Goal: Task Accomplishment & Management: Manage account settings

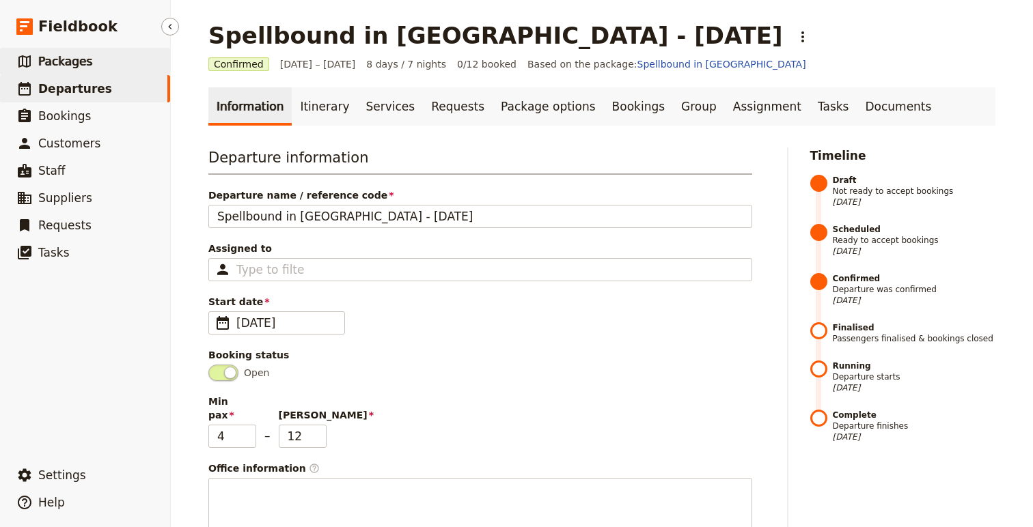
click at [68, 74] on link "​ Packages" at bounding box center [85, 61] width 170 height 27
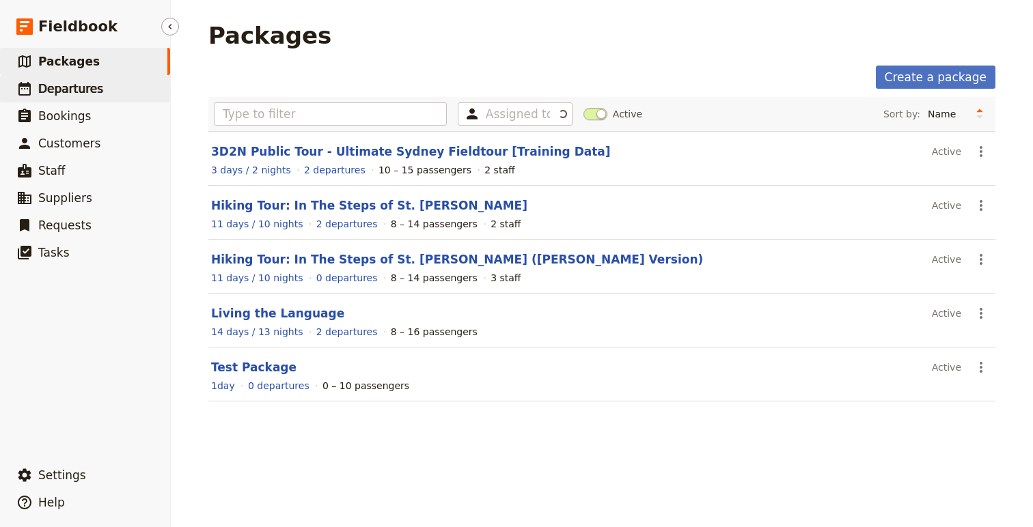
click at [70, 87] on span "Departures" at bounding box center [70, 89] width 65 height 14
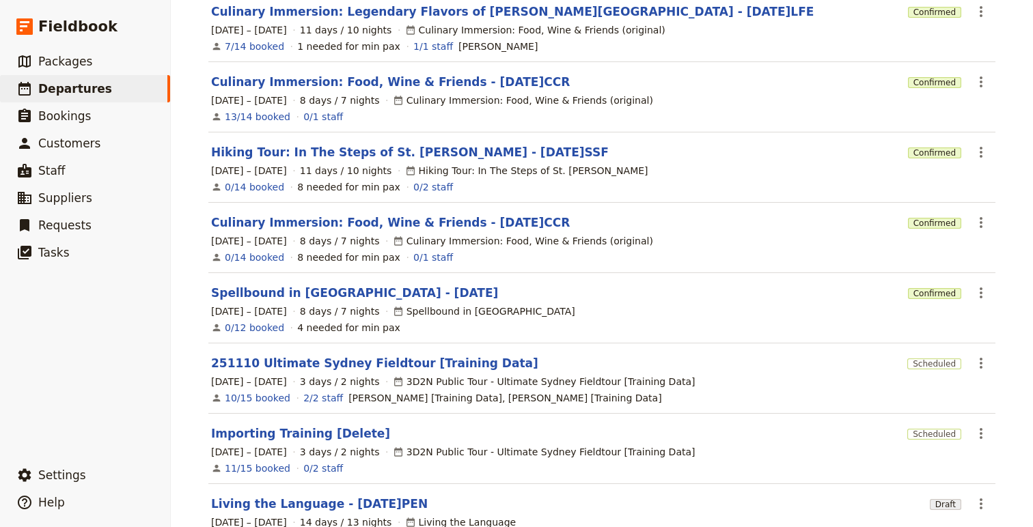
scroll to position [264, 0]
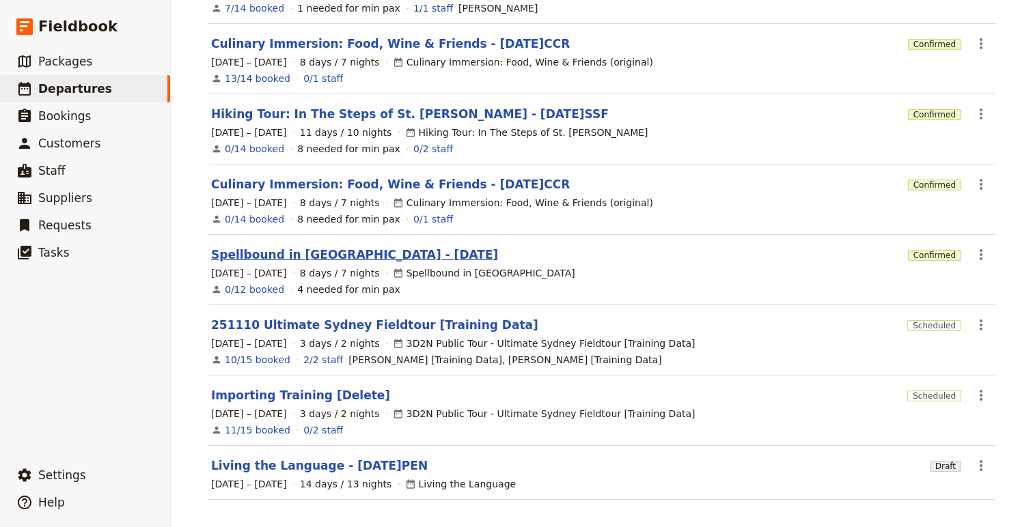
click at [281, 247] on link "Spellbound in [GEOGRAPHIC_DATA] - [DATE]" at bounding box center [354, 255] width 287 height 16
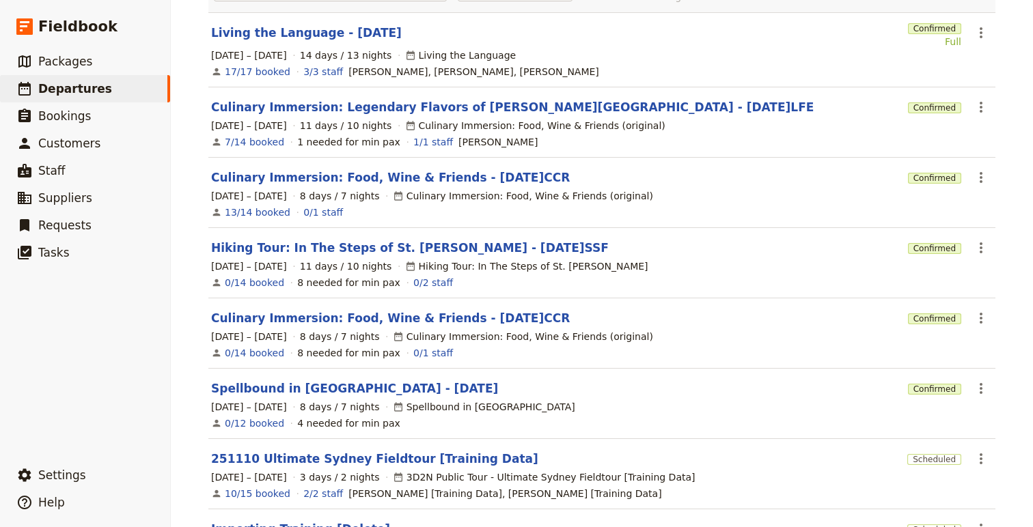
scroll to position [221, 0]
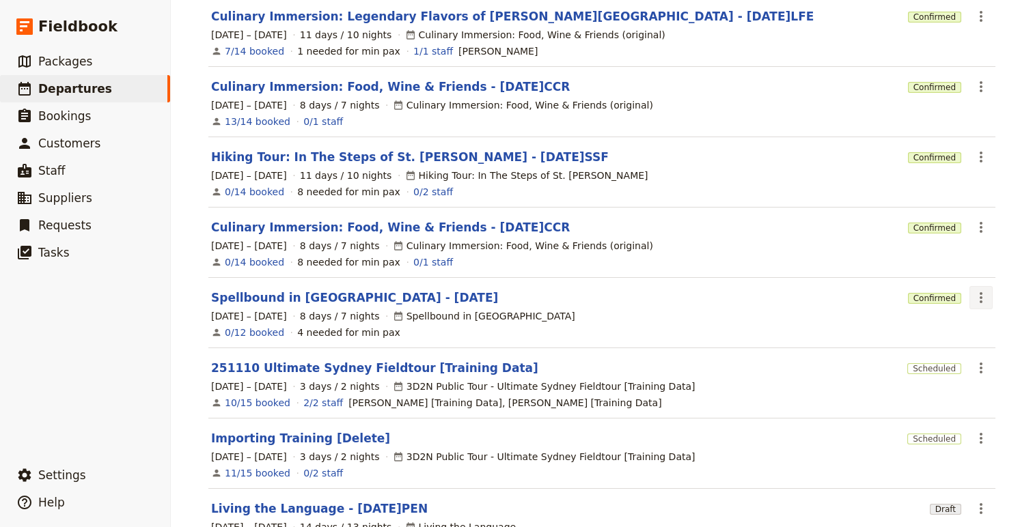
click at [982, 290] on icon "Actions" at bounding box center [981, 298] width 16 height 16
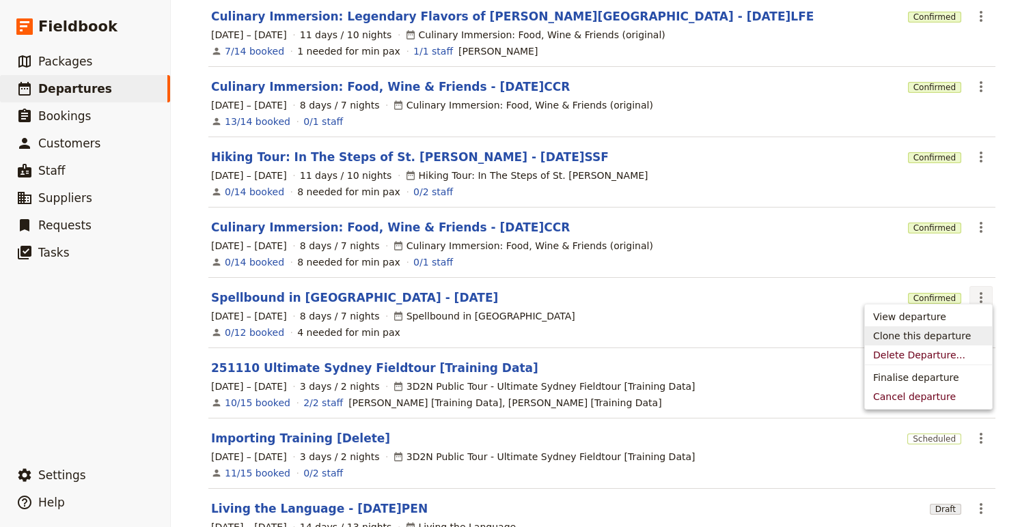
click at [960, 335] on span "Clone this departure" at bounding box center [922, 336] width 98 height 14
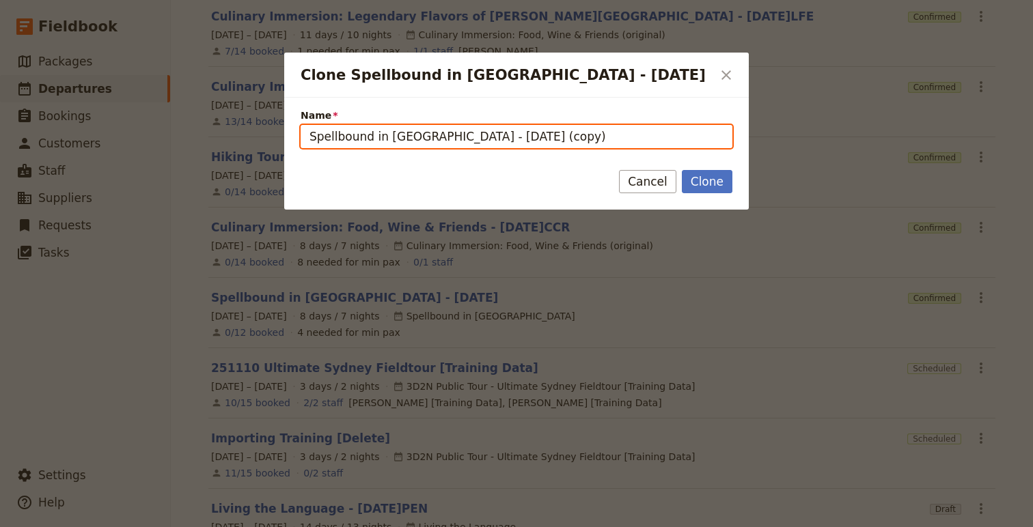
click at [477, 130] on input "Spellbound in [GEOGRAPHIC_DATA] - [DATE] (copy)" at bounding box center [517, 136] width 432 height 23
drag, startPoint x: 442, startPoint y: 138, endPoint x: 558, endPoint y: 137, distance: 116.1
click at [558, 137] on input "Spellbound in [GEOGRAPHIC_DATA] - [DATE] (copy)" at bounding box center [517, 136] width 432 height 23
type input "Spellbound in [GEOGRAPHIC_DATA] - [DATE]"
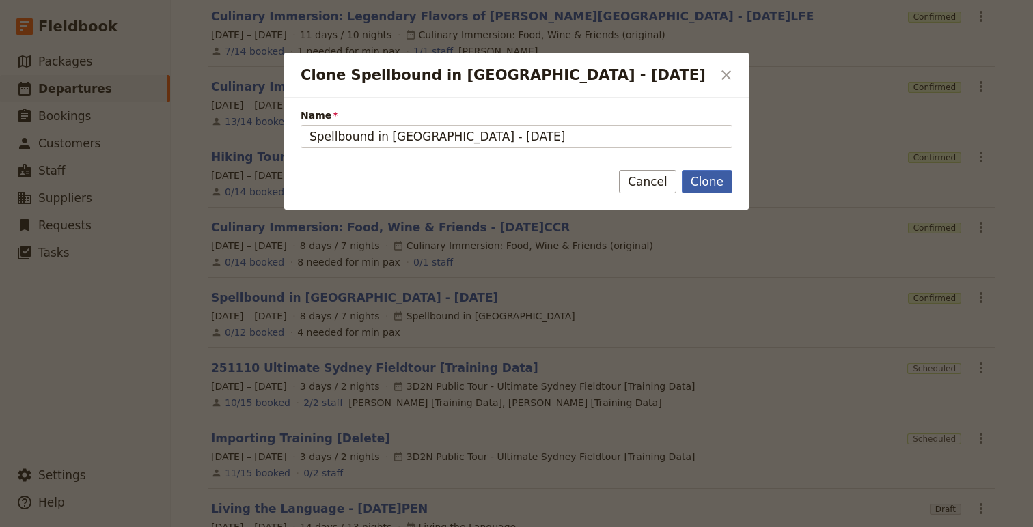
click at [701, 191] on button "Clone" at bounding box center [707, 181] width 51 height 23
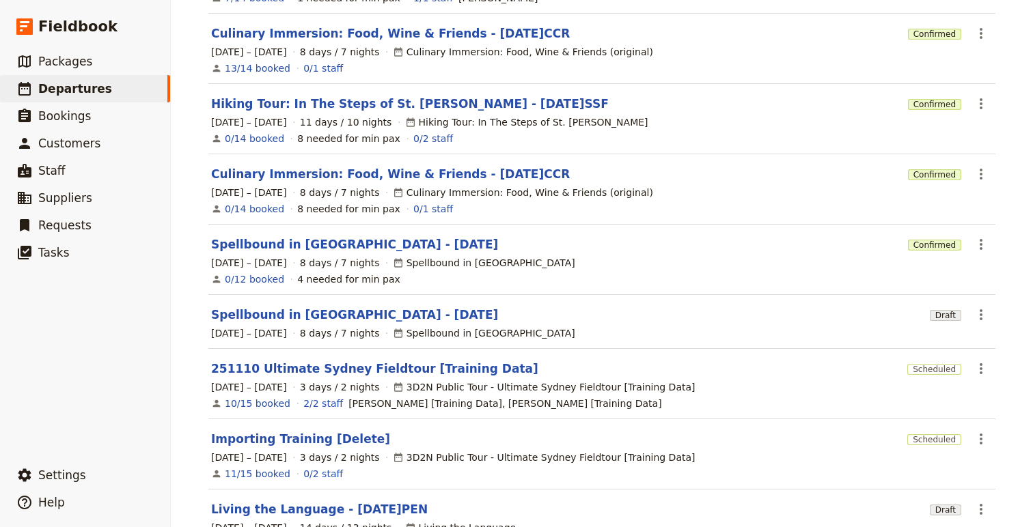
scroll to position [280, 0]
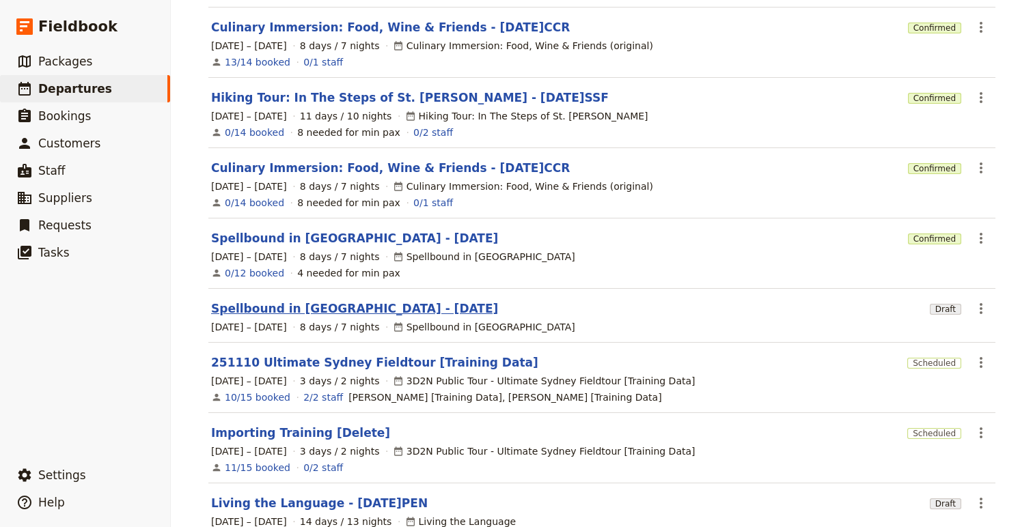
click at [317, 303] on link "Spellbound in [GEOGRAPHIC_DATA] - [DATE]" at bounding box center [354, 309] width 287 height 16
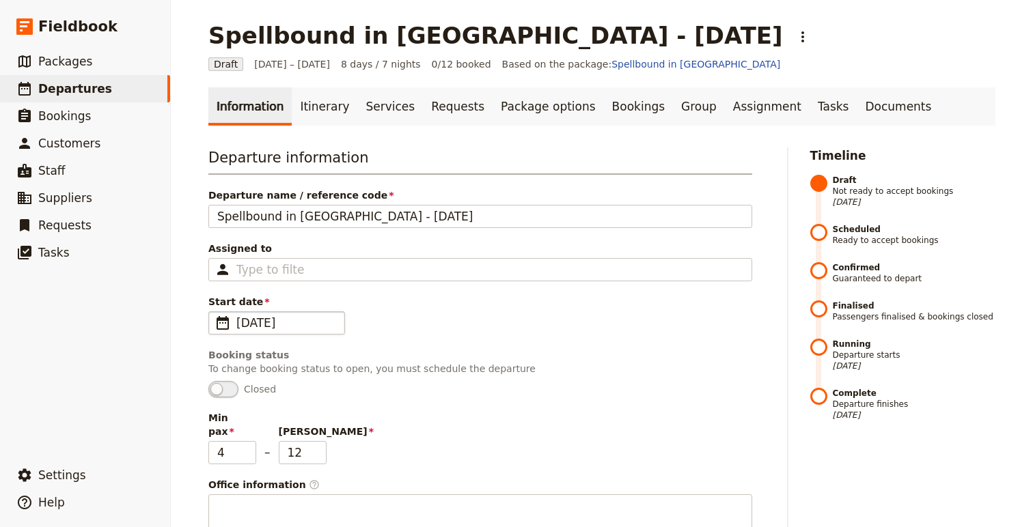
click at [279, 316] on span "[DATE]" at bounding box center [286, 323] width 100 height 16
click at [214, 312] on input "[DATE]" at bounding box center [214, 311] width 1 height 1
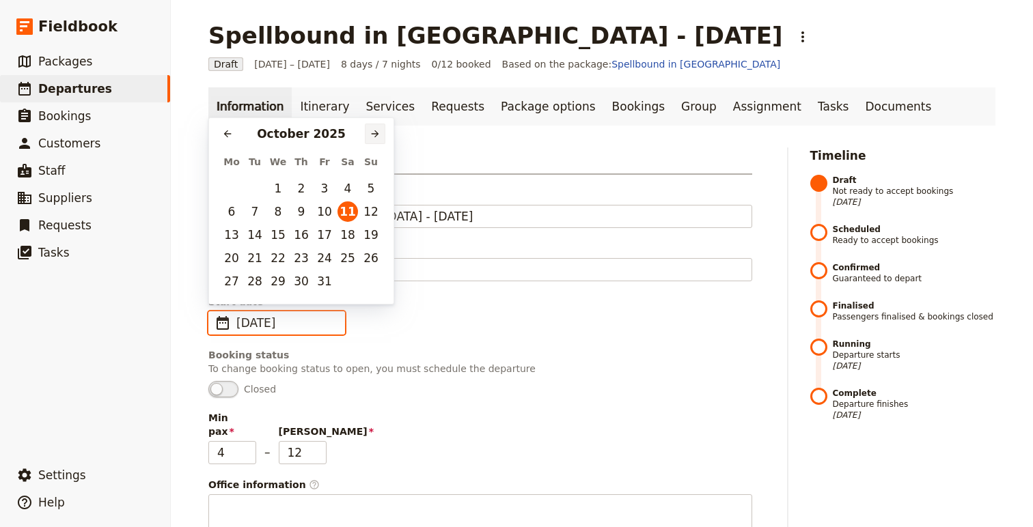
click at [380, 129] on button "​" at bounding box center [375, 134] width 20 height 20
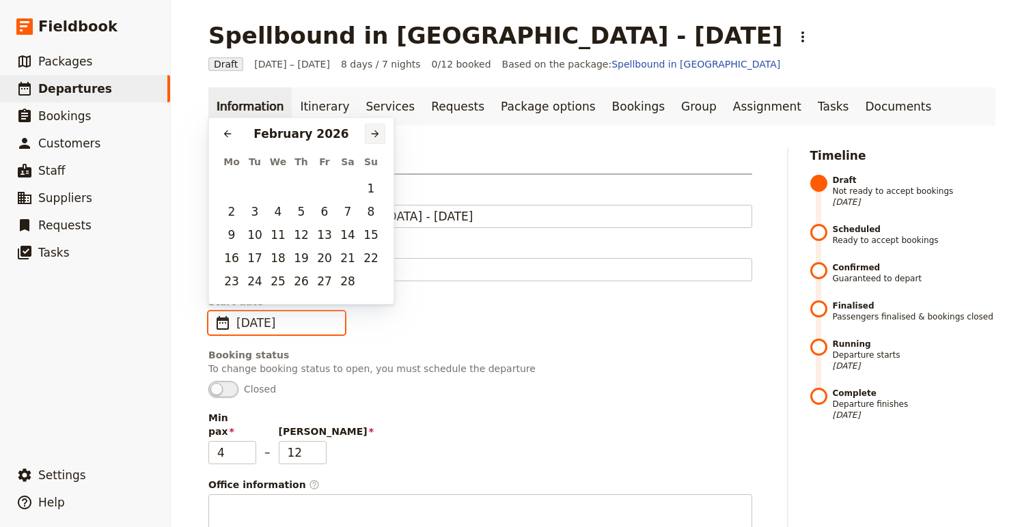
click at [380, 147] on th "Su" at bounding box center [370, 162] width 23 height 30
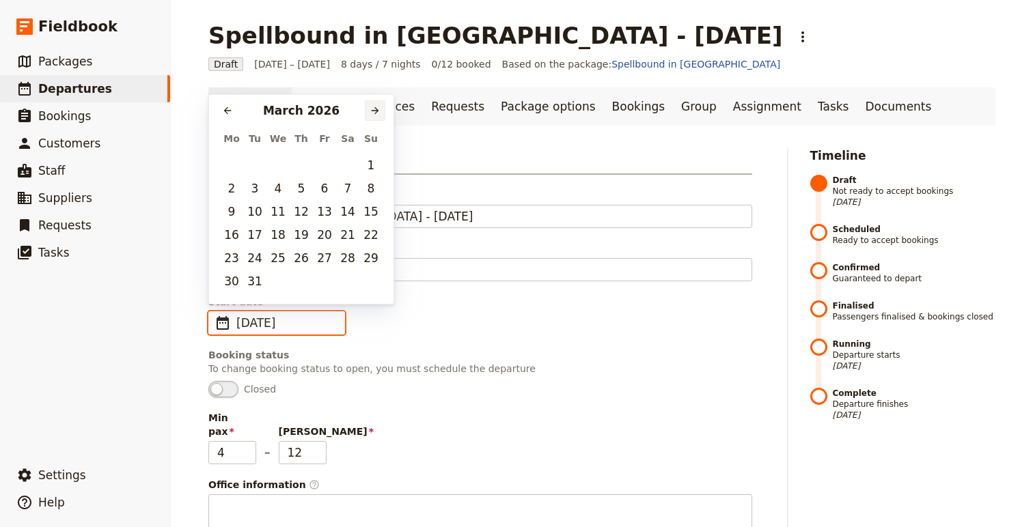
click at [380, 129] on th "Su" at bounding box center [370, 139] width 23 height 30
click at [375, 109] on icon "Next month" at bounding box center [375, 110] width 11 height 11
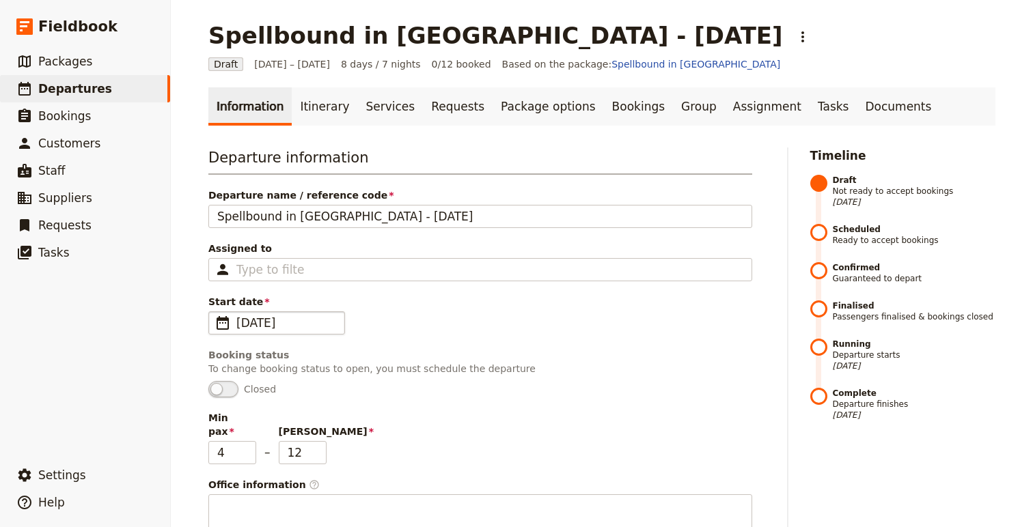
click at [375, 109] on link "Services" at bounding box center [391, 106] width 66 height 38
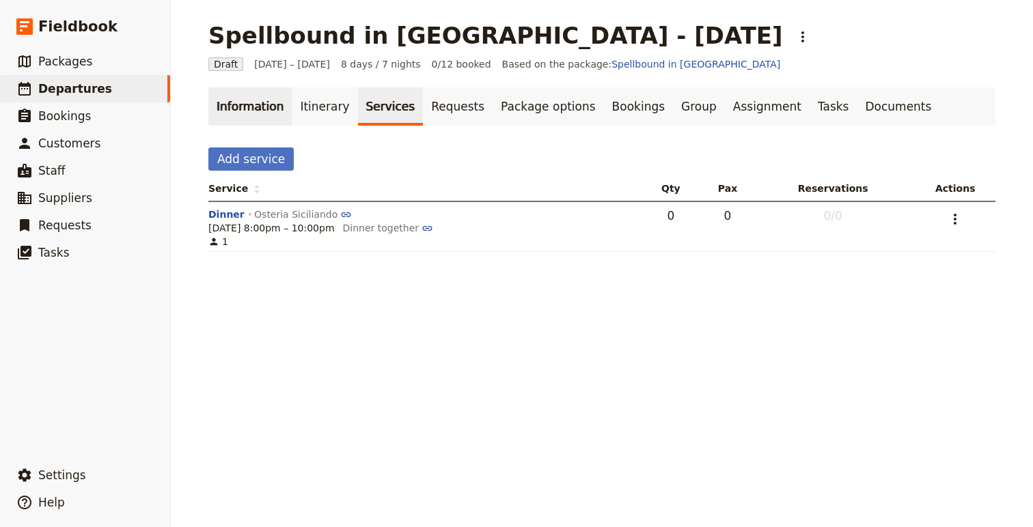
click at [244, 106] on link "Information" at bounding box center [249, 106] width 83 height 38
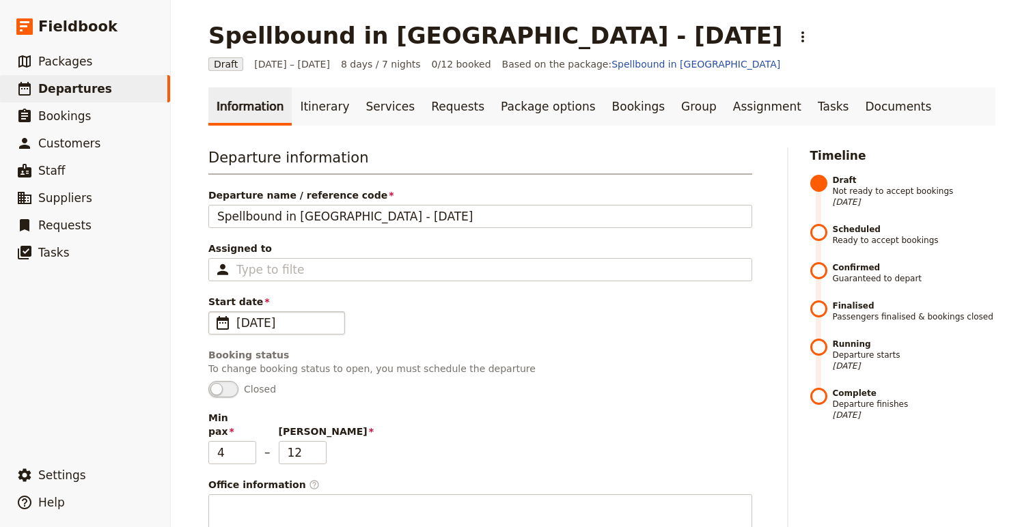
click at [307, 326] on span "[DATE]" at bounding box center [286, 323] width 100 height 16
click at [214, 312] on input "[DATE]" at bounding box center [214, 311] width 1 height 1
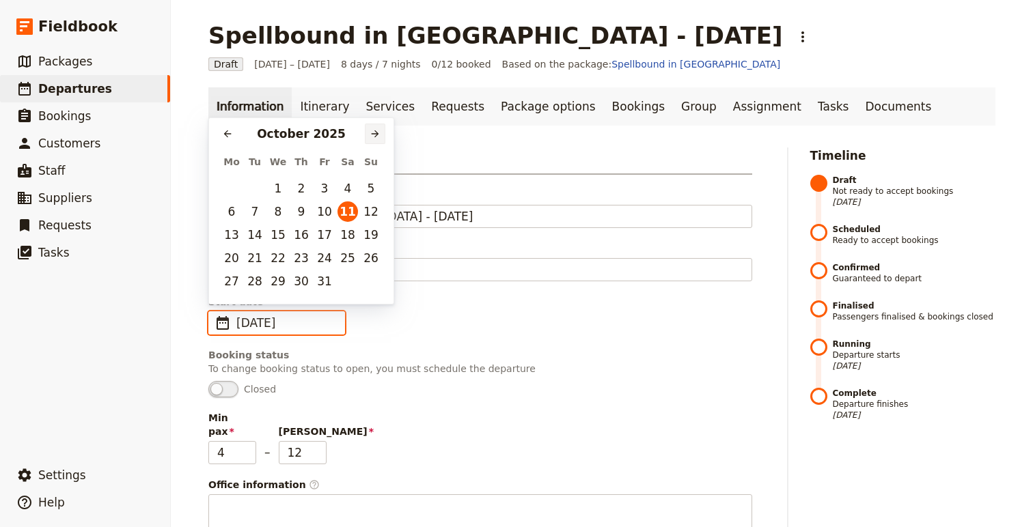
click at [373, 137] on icon "Next month" at bounding box center [375, 133] width 11 height 11
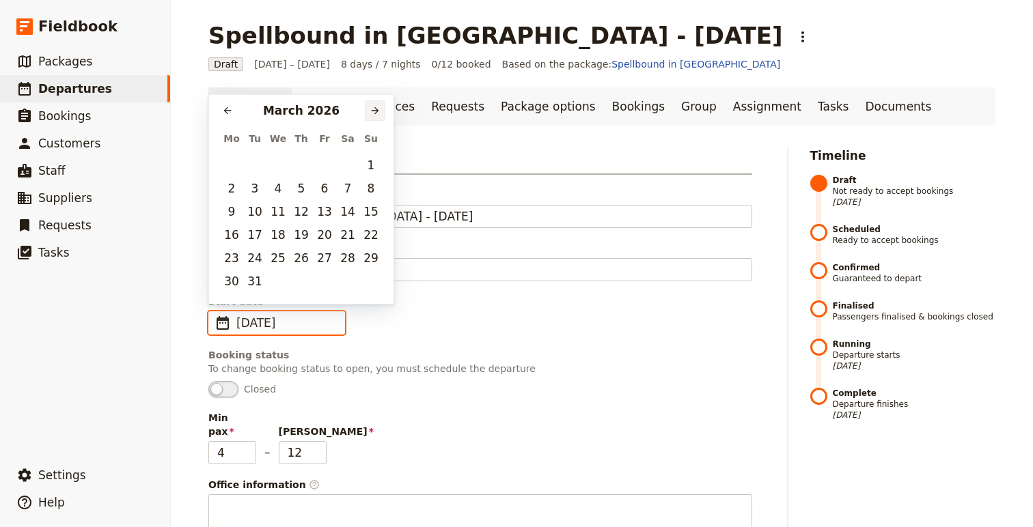
click at [374, 108] on icon "Next month" at bounding box center [376, 111] width 8 height 8
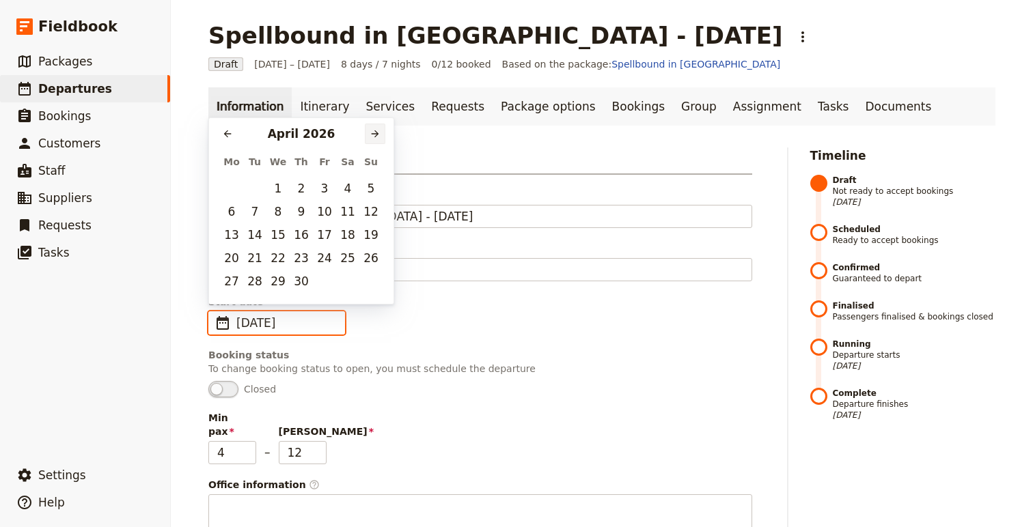
click at [374, 137] on icon "Next month" at bounding box center [376, 134] width 8 height 8
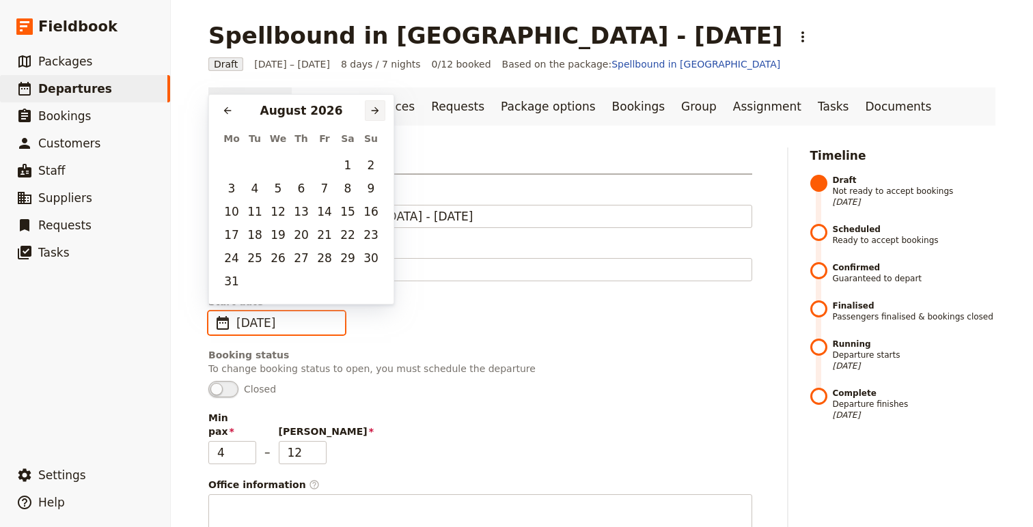
click at [374, 108] on icon "Next month" at bounding box center [376, 111] width 8 height 8
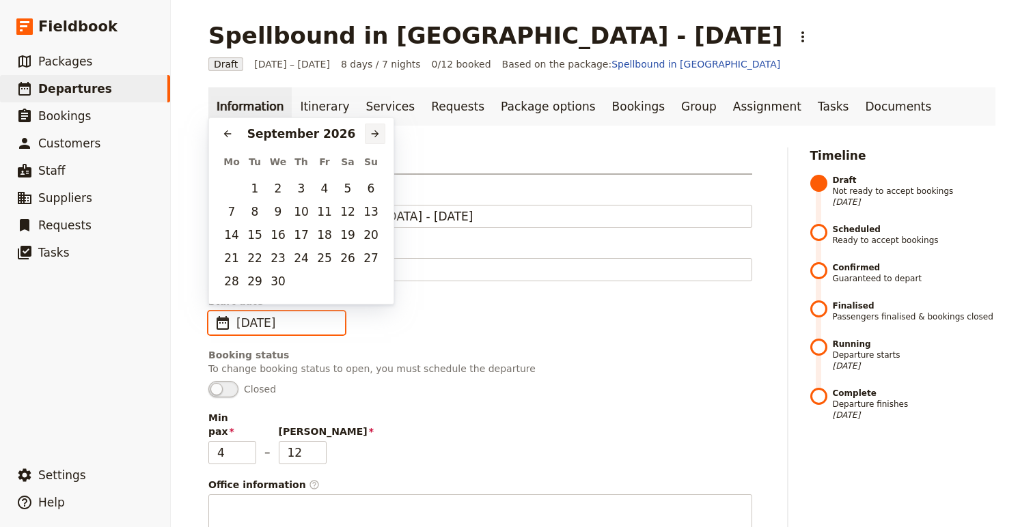
click at [374, 134] on icon "Next month" at bounding box center [375, 133] width 11 height 11
click at [304, 233] on button "15" at bounding box center [301, 235] width 20 height 20
type input "[DATE]"
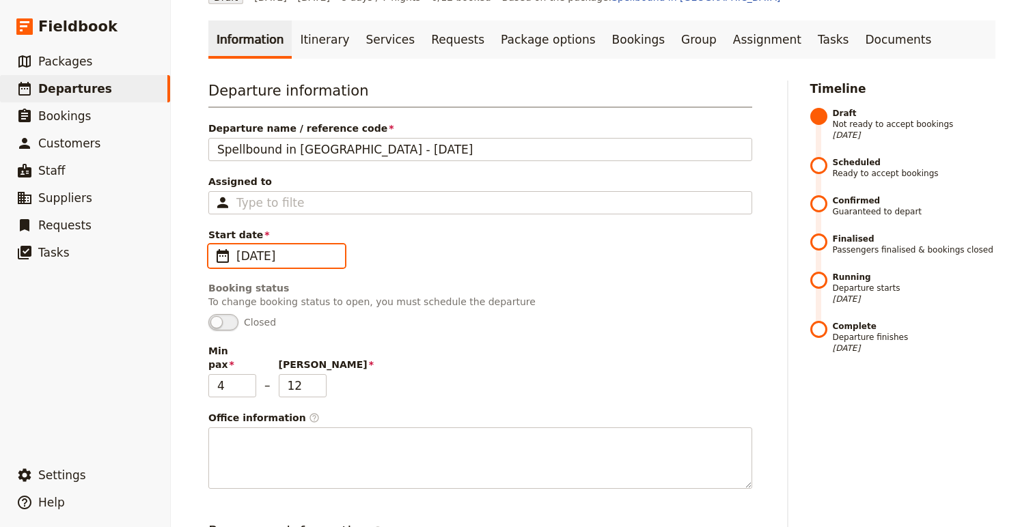
scroll to position [77, 0]
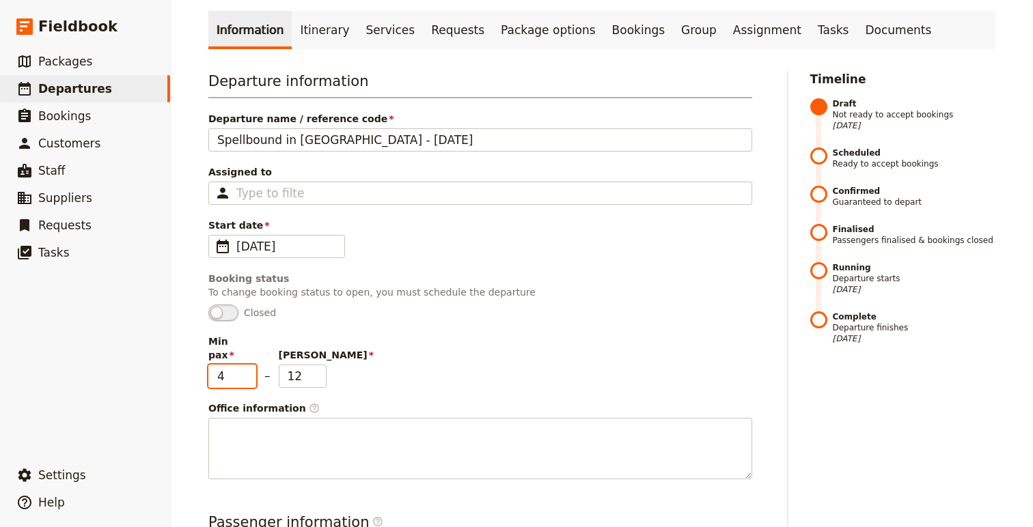
click at [236, 366] on input "4" at bounding box center [232, 376] width 48 height 23
click at [242, 365] on input "5" at bounding box center [232, 376] width 48 height 23
type input "6"
click at [243, 365] on input "6" at bounding box center [232, 376] width 48 height 23
click at [423, 351] on div "Min pax 6 – Max pax 12" at bounding box center [480, 361] width 544 height 53
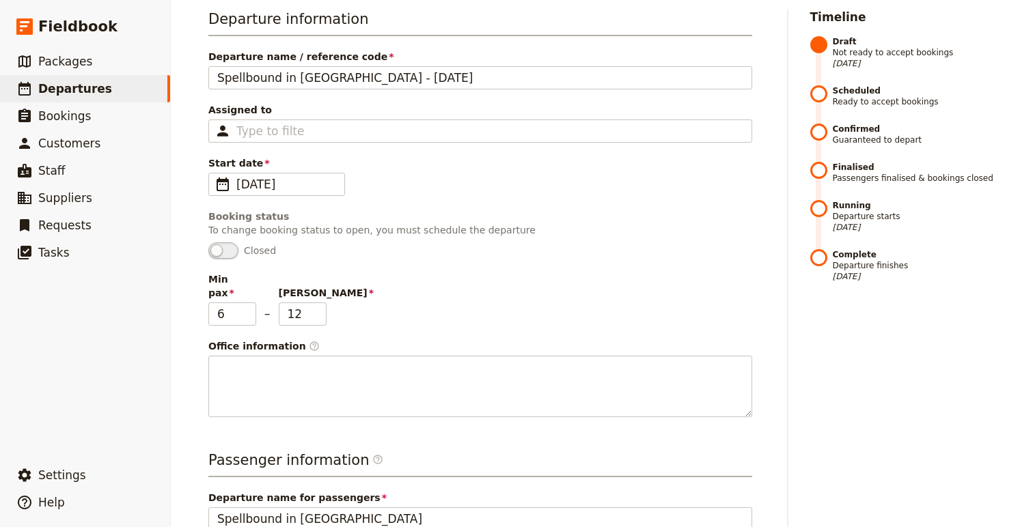
scroll to position [140, 0]
click at [330, 133] on div "Type to filter" at bounding box center [480, 129] width 544 height 23
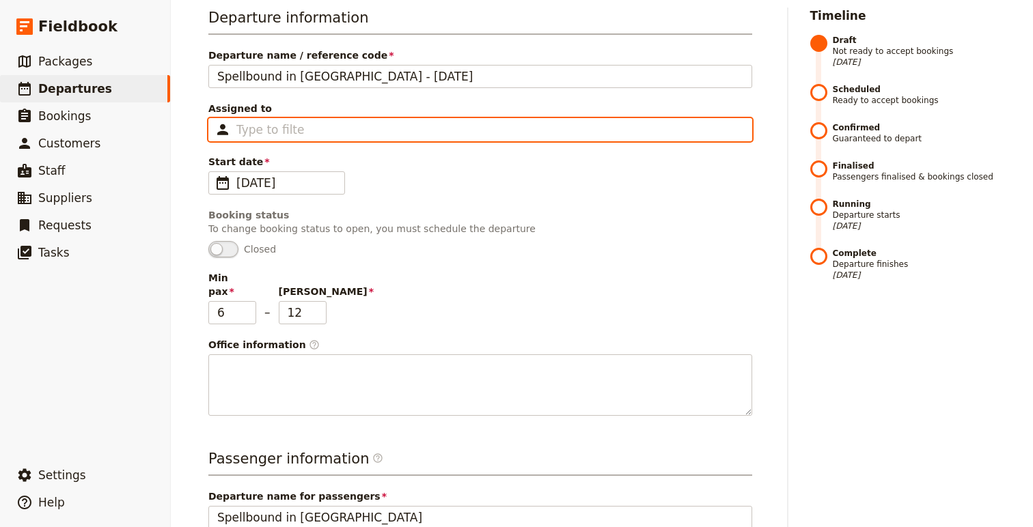
click at [305, 133] on input "Assigned to Type to filter" at bounding box center [270, 130] width 68 height 16
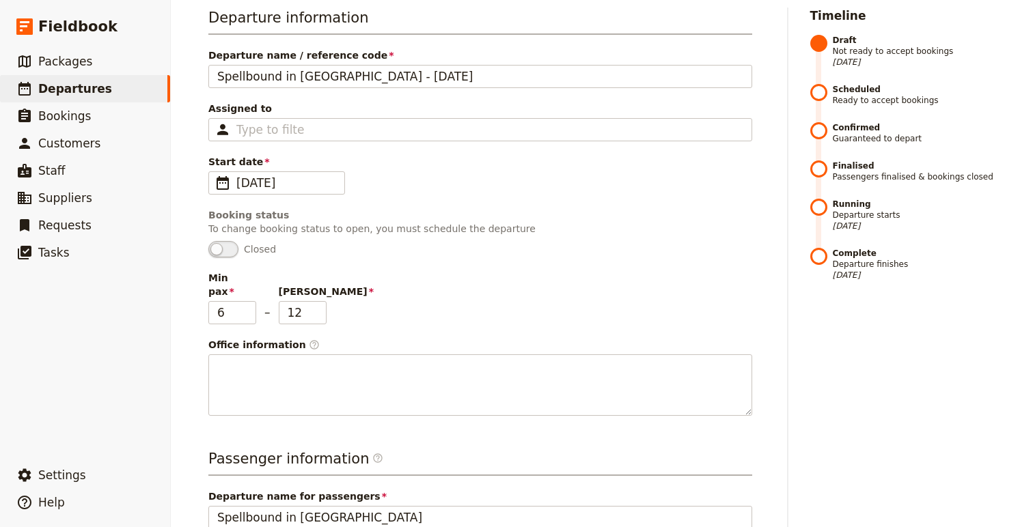
click at [437, 257] on span "Closed" at bounding box center [480, 249] width 544 height 16
click at [355, 118] on div "Type to filter" at bounding box center [480, 129] width 544 height 23
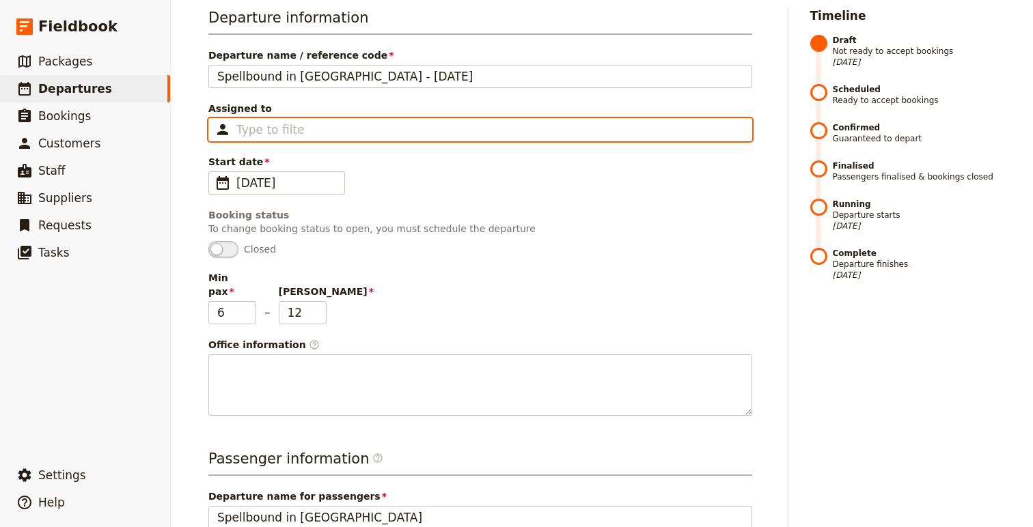
click at [305, 122] on input "Assigned to Type to filter" at bounding box center [270, 130] width 68 height 16
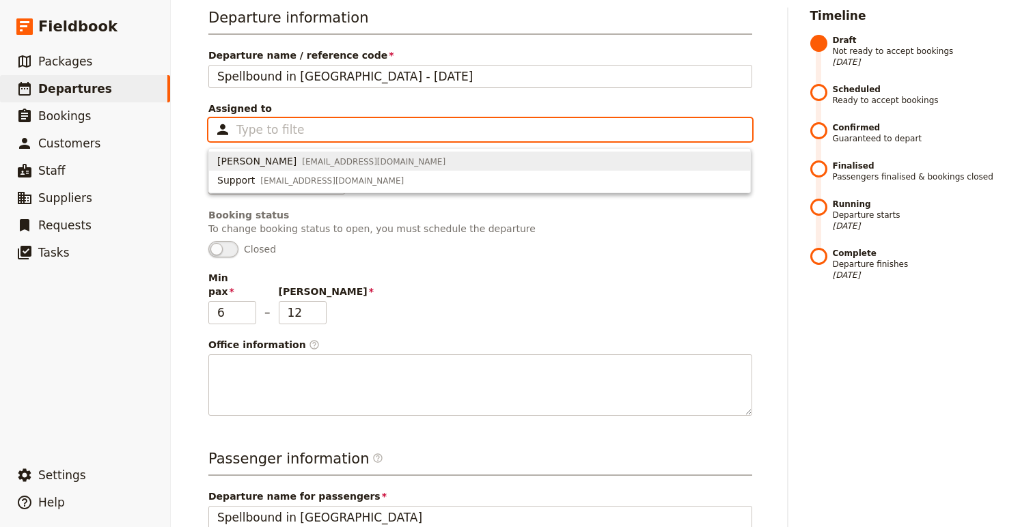
click at [342, 162] on span "[PERSON_NAME] [EMAIL_ADDRESS][DOMAIN_NAME]" at bounding box center [479, 161] width 525 height 14
type input "67a0e1bb2a6e8635fae46f61"
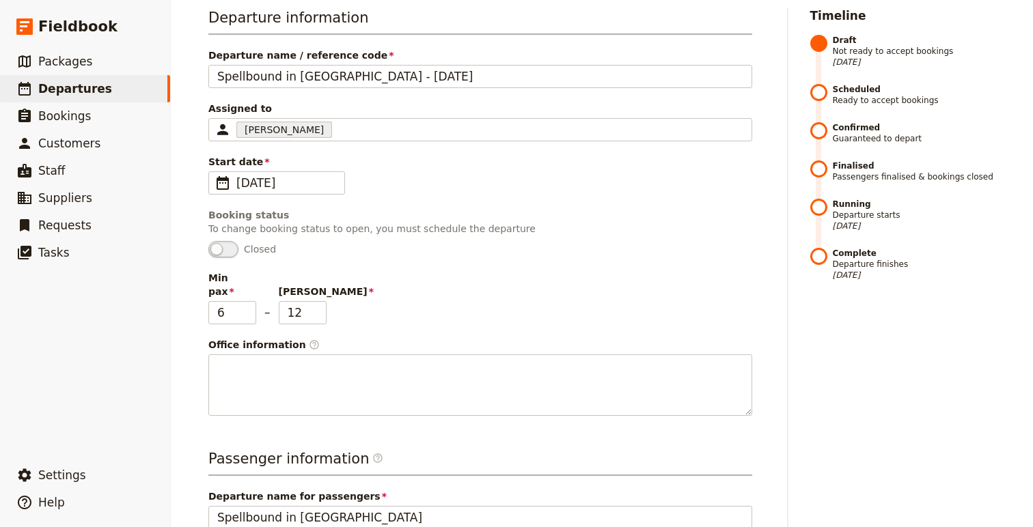
click at [411, 274] on div "Min pax 6 – Max pax 12" at bounding box center [480, 297] width 544 height 53
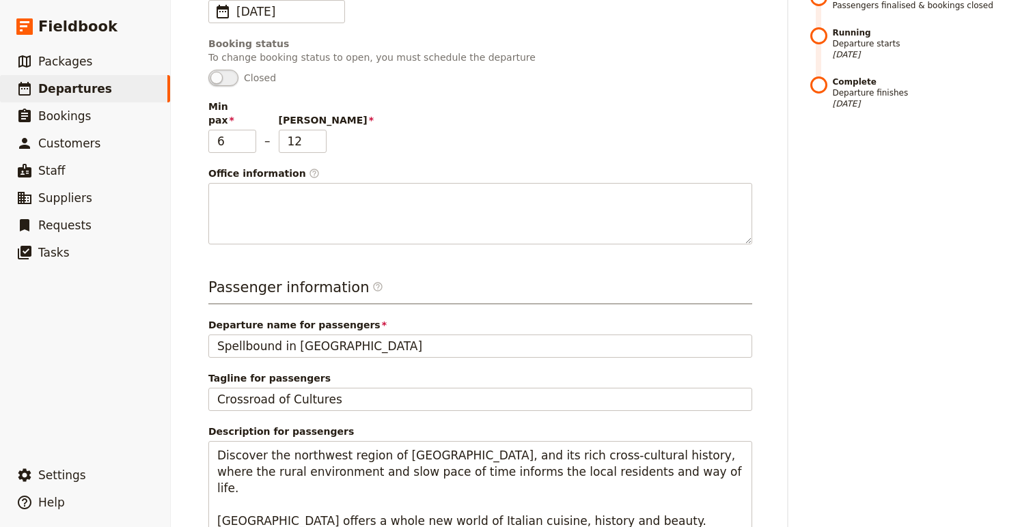
scroll to position [309, 0]
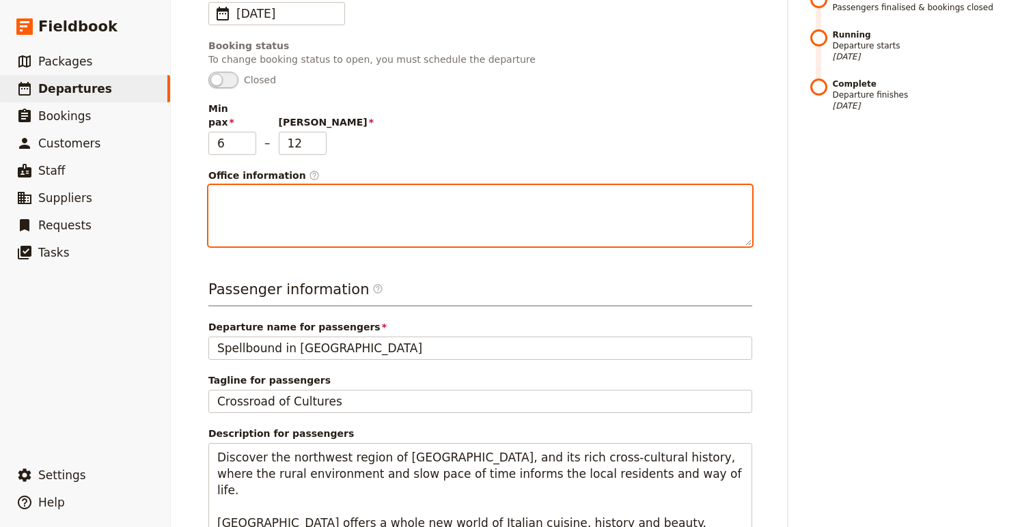
click at [352, 211] on textarea "Office information ​" at bounding box center [480, 215] width 544 height 61
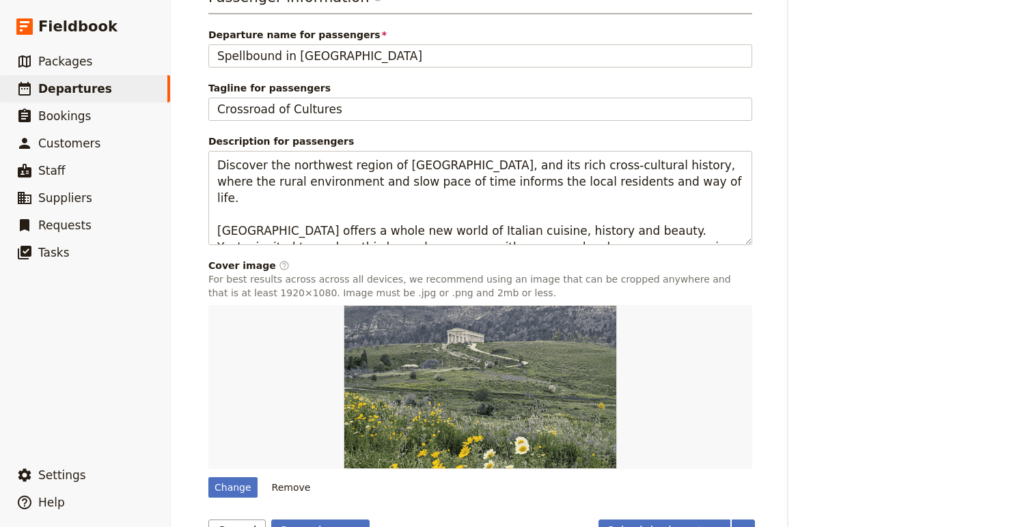
scroll to position [626, 0]
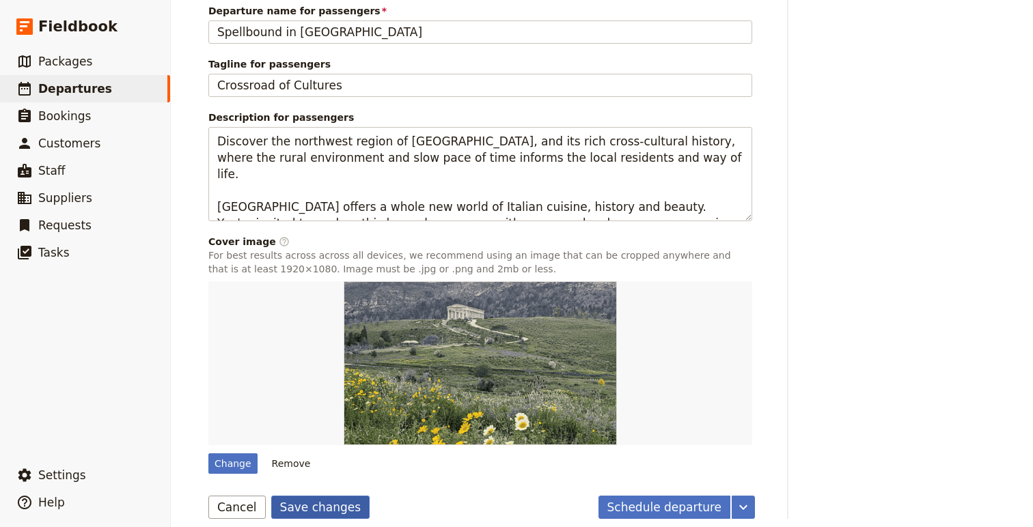
click at [301, 496] on button "Save changes" at bounding box center [320, 507] width 99 height 23
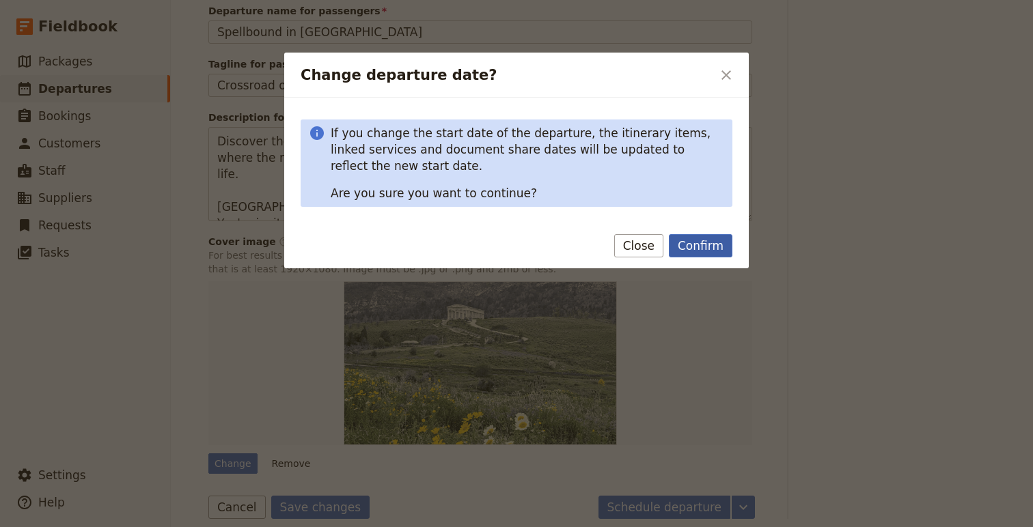
click at [699, 247] on button "Confirm" at bounding box center [701, 245] width 64 height 23
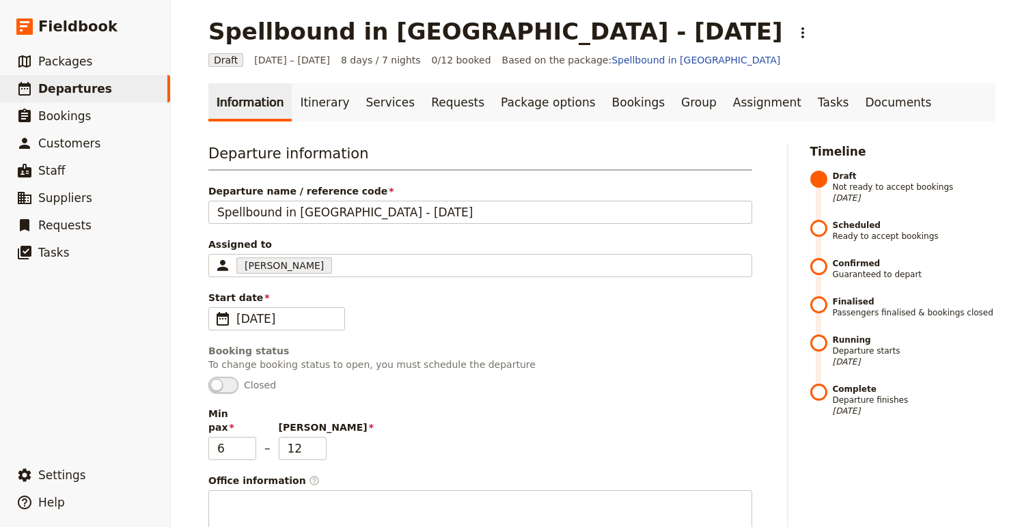
scroll to position [0, 0]
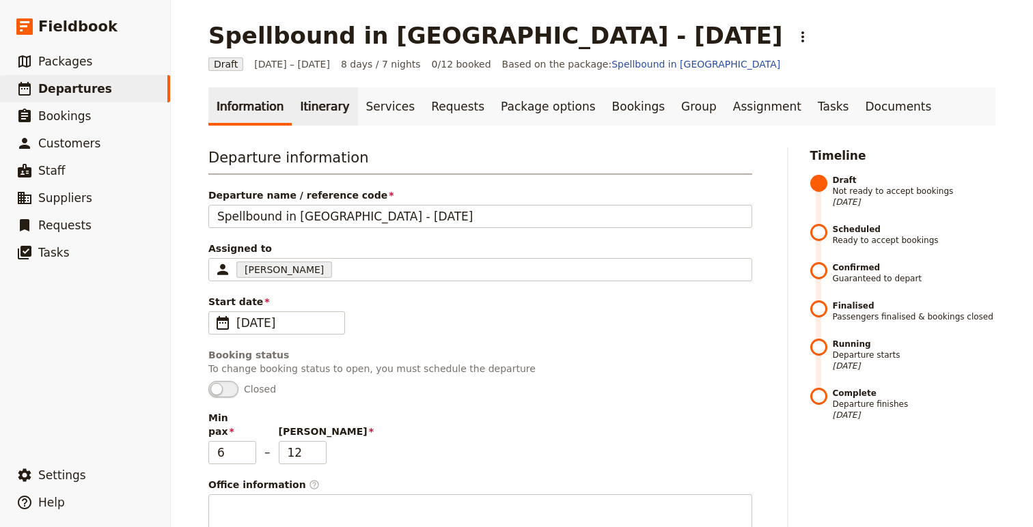
click at [318, 106] on link "Itinerary" at bounding box center [325, 106] width 66 height 38
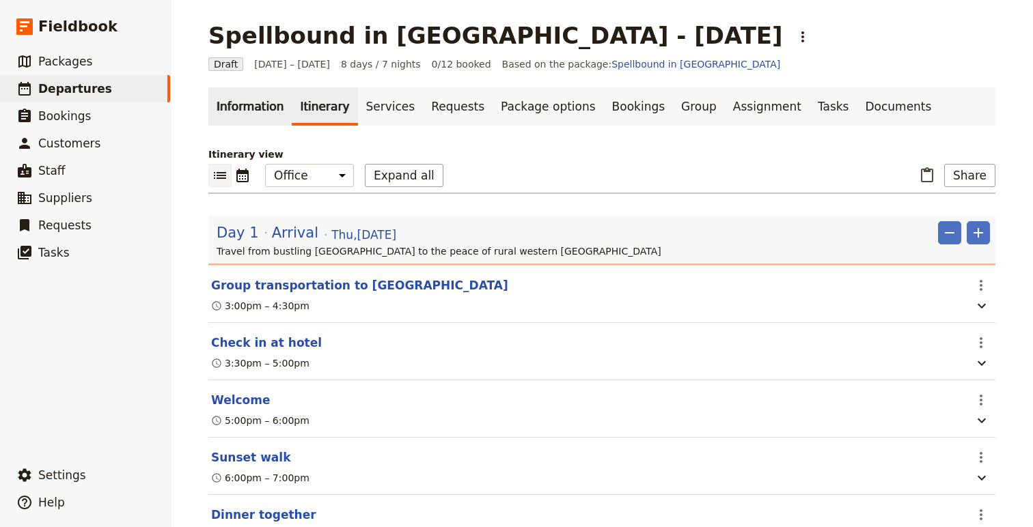
click at [267, 109] on link "Information" at bounding box center [249, 106] width 83 height 38
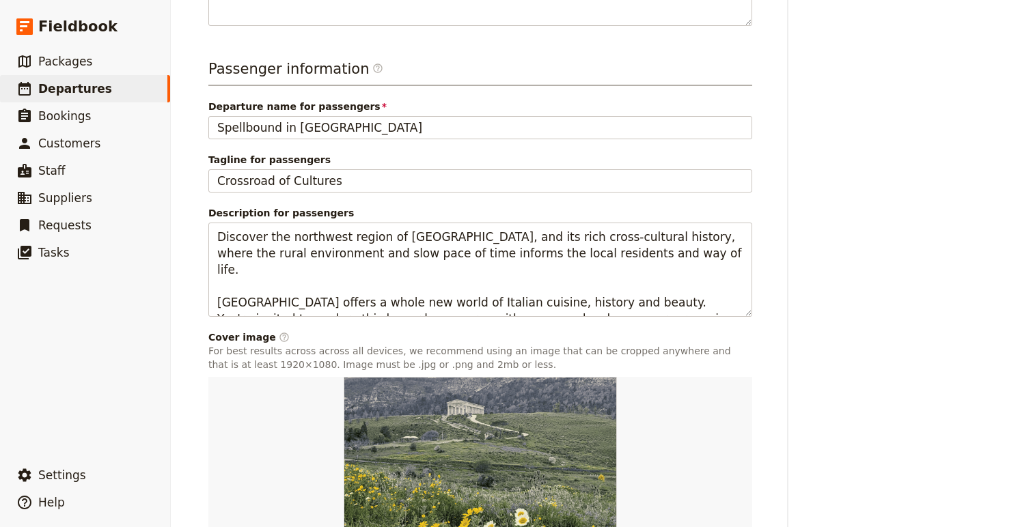
scroll to position [534, 0]
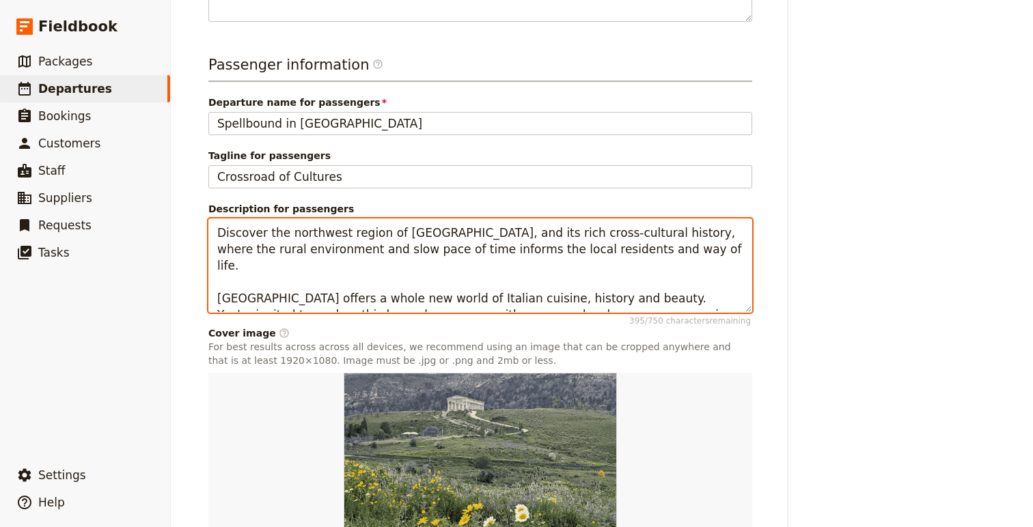
click at [655, 293] on textarea "Discover the northwest region of [GEOGRAPHIC_DATA], and its rich cross-cultural…" at bounding box center [480, 266] width 544 height 94
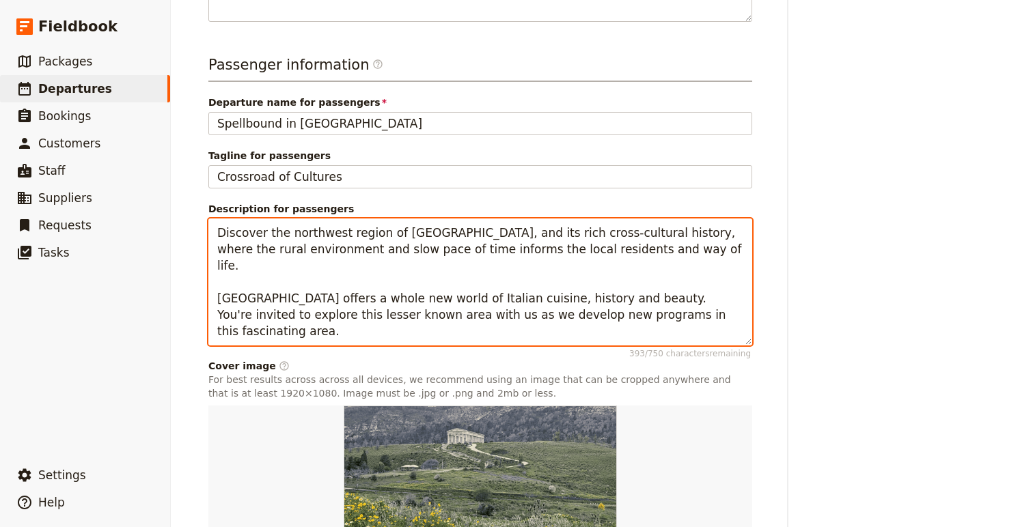
paste textarea "Activity Guide & Dietary Restrictions: This trip is rated at Activity Level 2. …"
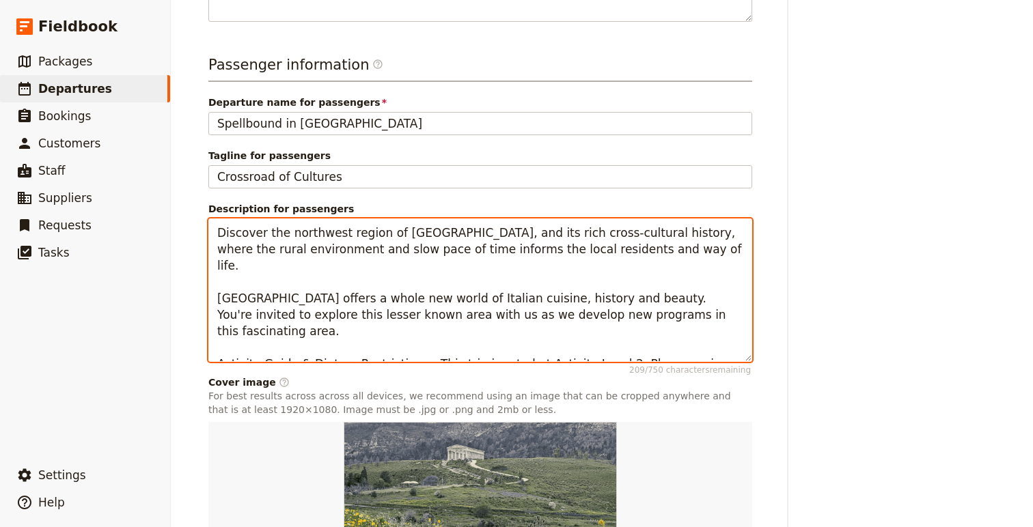
paste textarea "[URL][DOMAIN_NAME]"
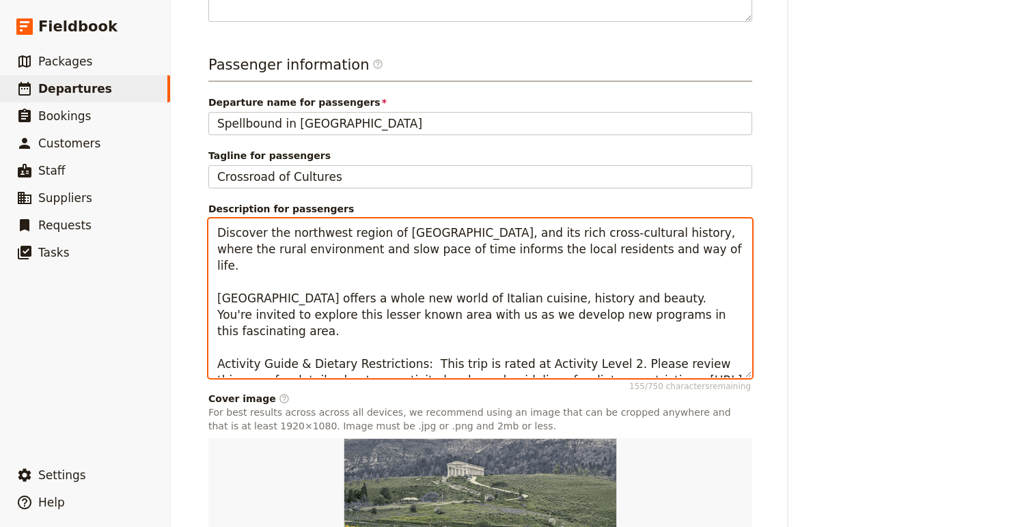
click at [683, 318] on textarea "Discover the northwest region of [GEOGRAPHIC_DATA], and its rich cross-cultural…" at bounding box center [480, 299] width 544 height 160
click at [592, 343] on textarea "Discover the northwest region of [GEOGRAPHIC_DATA], and its rich cross-cultural…" at bounding box center [480, 299] width 544 height 160
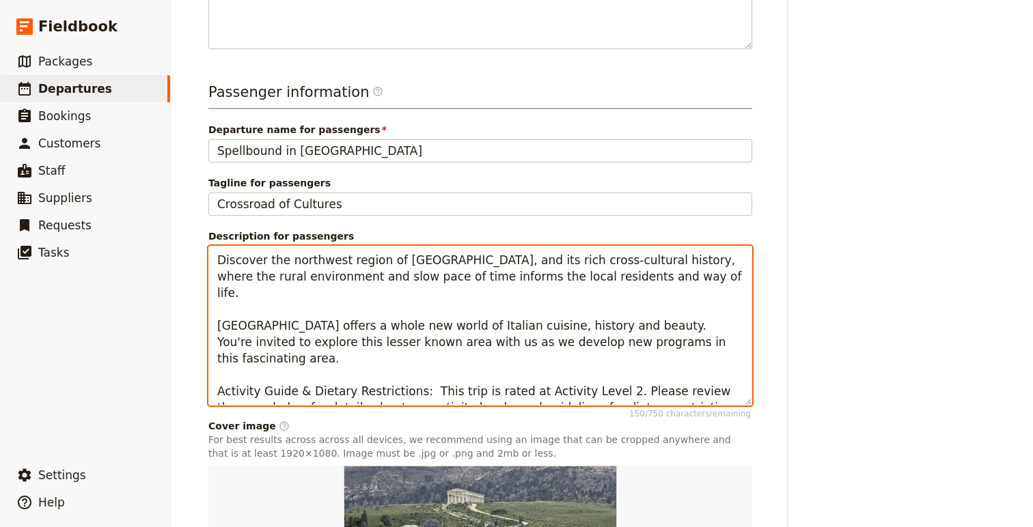
scroll to position [691, 0]
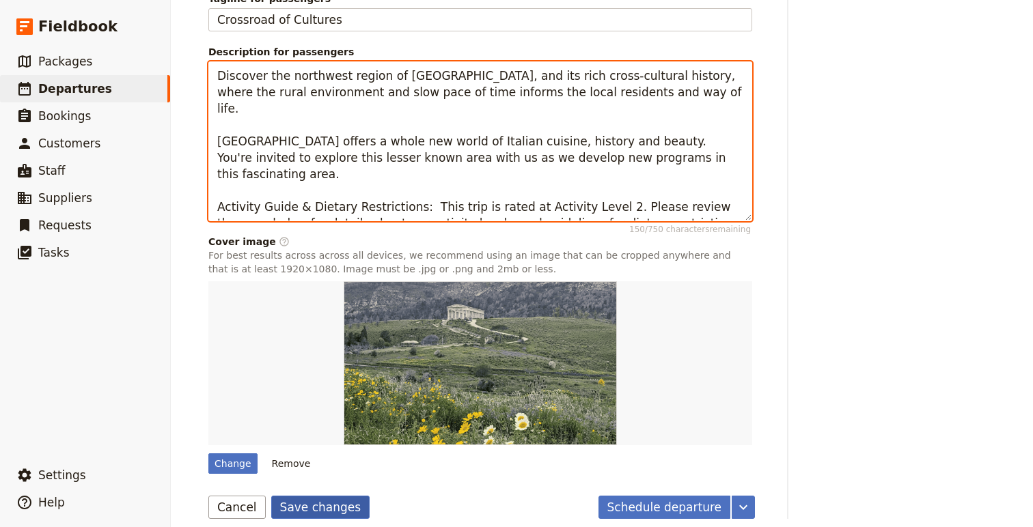
type textarea "Discover the northwest region of [GEOGRAPHIC_DATA], and its rich cross-cultural…"
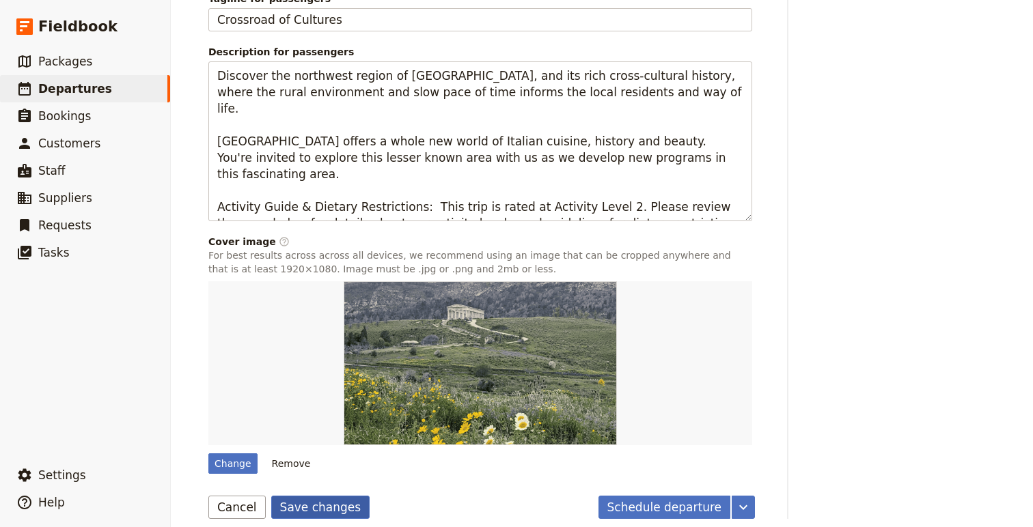
click at [303, 496] on button "Save changes" at bounding box center [320, 507] width 99 height 23
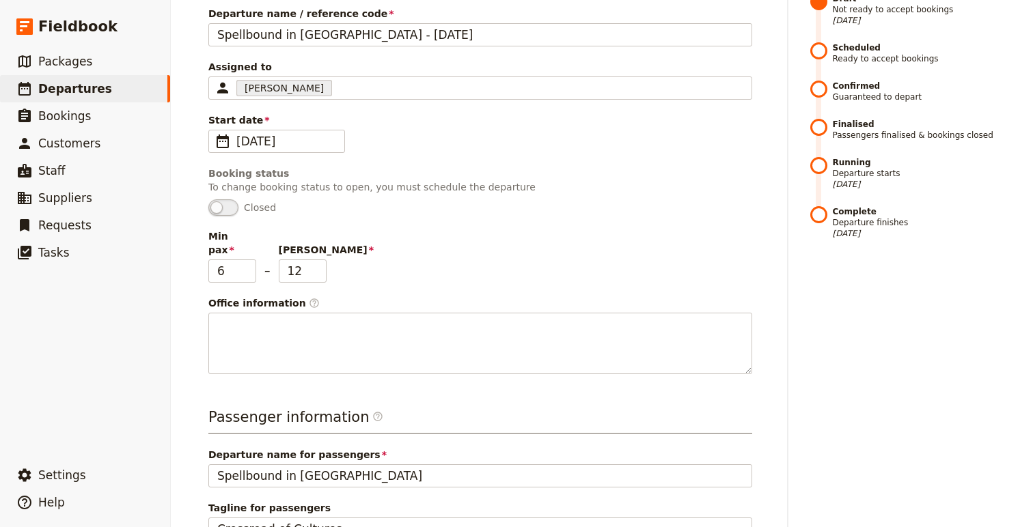
scroll to position [0, 0]
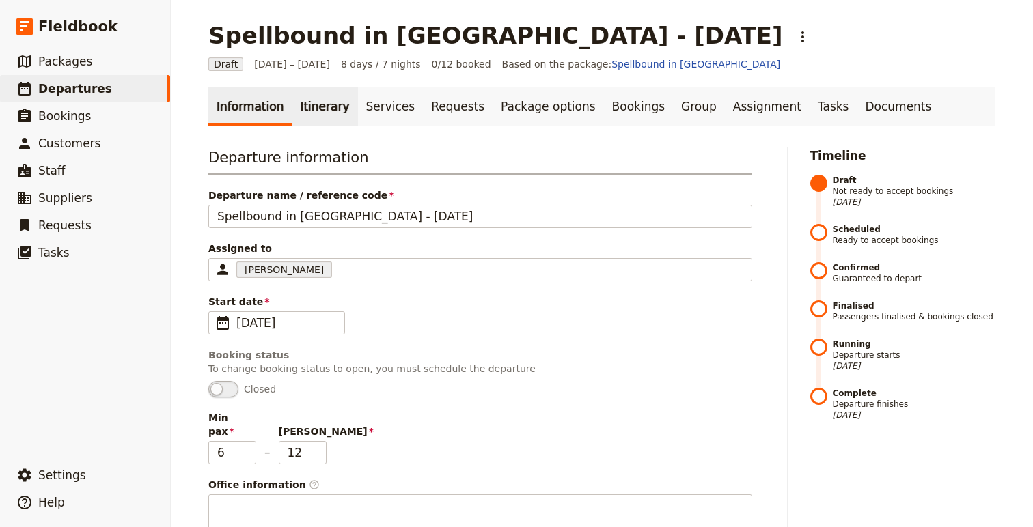
click at [295, 98] on link "Itinerary" at bounding box center [325, 106] width 66 height 38
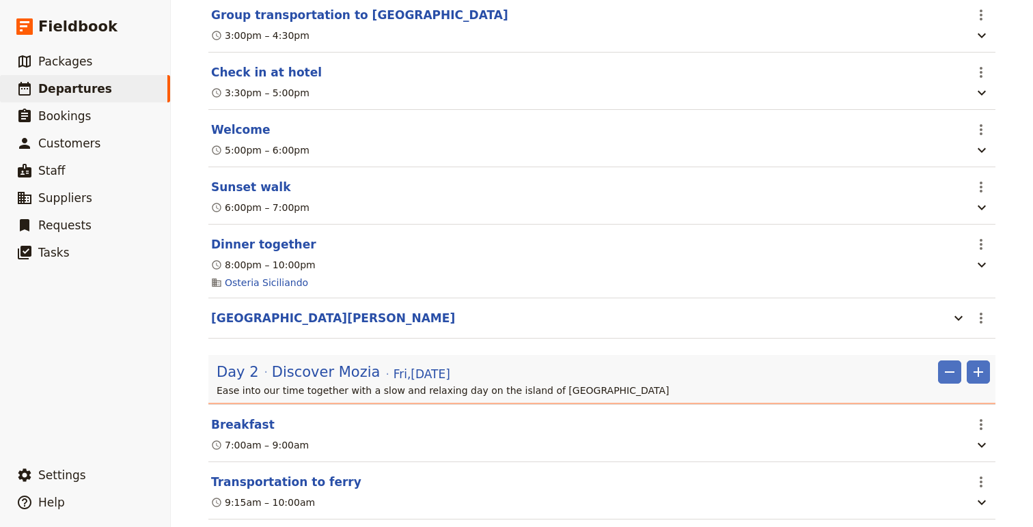
scroll to position [275, 0]
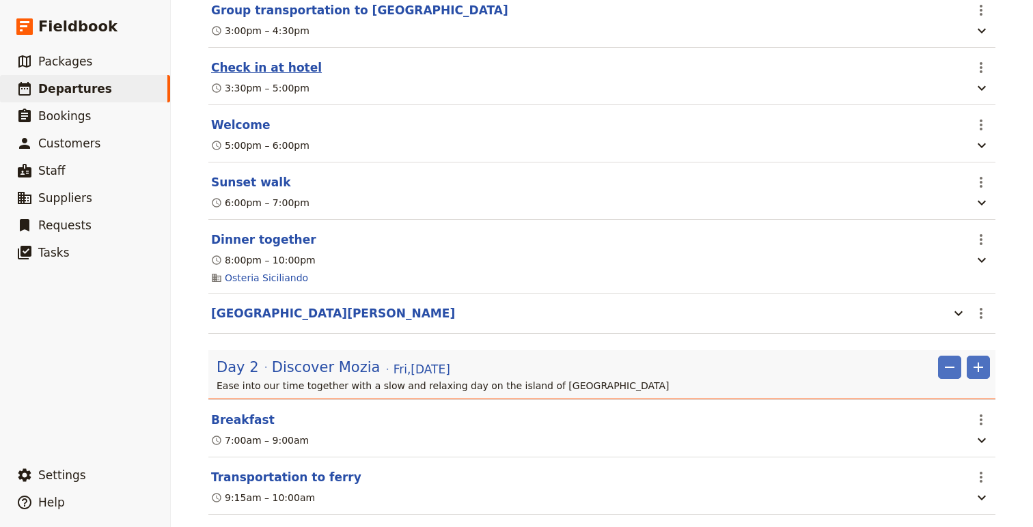
click at [274, 66] on button "Check in at hotel" at bounding box center [266, 67] width 111 height 16
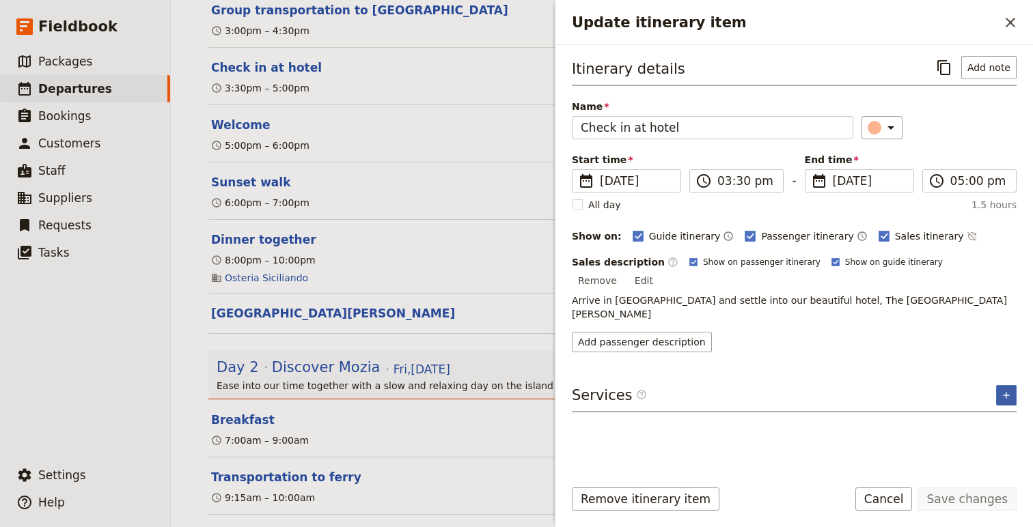
click at [1002, 390] on icon "Add service inclusion" at bounding box center [1006, 395] width 11 height 11
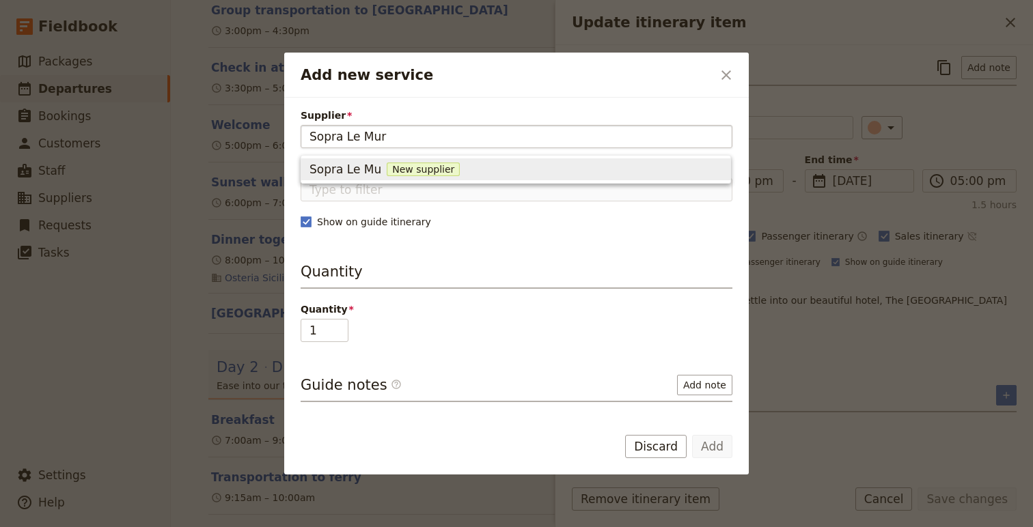
type input "Sopra Le Mure"
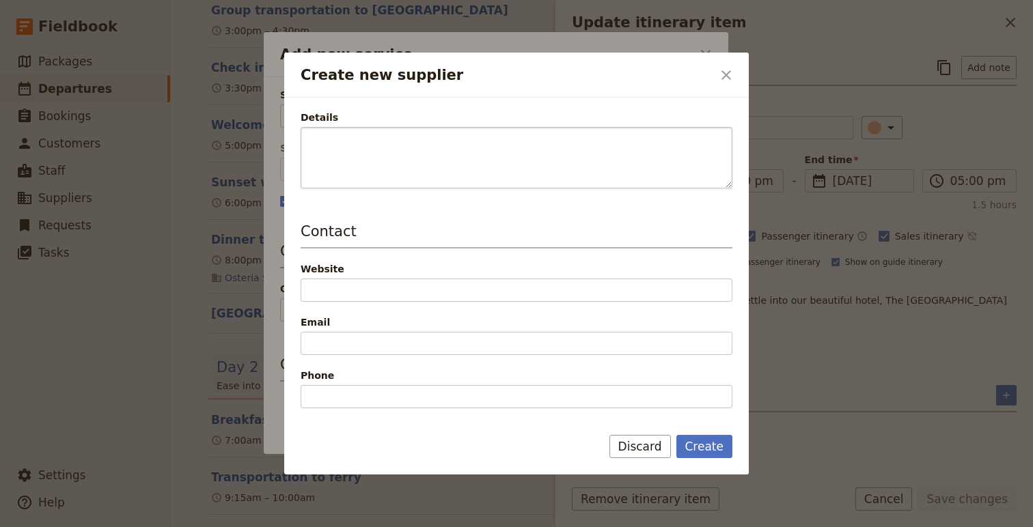
scroll to position [253, 0]
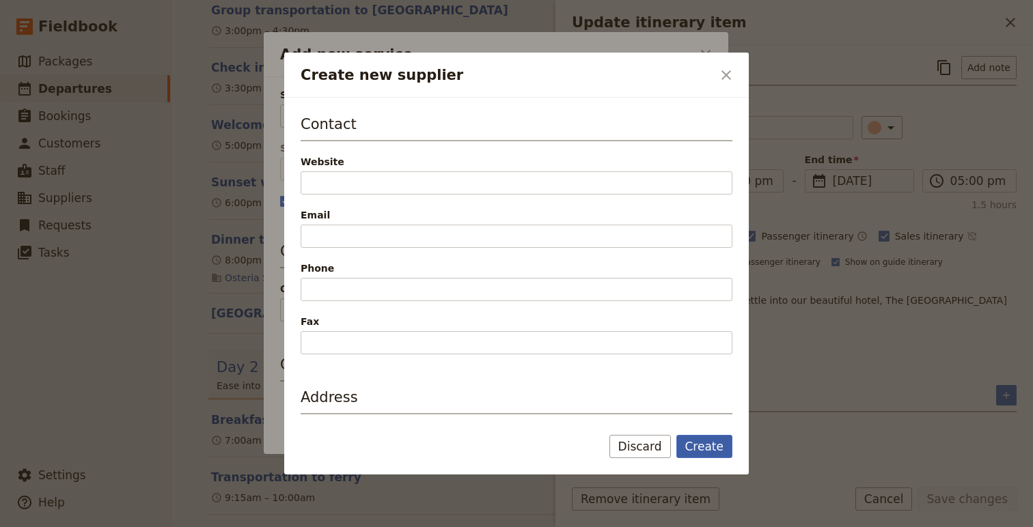
click at [703, 443] on button "Create" at bounding box center [704, 446] width 57 height 23
type input "Sopra Le Mure"
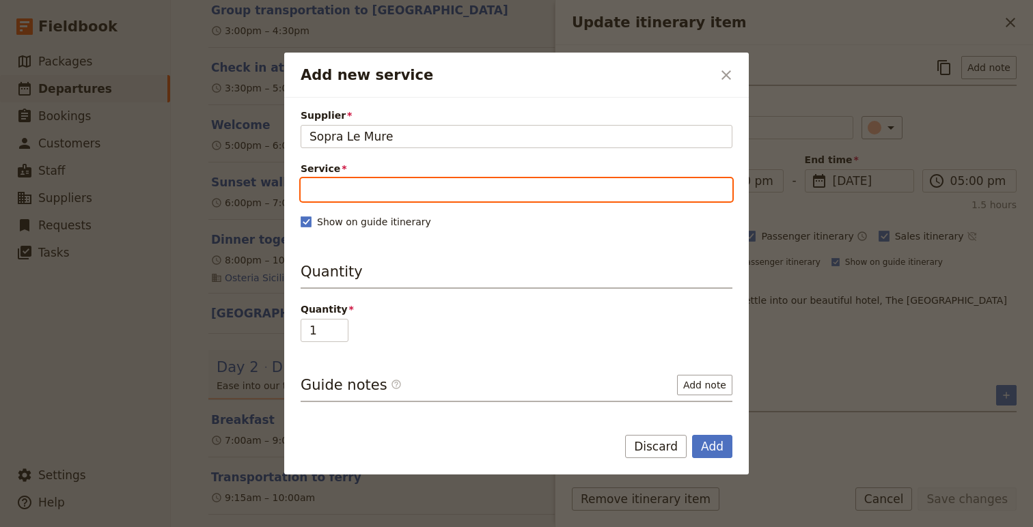
click at [382, 190] on input "Service" at bounding box center [517, 189] width 432 height 23
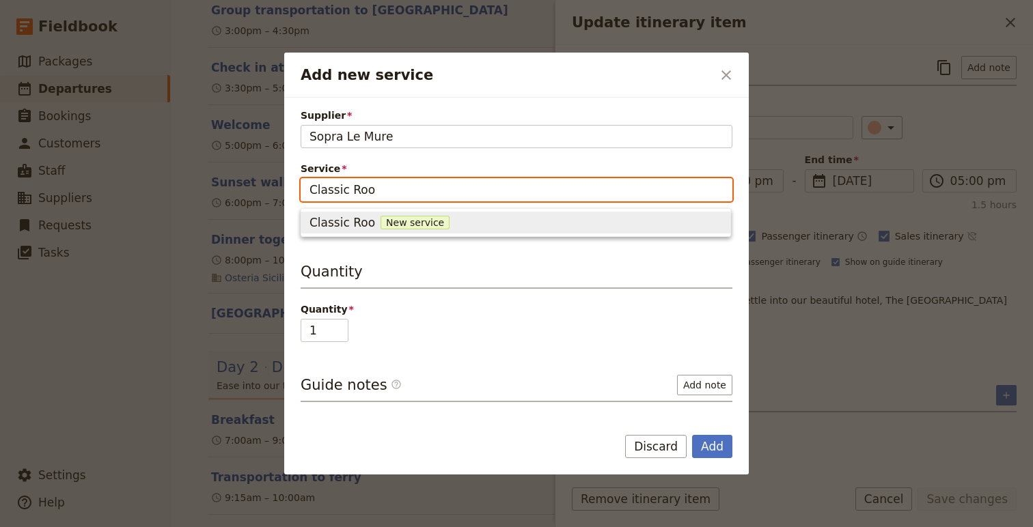
type input "Classic Room"
click at [445, 224] on span "New service" at bounding box center [426, 223] width 69 height 14
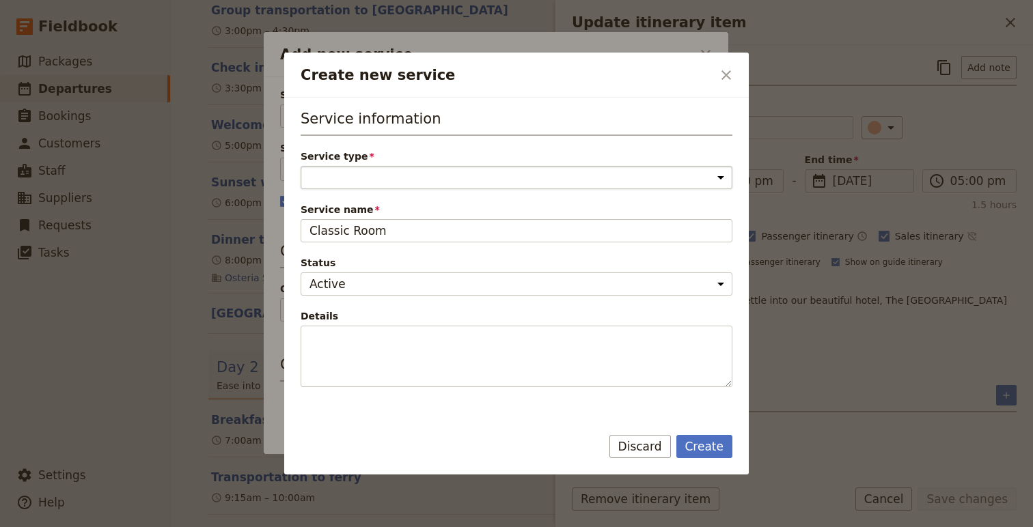
click at [431, 185] on select "Accommodation Activity Transport Flight Food and beverage Other" at bounding box center [517, 177] width 432 height 23
select select "AccommodationService"
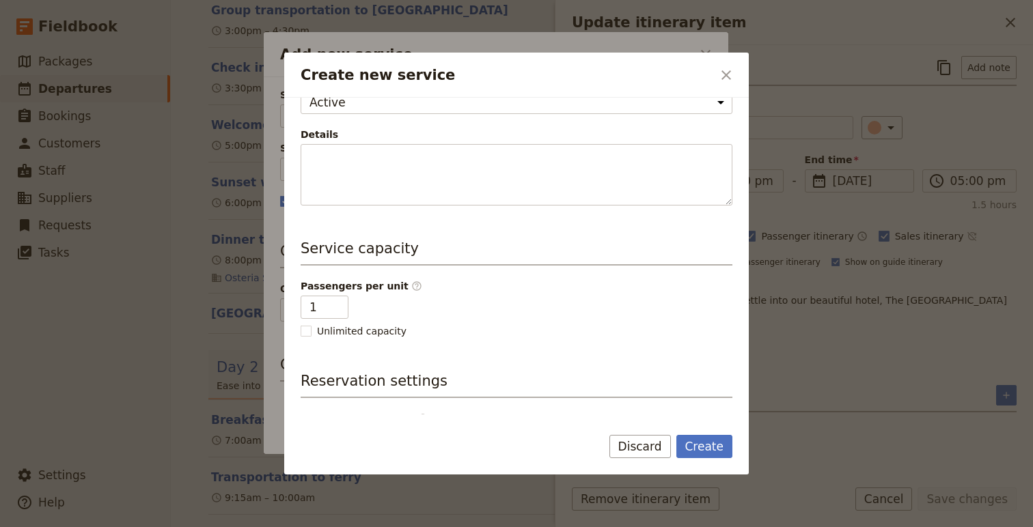
scroll to position [273, 0]
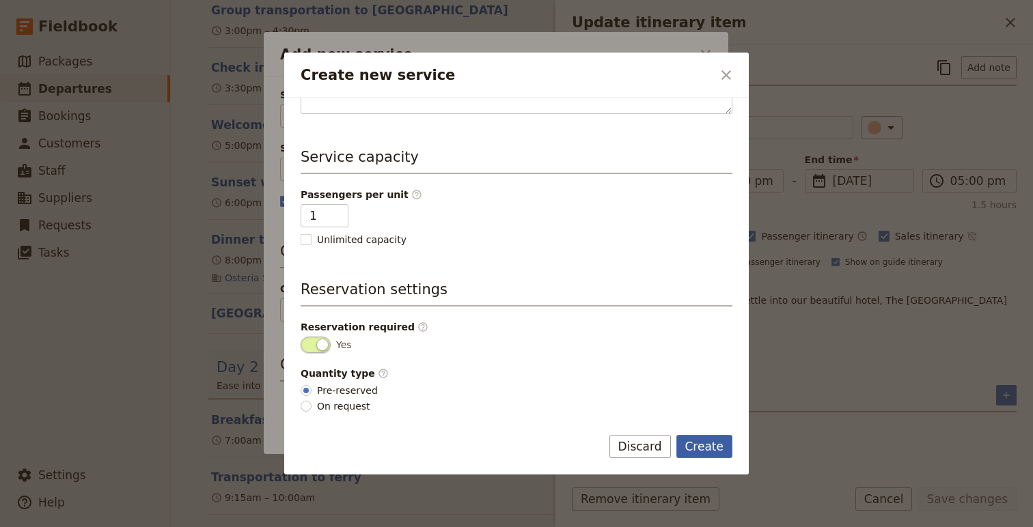
click at [712, 456] on button "Create" at bounding box center [704, 446] width 57 height 23
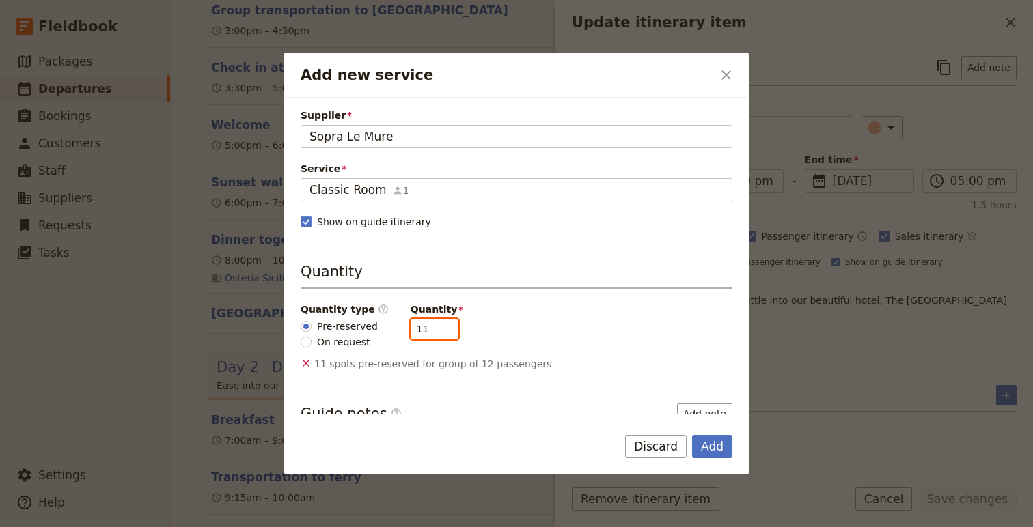
click at [439, 335] on input "11" at bounding box center [435, 329] width 48 height 20
type input "10"
click at [439, 335] on input "10" at bounding box center [435, 329] width 48 height 20
click at [705, 453] on button "Add" at bounding box center [712, 446] width 40 height 23
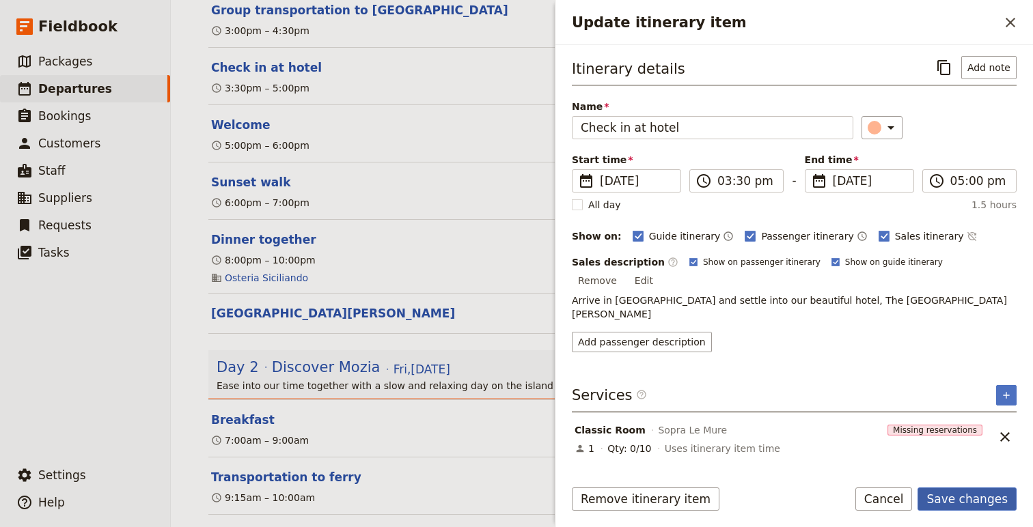
click at [978, 495] on button "Save changes" at bounding box center [966, 499] width 99 height 23
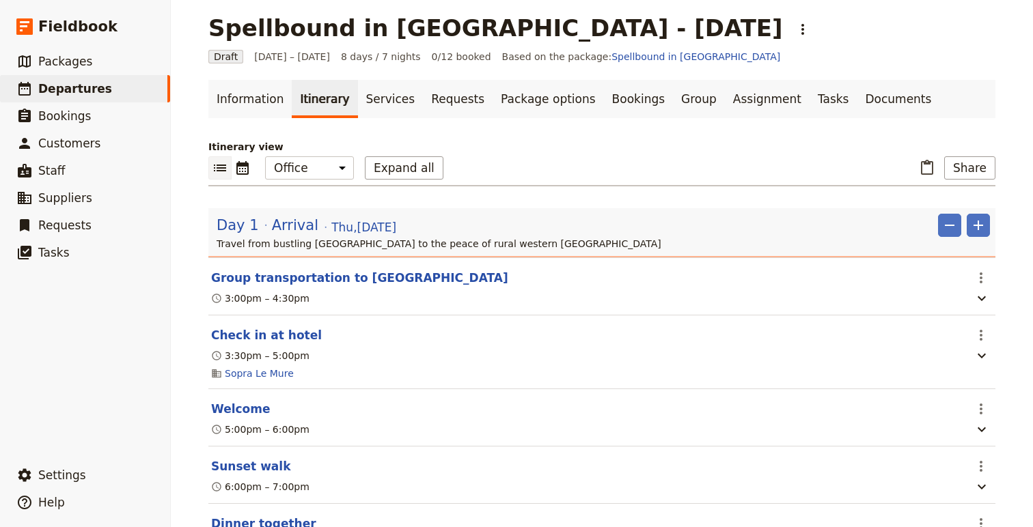
scroll to position [14, 0]
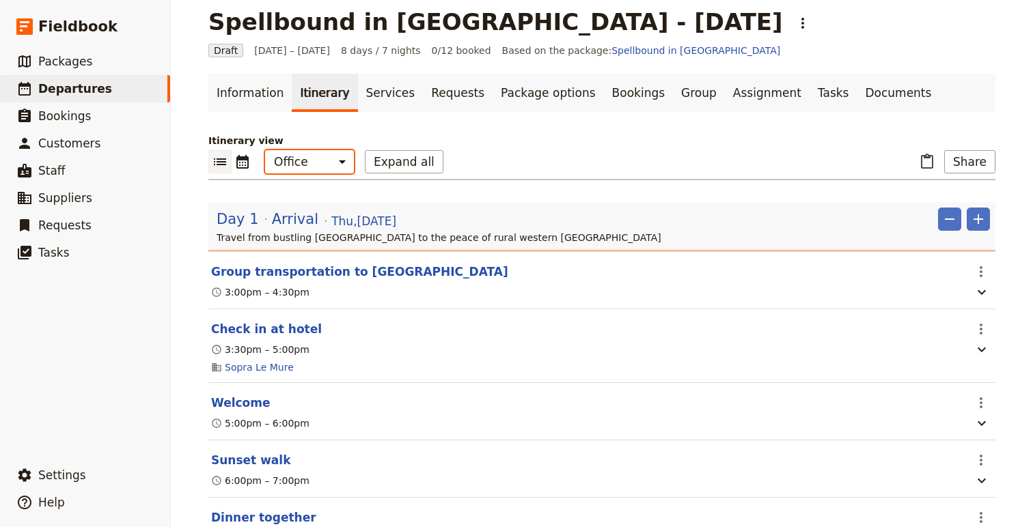
click at [297, 161] on select "Office Guide Passenger Sales" at bounding box center [309, 161] width 89 height 23
select select "MARKETING"
click at [404, 166] on button "Expand all" at bounding box center [404, 161] width 79 height 23
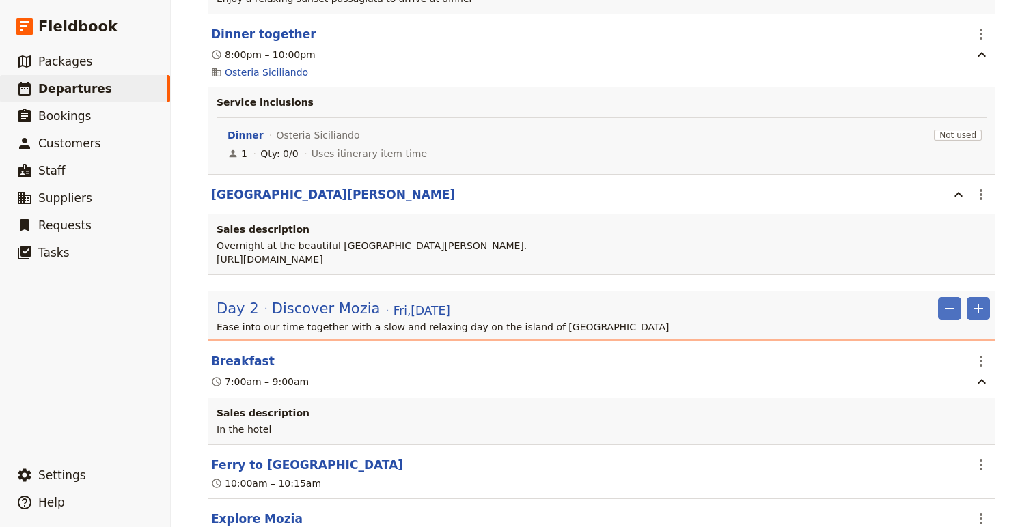
scroll to position [954, 0]
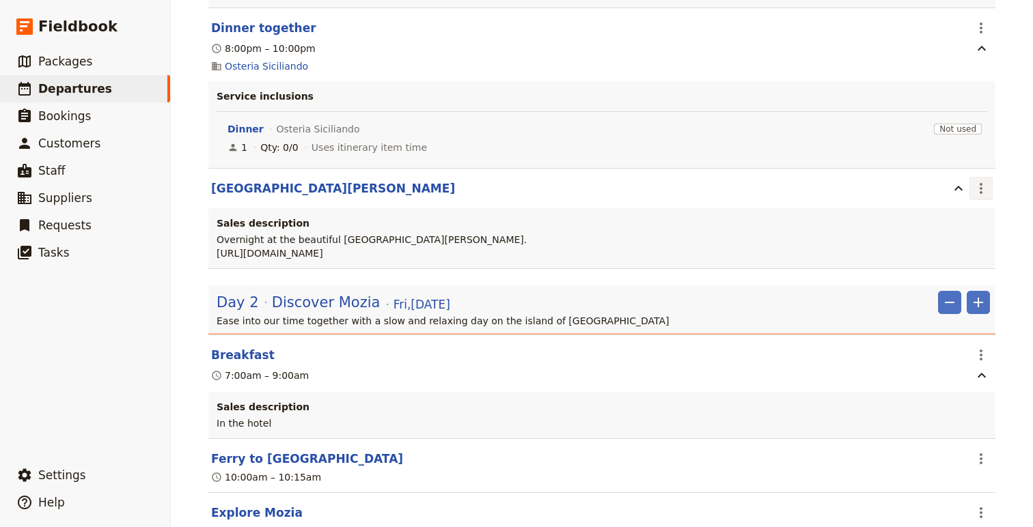
click at [981, 183] on icon "Actions" at bounding box center [981, 188] width 3 height 11
click at [950, 214] on span "Edit this itinerary item" at bounding box center [916, 209] width 107 height 14
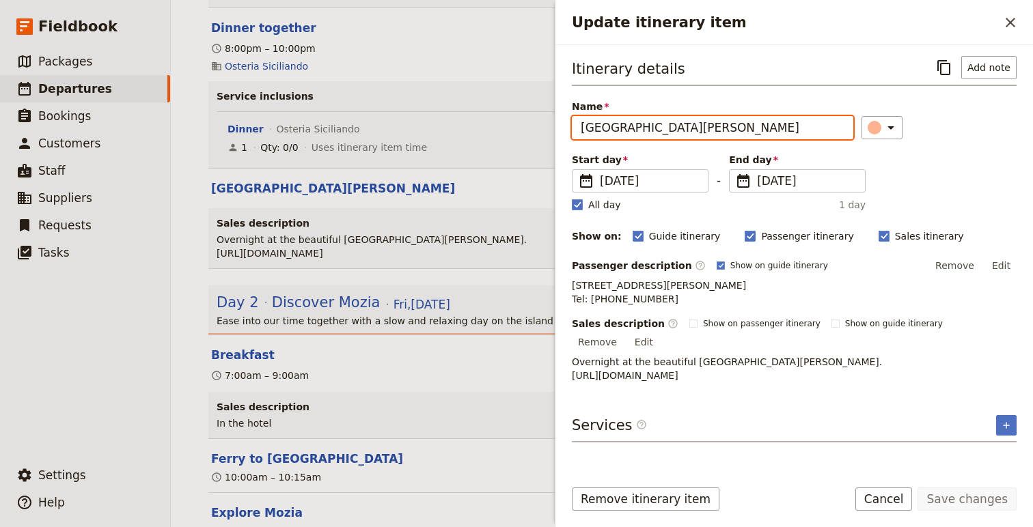
click at [580, 130] on input "[GEOGRAPHIC_DATA][PERSON_NAME]" at bounding box center [712, 127] width 281 height 23
type input "Overnight at [GEOGRAPHIC_DATA][PERSON_NAME]"
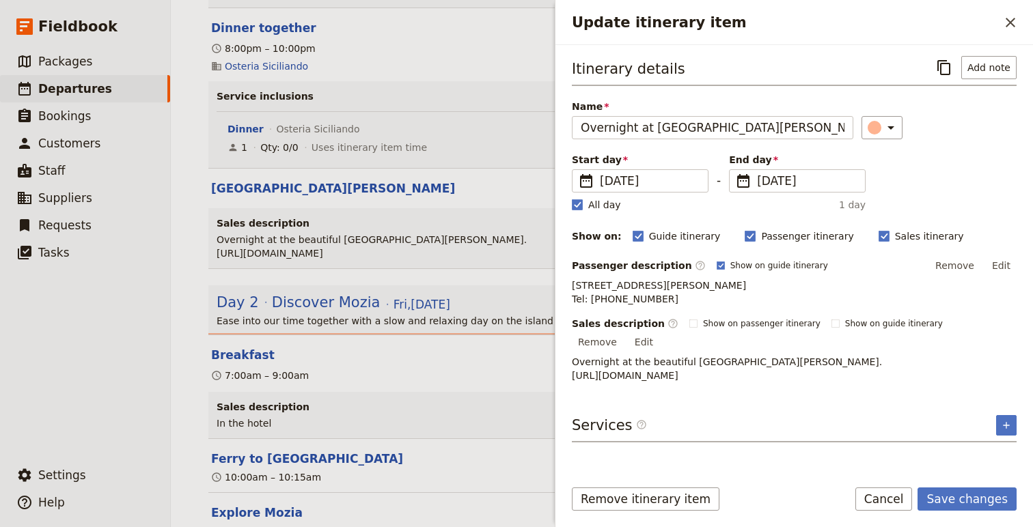
click at [710, 373] on p "Overnight at the beautiful [GEOGRAPHIC_DATA][PERSON_NAME]. [URL][DOMAIN_NAME]" at bounding box center [794, 368] width 445 height 27
click at [775, 362] on p "Overnight at the beautiful [GEOGRAPHIC_DATA][PERSON_NAME]. [URL][DOMAIN_NAME]" at bounding box center [794, 368] width 445 height 27
click at [659, 342] on button "Edit" at bounding box center [643, 342] width 31 height 20
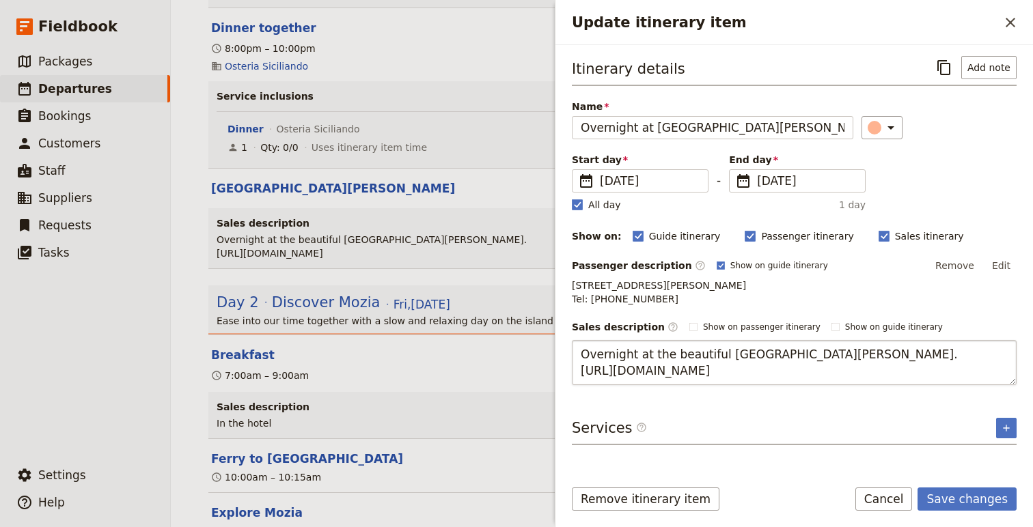
click at [844, 364] on textarea "Overnight at the beautiful [GEOGRAPHIC_DATA][PERSON_NAME]. [URL][DOMAIN_NAME]" at bounding box center [794, 362] width 445 height 45
drag, startPoint x: 844, startPoint y: 364, endPoint x: 542, endPoint y: 361, distance: 301.3
click at [542, 361] on div "Spellbound in [GEOGRAPHIC_DATA] - [DATE] ​ Draft [DATE] – [DATE] 8 days / 7 nig…" at bounding box center [602, 263] width 862 height 527
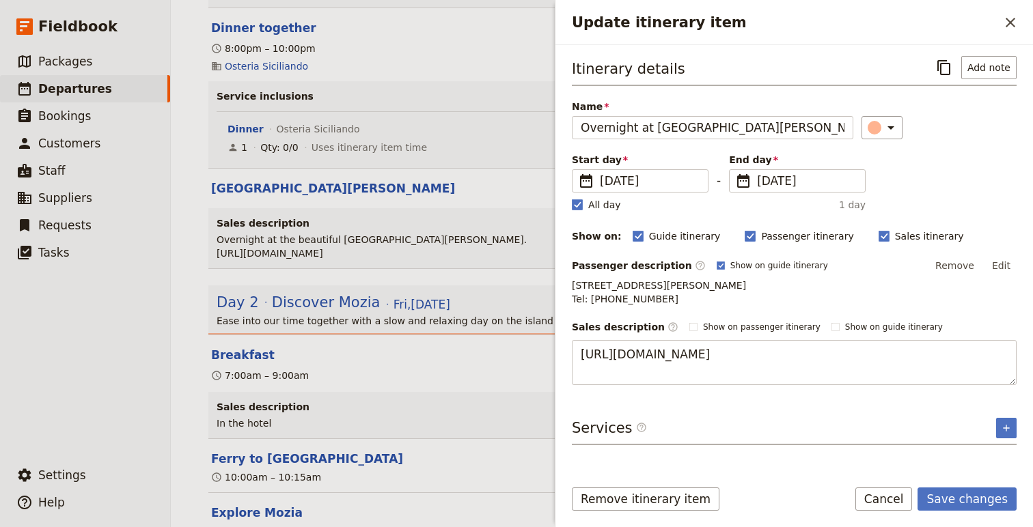
type textarea "[URL][DOMAIN_NAME]"
click at [980, 493] on button "Save changes" at bounding box center [966, 499] width 99 height 23
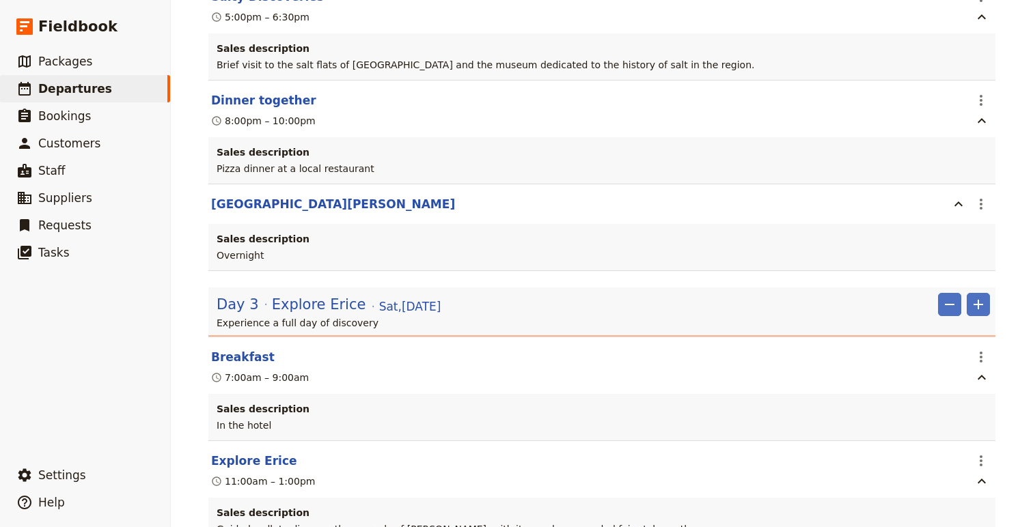
scroll to position [1843, 0]
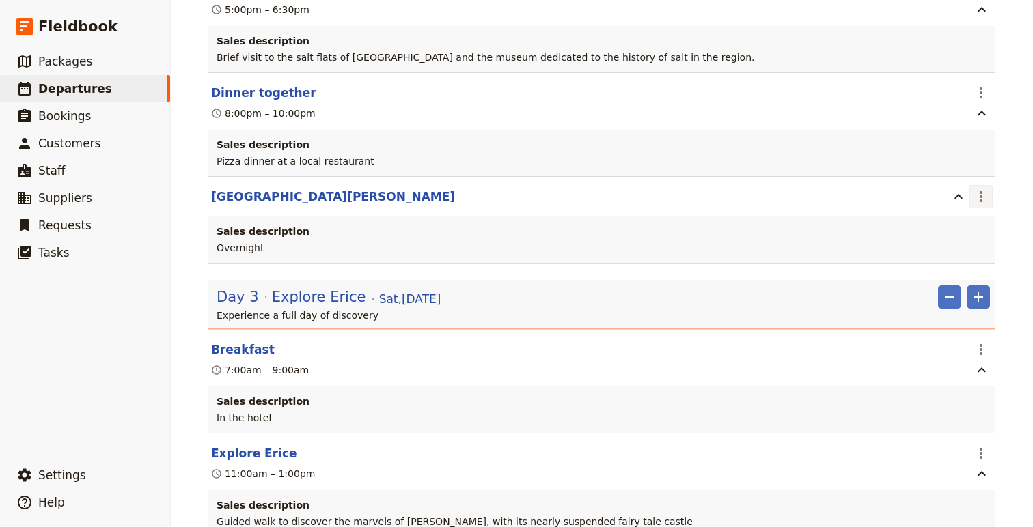
click at [981, 191] on icon "Actions" at bounding box center [981, 196] width 3 height 11
click at [956, 206] on span "Edit this itinerary item" at bounding box center [916, 207] width 107 height 14
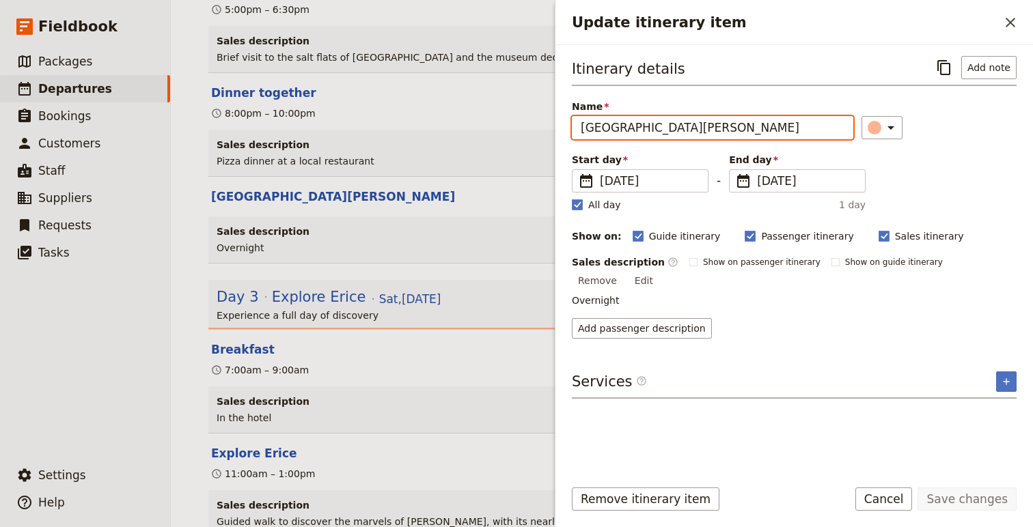
click at [584, 130] on input "[GEOGRAPHIC_DATA][PERSON_NAME]" at bounding box center [712, 127] width 281 height 23
type input "Overnight at [GEOGRAPHIC_DATA][PERSON_NAME]"
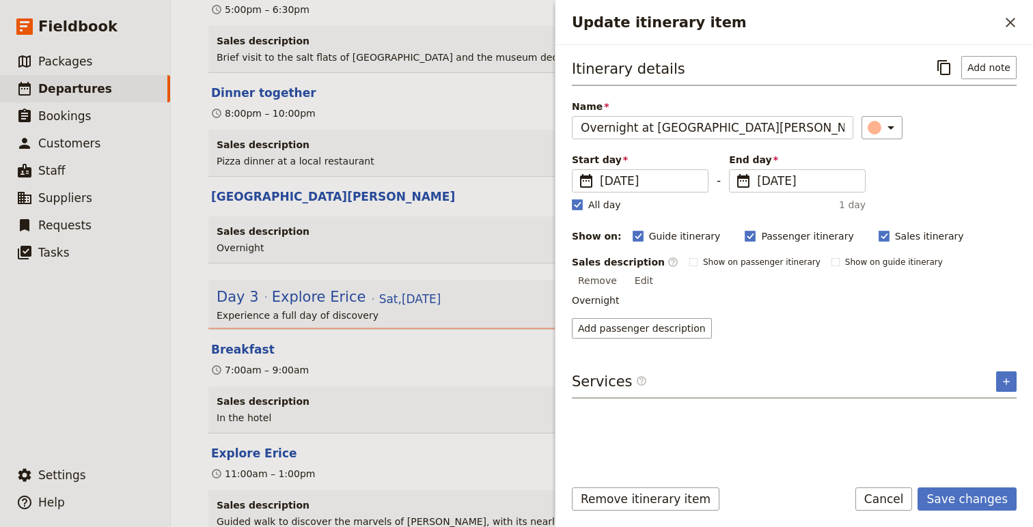
click at [982, 487] on form "Itinerary details ​ Add note Name Overnight at [GEOGRAPHIC_DATA][PERSON_NAME] ​…" at bounding box center [793, 286] width 477 height 482
click at [954, 502] on button "Save changes" at bounding box center [966, 499] width 99 height 23
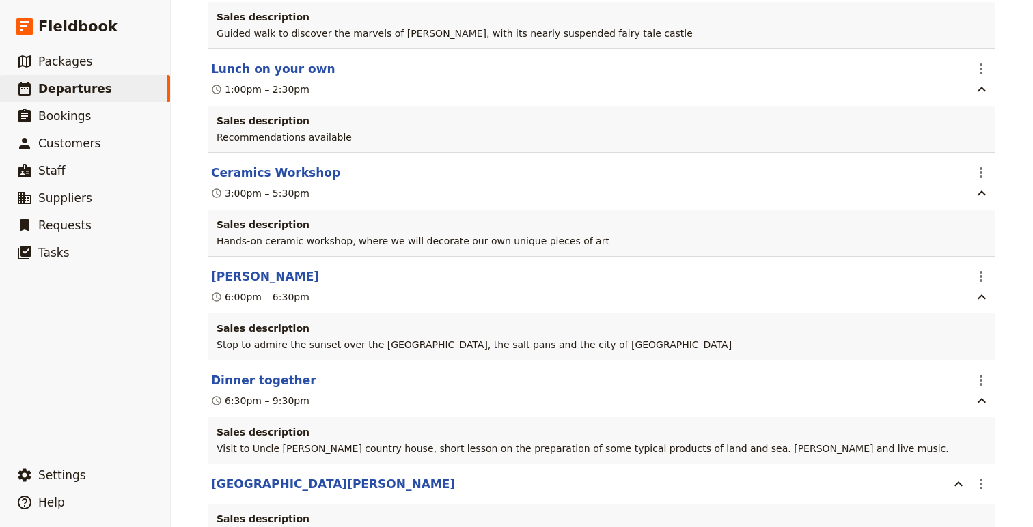
scroll to position [2326, 0]
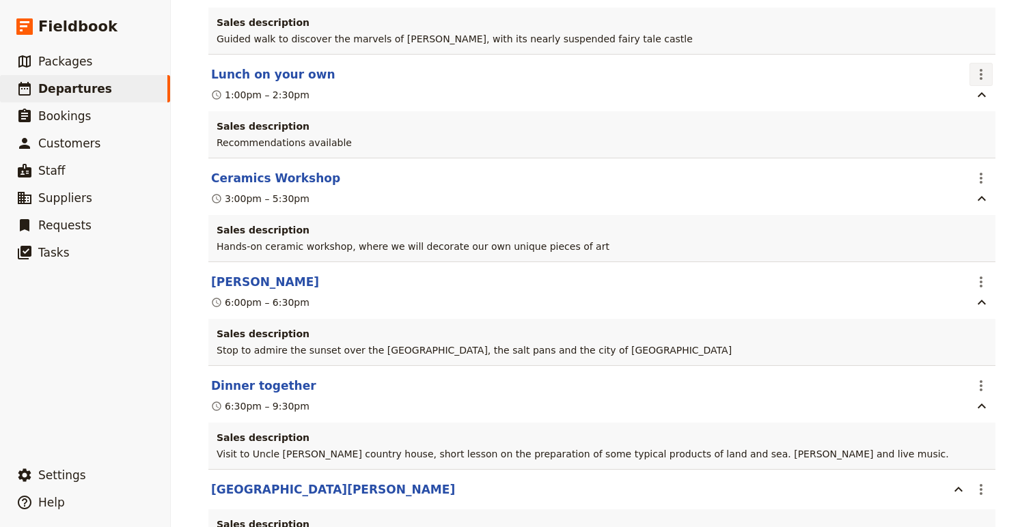
click at [991, 63] on button "​" at bounding box center [980, 74] width 23 height 23
click at [948, 83] on span "Edit this itinerary item" at bounding box center [916, 86] width 107 height 14
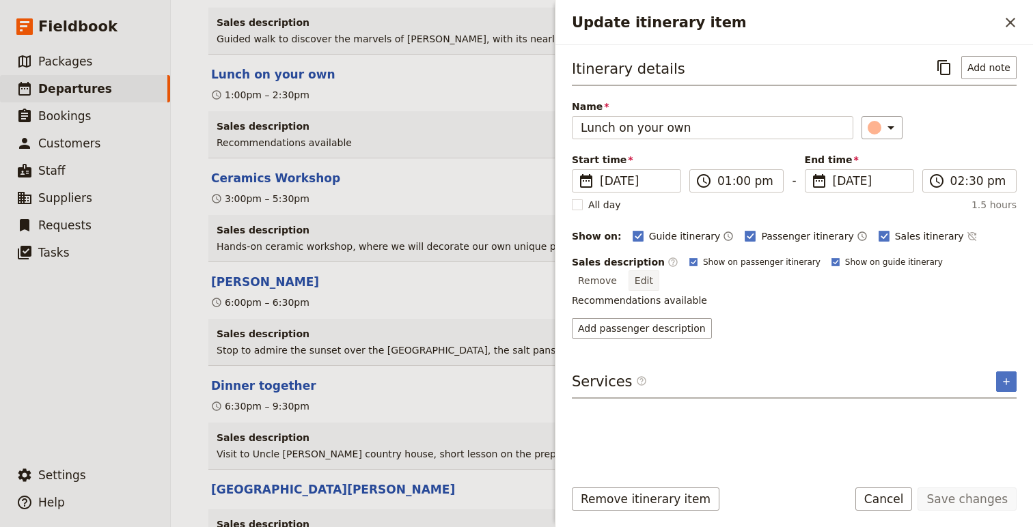
click at [659, 271] on button "Edit" at bounding box center [643, 281] width 31 height 20
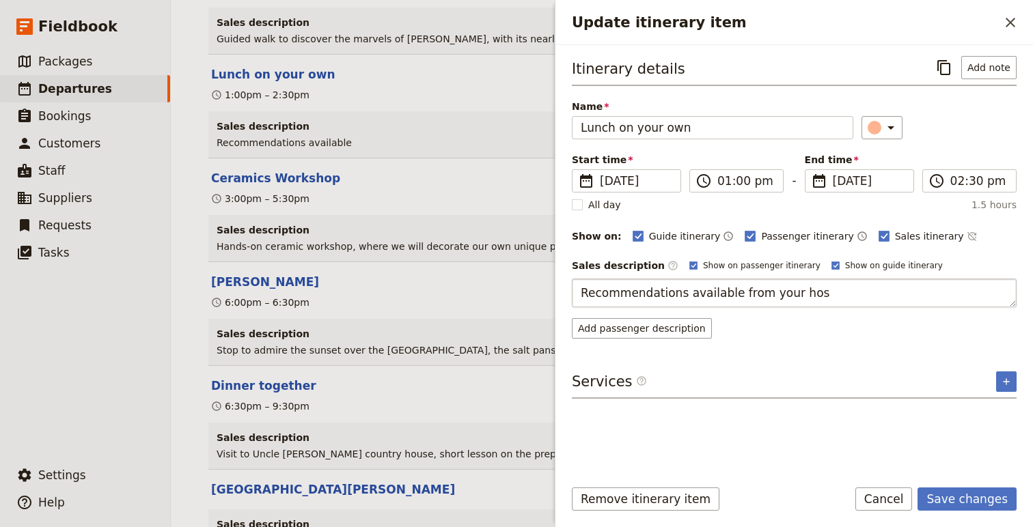
type textarea "Recommendations available from your host"
click at [962, 506] on button "Save changes" at bounding box center [966, 499] width 99 height 23
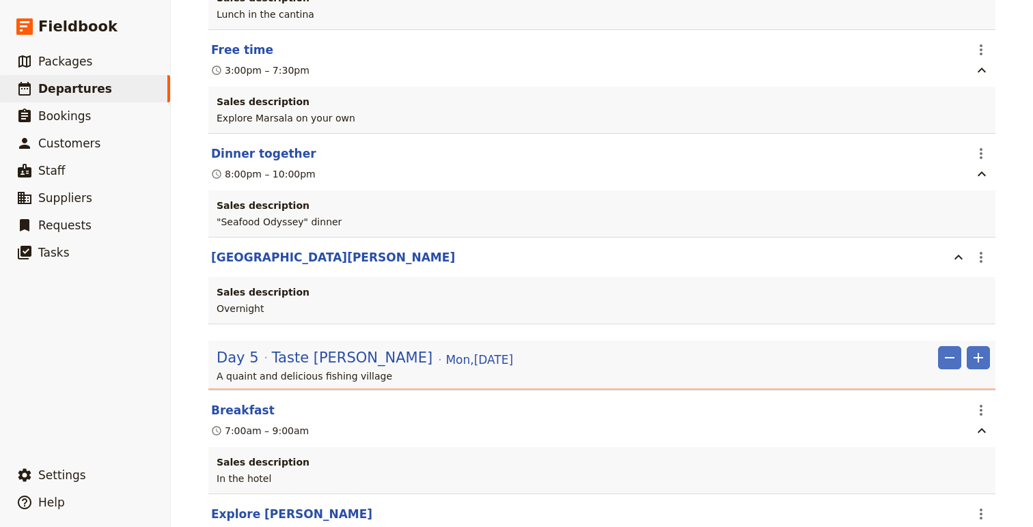
scroll to position [3337, 0]
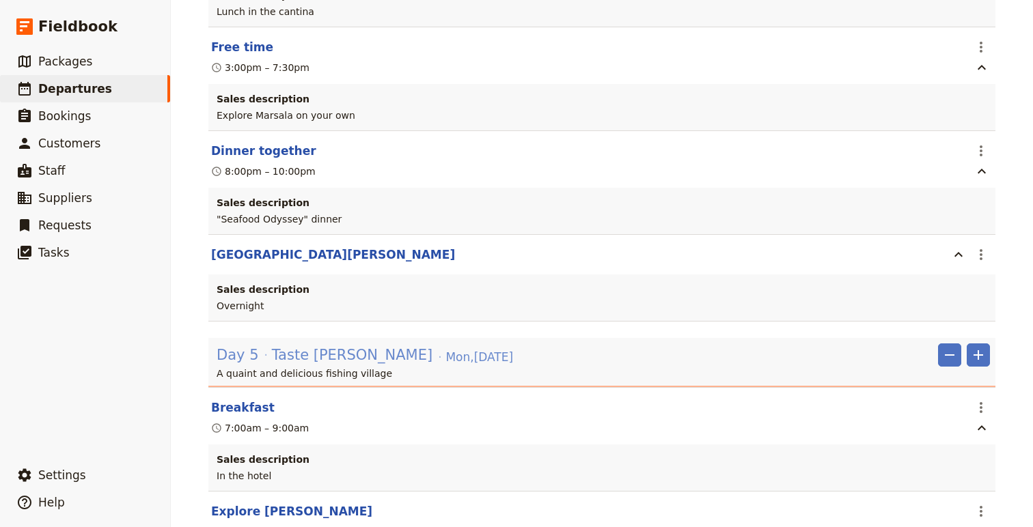
click at [313, 356] on span "Taste [PERSON_NAME]" at bounding box center [352, 355] width 161 height 20
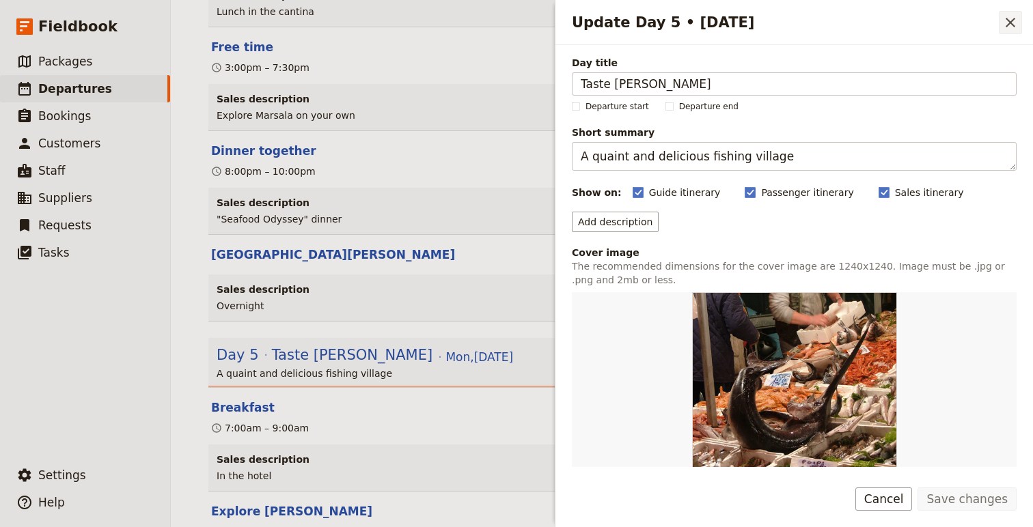
click at [1013, 24] on icon "Close drawer" at bounding box center [1011, 23] width 10 height 10
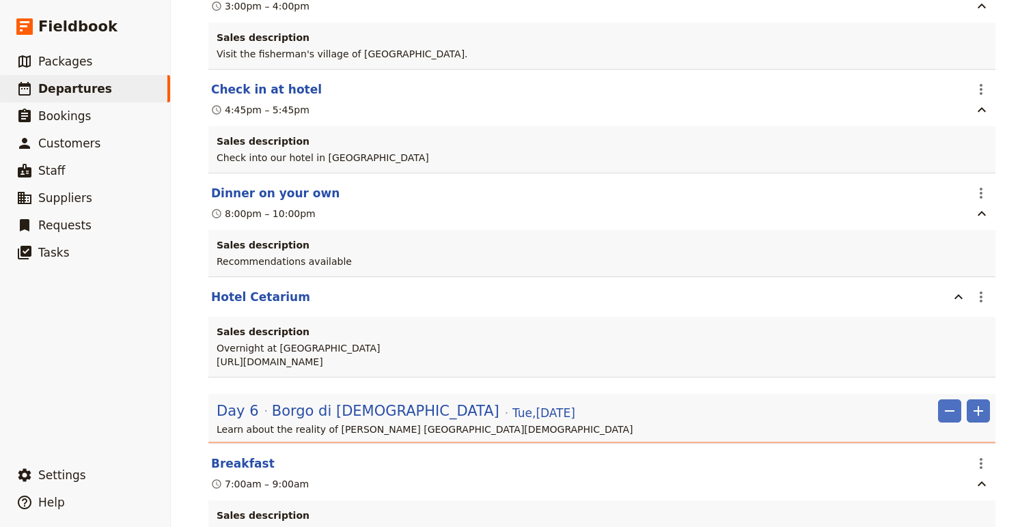
scroll to position [4079, 0]
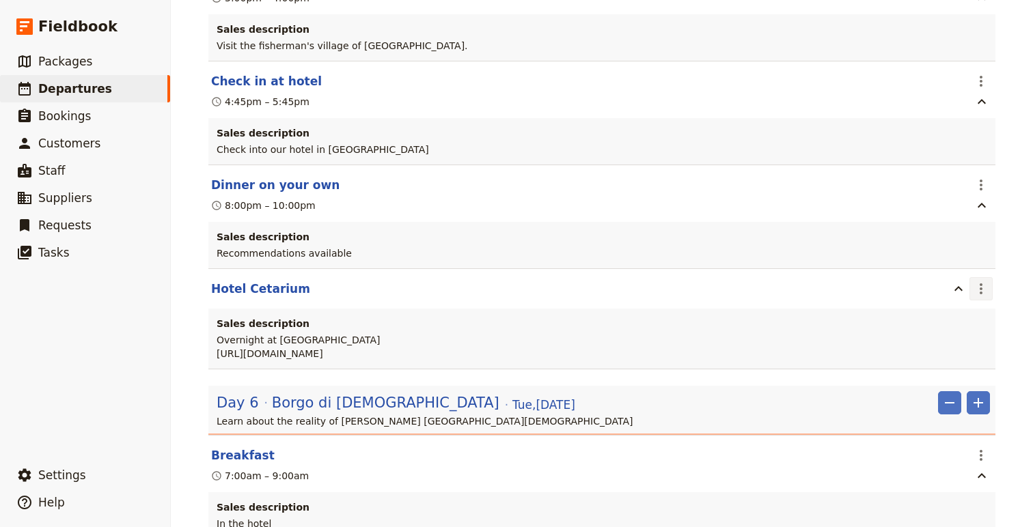
click at [975, 297] on icon "Actions" at bounding box center [981, 289] width 16 height 16
click at [958, 327] on span "Edit this itinerary item" at bounding box center [916, 326] width 107 height 14
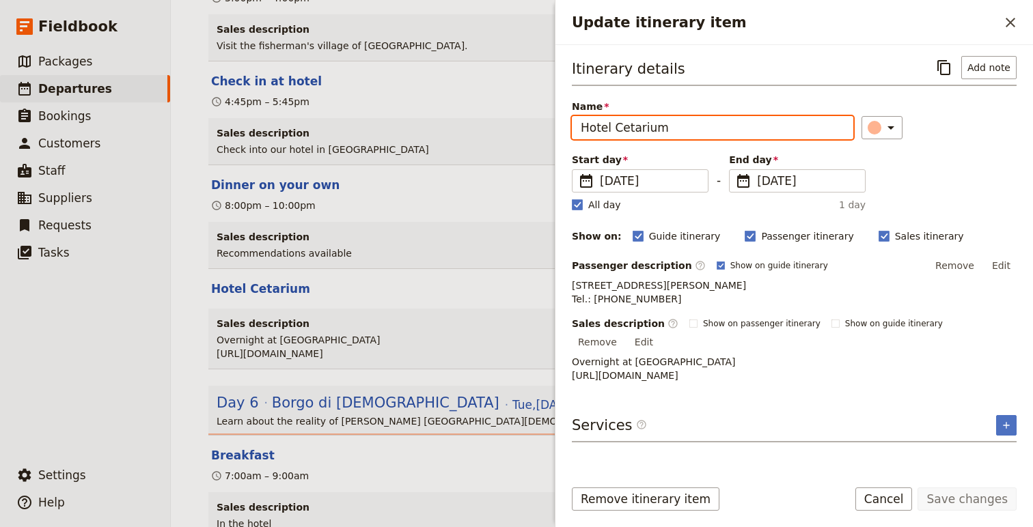
drag, startPoint x: 670, startPoint y: 135, endPoint x: 557, endPoint y: 132, distance: 113.4
click at [557, 132] on div "Itinerary details ​ Add note Name Hotel Cetarium ​ Start day ​ [DATE] [DATE] [D…" at bounding box center [793, 256] width 477 height 422
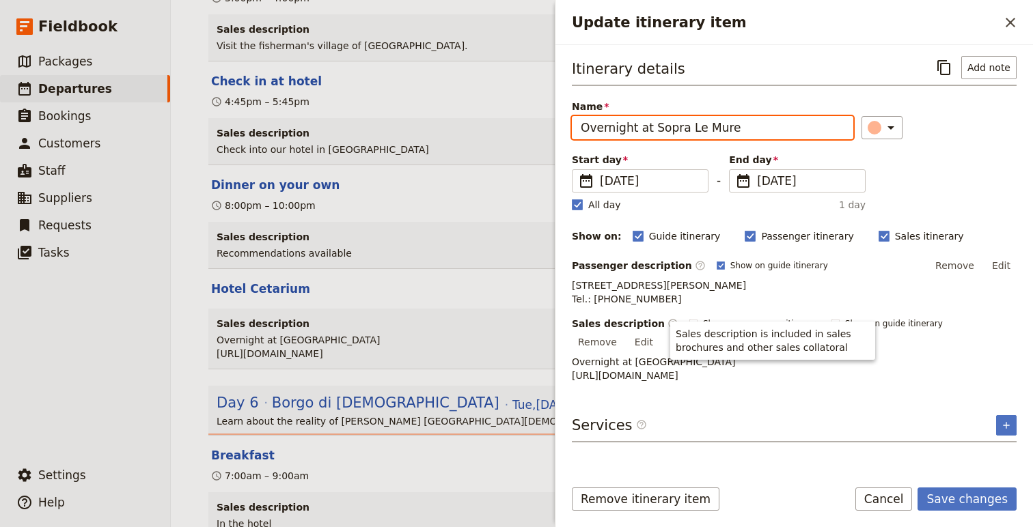
type input "Overnight at Sopra Le Mure"
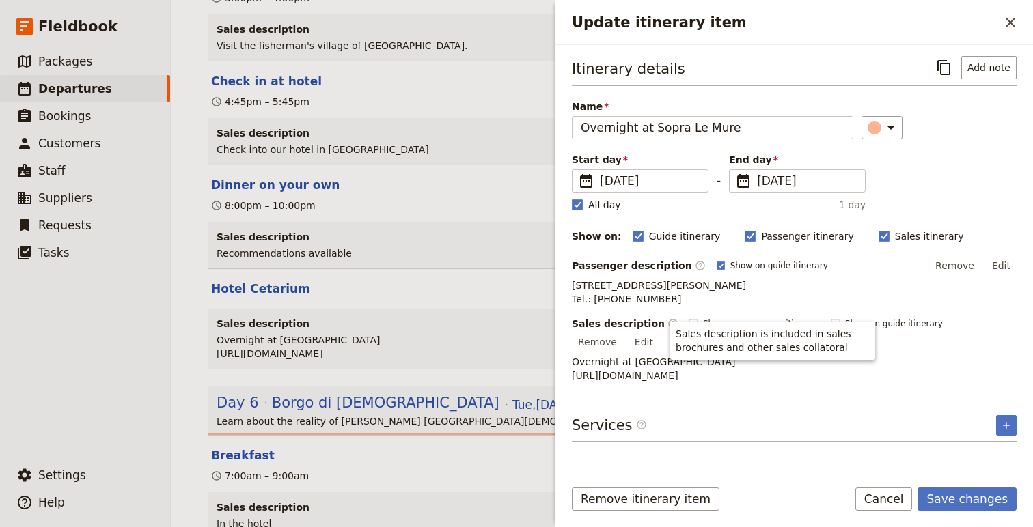
click at [670, 370] on p "Overnight at [GEOGRAPHIC_DATA] [URL][DOMAIN_NAME]" at bounding box center [794, 368] width 445 height 27
drag, startPoint x: 728, startPoint y: 377, endPoint x: 556, endPoint y: 358, distance: 173.2
click at [556, 358] on div "Itinerary details ​ Add note Name Overnight at [GEOGRAPHIC_DATA] Le Mure ​ Star…" at bounding box center [793, 256] width 477 height 422
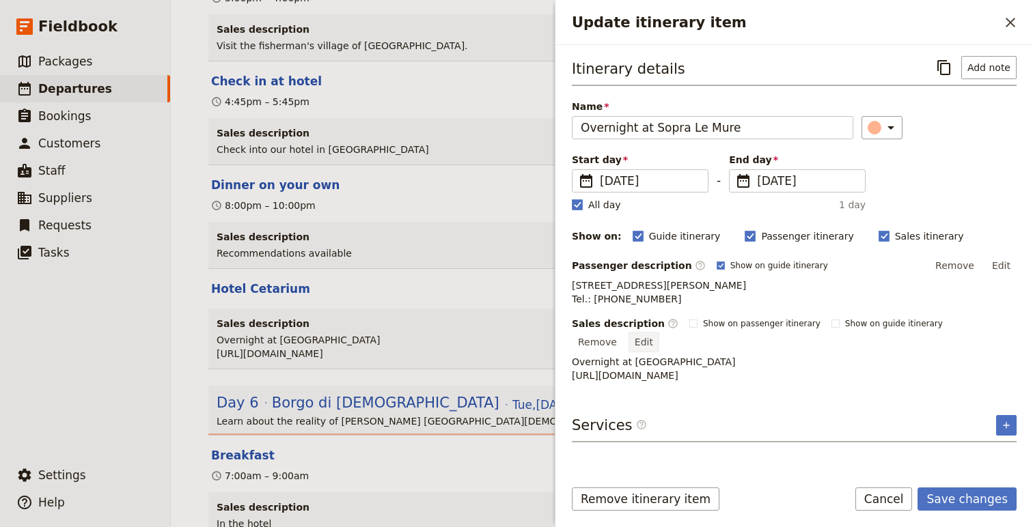
click at [659, 336] on button "Edit" at bounding box center [643, 342] width 31 height 20
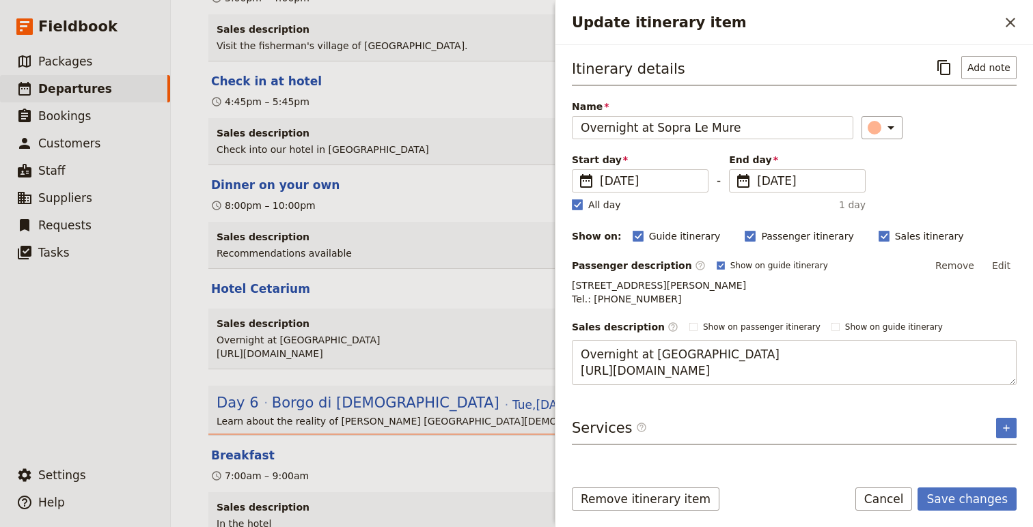
drag, startPoint x: 781, startPoint y: 380, endPoint x: 510, endPoint y: 357, distance: 272.8
click at [510, 357] on div "Spellbound in [GEOGRAPHIC_DATA] - [DATE] ​ Draft [DATE] – [DATE] 8 days / 7 nig…" at bounding box center [602, 263] width 862 height 527
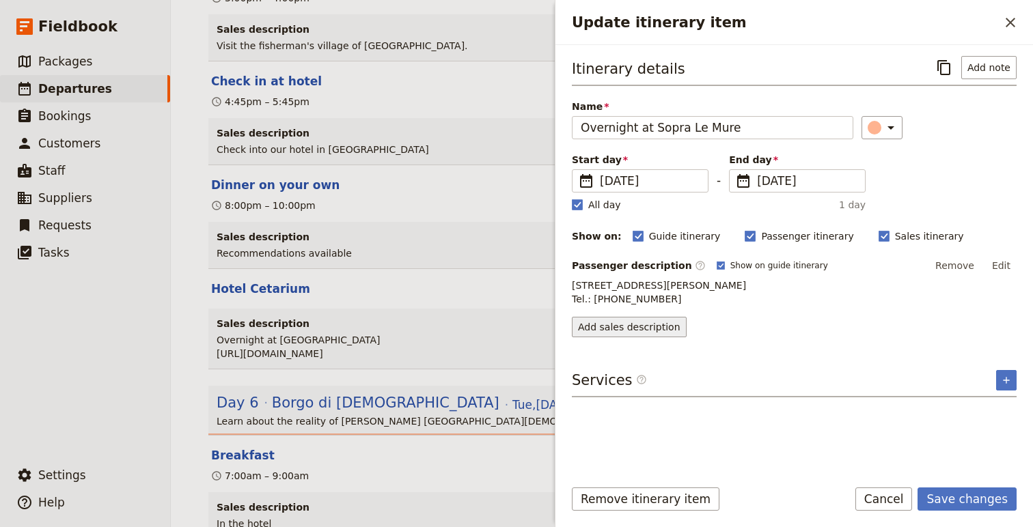
click at [661, 337] on button "Add sales description" at bounding box center [629, 327] width 115 height 20
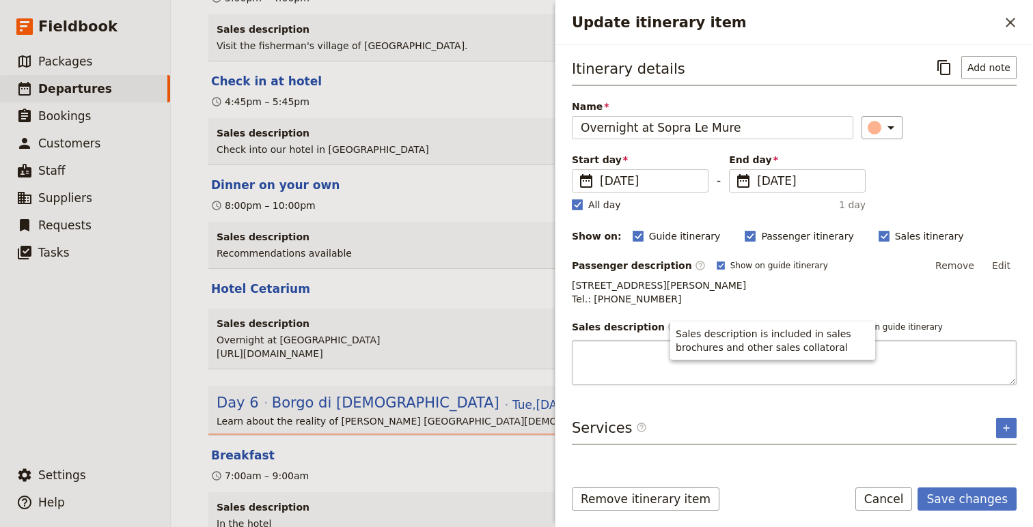
type textarea "[URL][DOMAIN_NAME]"
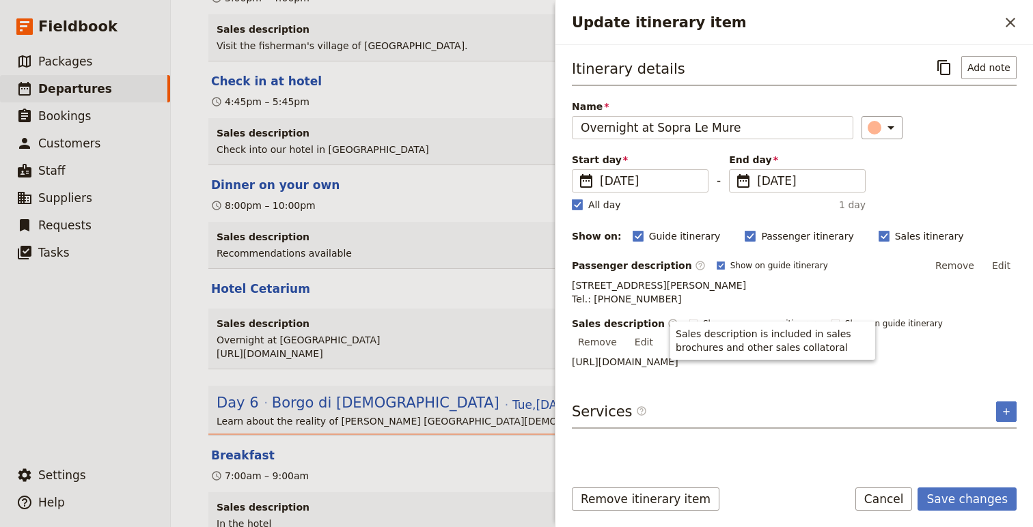
click at [909, 305] on p "[STREET_ADDRESS][PERSON_NAME] Tel.: [PHONE_NUMBER]" at bounding box center [794, 292] width 445 height 27
click at [998, 269] on button "Edit" at bounding box center [1001, 265] width 31 height 20
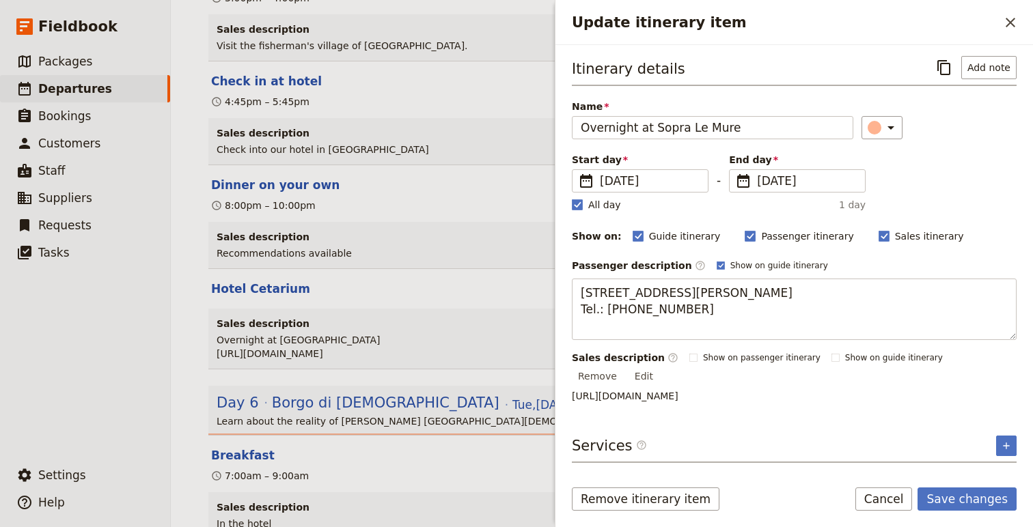
drag, startPoint x: 746, startPoint y: 311, endPoint x: 546, endPoint y: 282, distance: 202.3
click at [546, 282] on div "Spellbound in [GEOGRAPHIC_DATA] - [DATE] ​ Draft [DATE] – [DATE] 8 days / 7 nig…" at bounding box center [602, 263] width 862 height 527
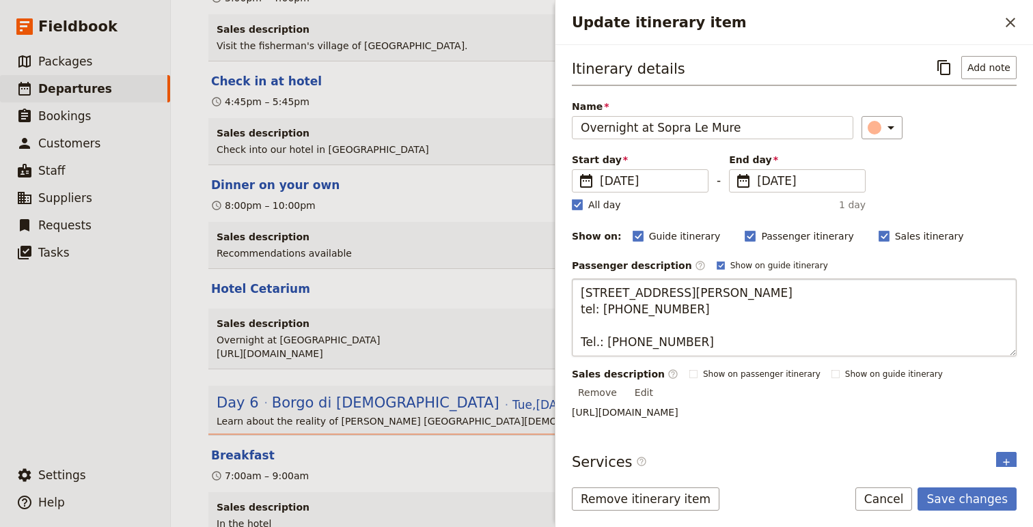
click at [751, 294] on textarea "[STREET_ADDRESS][PERSON_NAME] tel: [PHONE_NUMBER] Tel.: [PHONE_NUMBER]" at bounding box center [794, 318] width 445 height 78
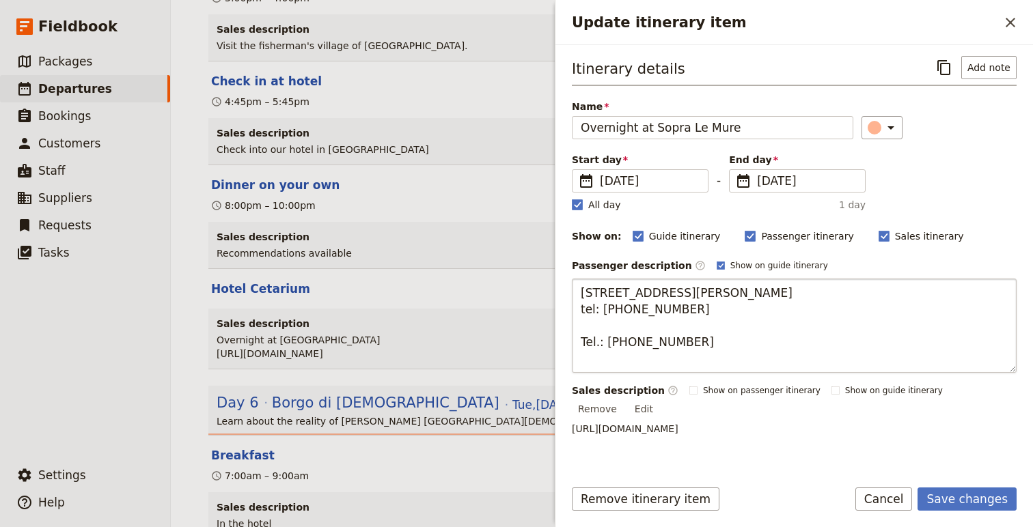
click at [607, 328] on textarea "[STREET_ADDRESS][PERSON_NAME] tel: [PHONE_NUMBER] Tel.: [PHONE_NUMBER]" at bounding box center [794, 326] width 445 height 94
drag, startPoint x: 607, startPoint y: 328, endPoint x: 641, endPoint y: 328, distance: 34.2
click at [641, 328] on textarea "[STREET_ADDRESS][PERSON_NAME] tel: [PHONE_NUMBER] Tel.: [PHONE_NUMBER]" at bounding box center [794, 326] width 445 height 94
click at [641, 361] on textarea "[STREET_ADDRESS][PERSON_NAME] tel: Tel.: [PHONE_NUMBER]" at bounding box center [794, 326] width 445 height 94
drag, startPoint x: 641, startPoint y: 361, endPoint x: 703, endPoint y: 361, distance: 62.2
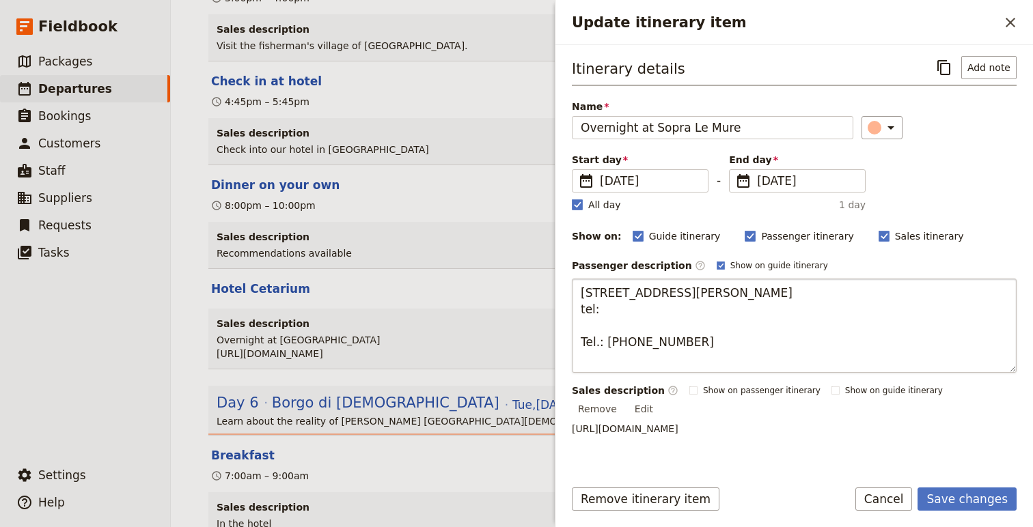
click at [703, 361] on textarea "[STREET_ADDRESS][PERSON_NAME] tel: Tel.: [PHONE_NUMBER]" at bounding box center [794, 326] width 445 height 94
click at [619, 347] on textarea "[STREET_ADDRESS][PERSON_NAME] tel: Tel.: [PHONE_NUMBER]" at bounding box center [794, 326] width 445 height 94
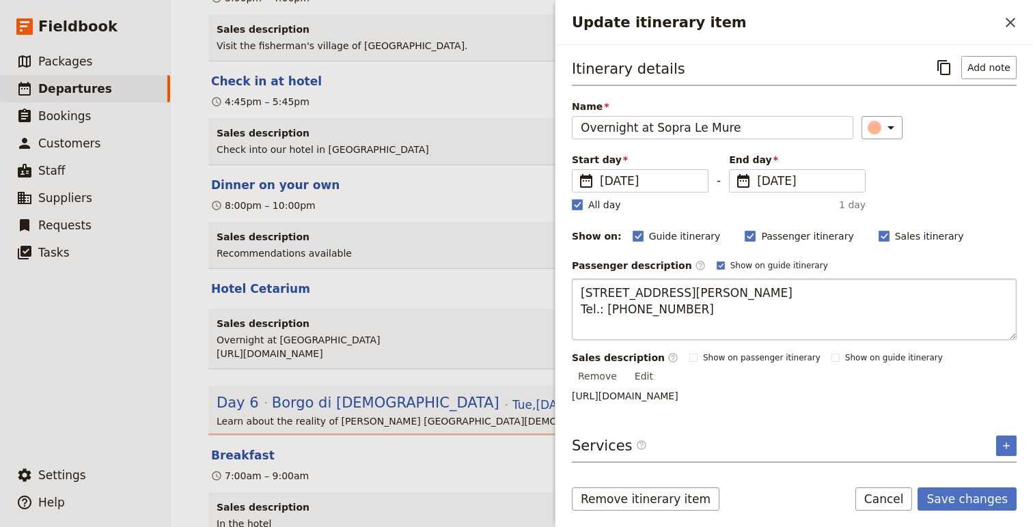
click at [715, 296] on textarea "[STREET_ADDRESS][PERSON_NAME] Tel.: [PHONE_NUMBER]" at bounding box center [794, 309] width 445 height 61
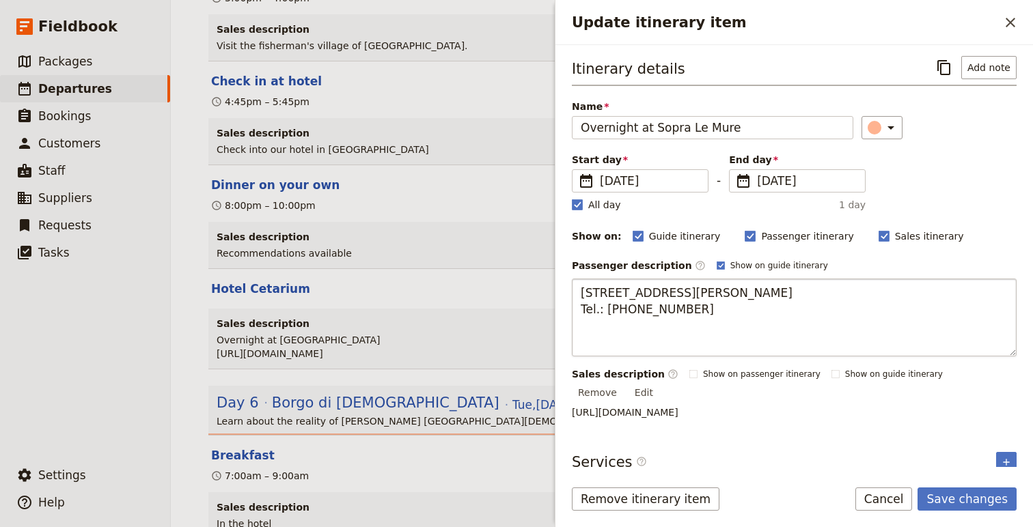
type textarea "[STREET_ADDRESS][PERSON_NAME] Tel.: [PHONE_NUMBER]"
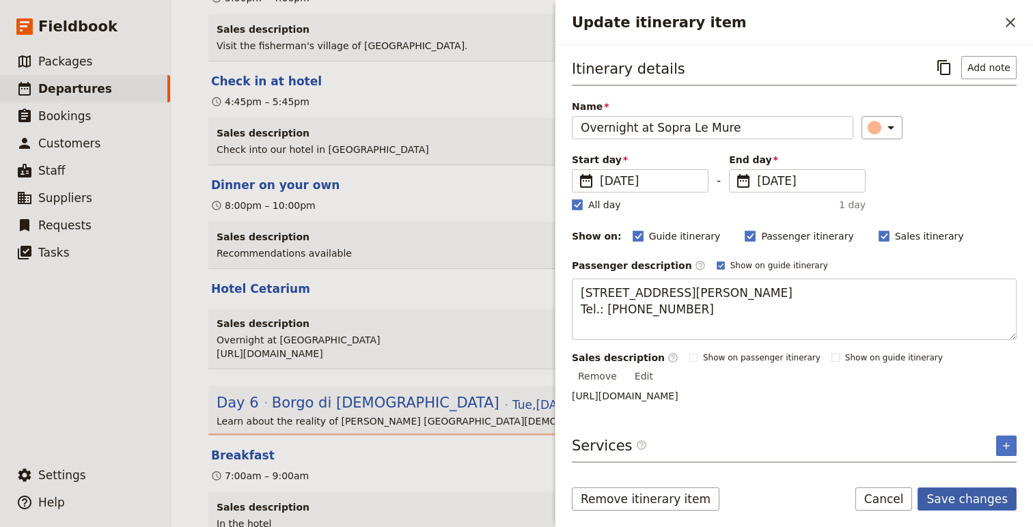
click at [966, 502] on button "Save changes" at bounding box center [966, 499] width 99 height 23
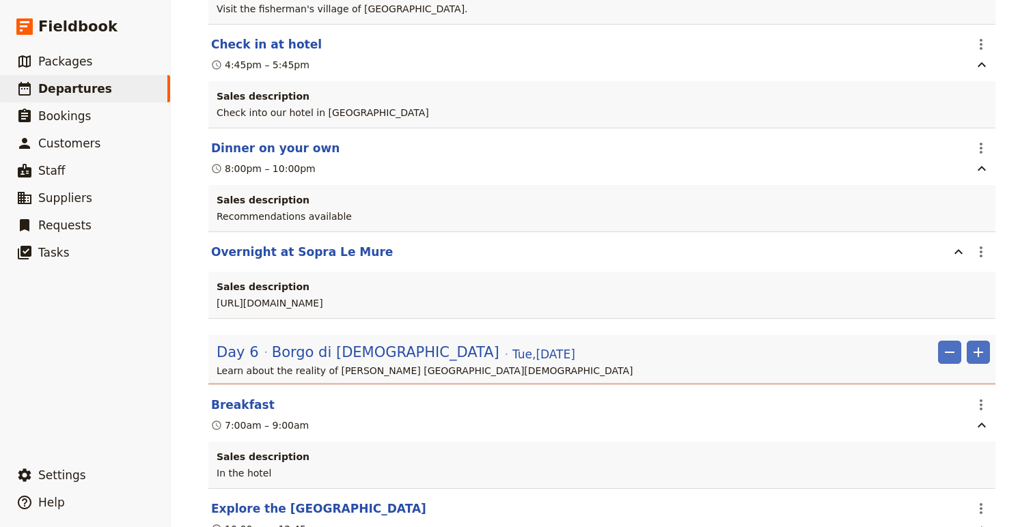
scroll to position [4000, 0]
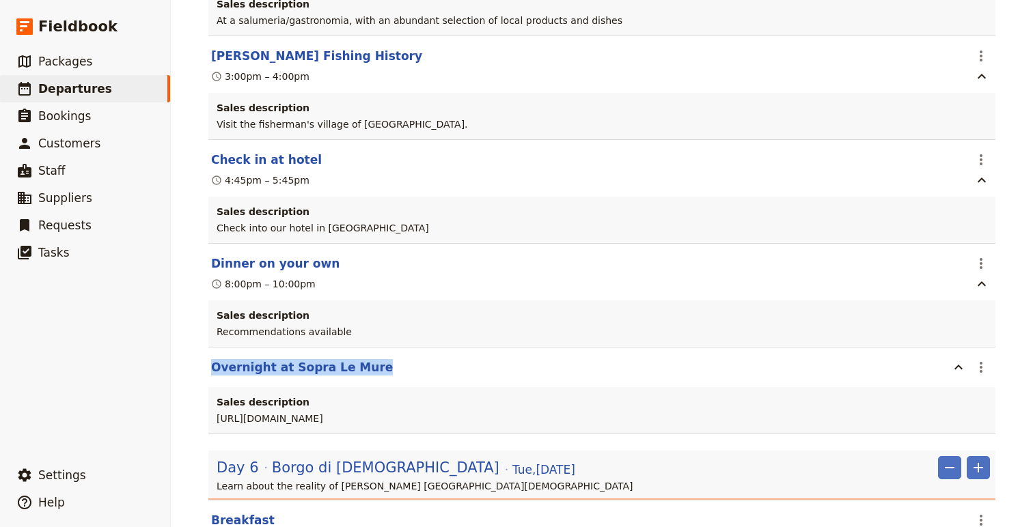
drag, startPoint x: 370, startPoint y: 379, endPoint x: 209, endPoint y: 378, distance: 160.5
click at [209, 378] on section "Overnight at Sopra Le Mure ​ Sales description [URL][DOMAIN_NAME]" at bounding box center [601, 391] width 787 height 87
copy button "Overnight at Sopra Le Mure"
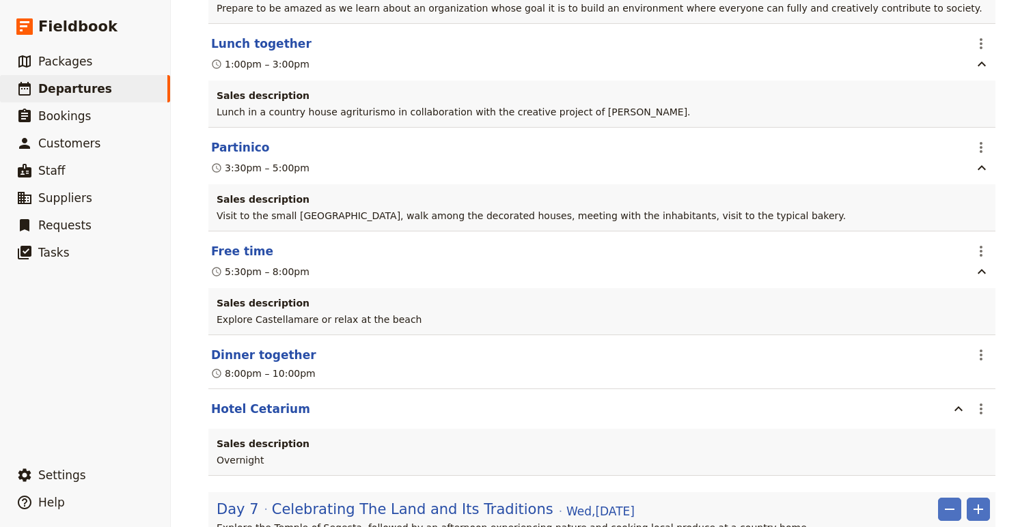
scroll to position [4686, 0]
click at [976, 416] on icon "Actions" at bounding box center [981, 408] width 16 height 16
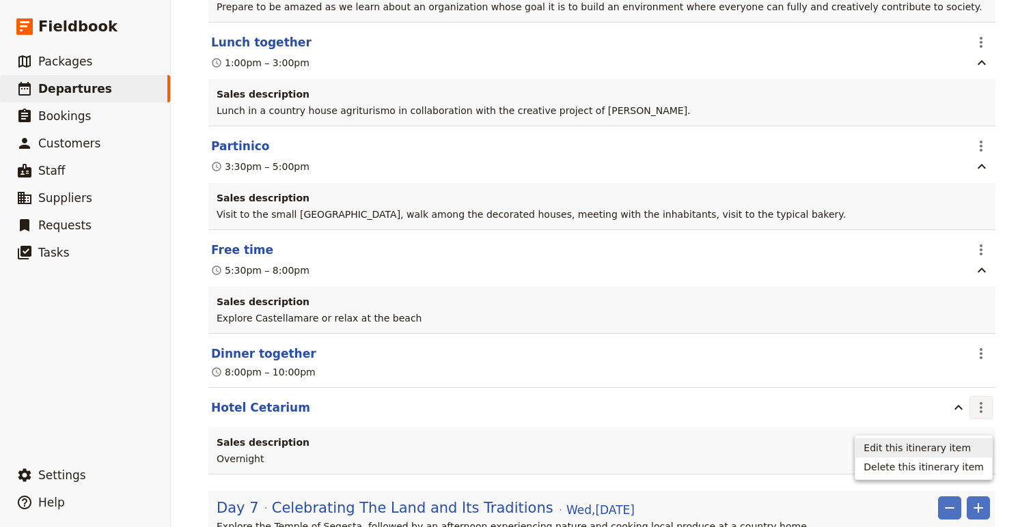
click at [936, 452] on span "Edit this itinerary item" at bounding box center [916, 448] width 107 height 14
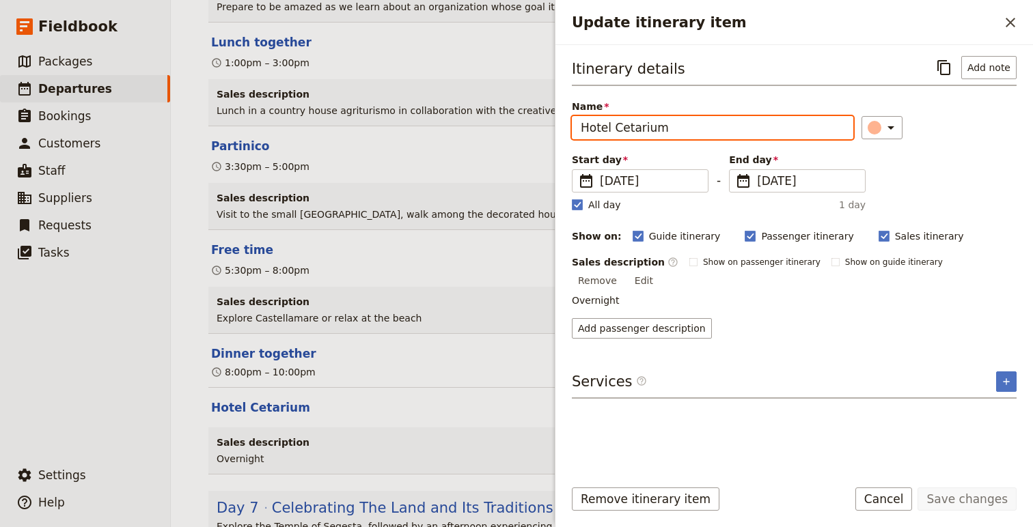
drag, startPoint x: 682, startPoint y: 129, endPoint x: 553, endPoint y: 128, distance: 129.1
click at [552, 128] on div "Spellbound in [GEOGRAPHIC_DATA] - [DATE] ​ Draft [DATE] – [DATE] 8 days / 7 nig…" at bounding box center [602, 263] width 862 height 527
paste input "Overnight at Sopra Le Mure"
type input "Overnight at Sopra Le Mure"
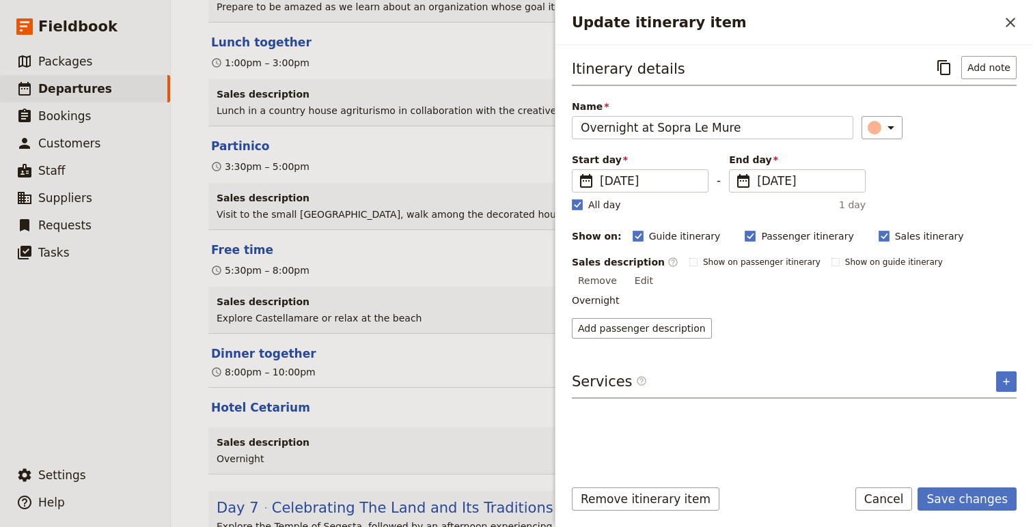
click at [889, 318] on div "Add passenger description" at bounding box center [794, 328] width 445 height 20
click at [659, 271] on button "Edit" at bounding box center [643, 281] width 31 height 20
click at [943, 255] on div "Sales description ​ Show on passenger itinerary Show on guide itinerary Edit" at bounding box center [794, 265] width 445 height 20
click at [623, 271] on button "Remove" at bounding box center [597, 281] width 51 height 20
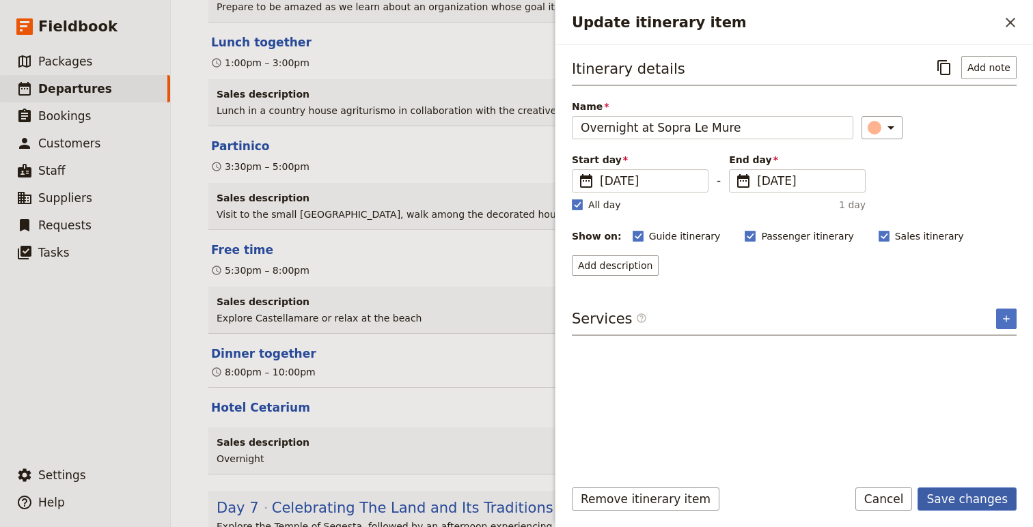
click at [962, 510] on button "Save changes" at bounding box center [966, 499] width 99 height 23
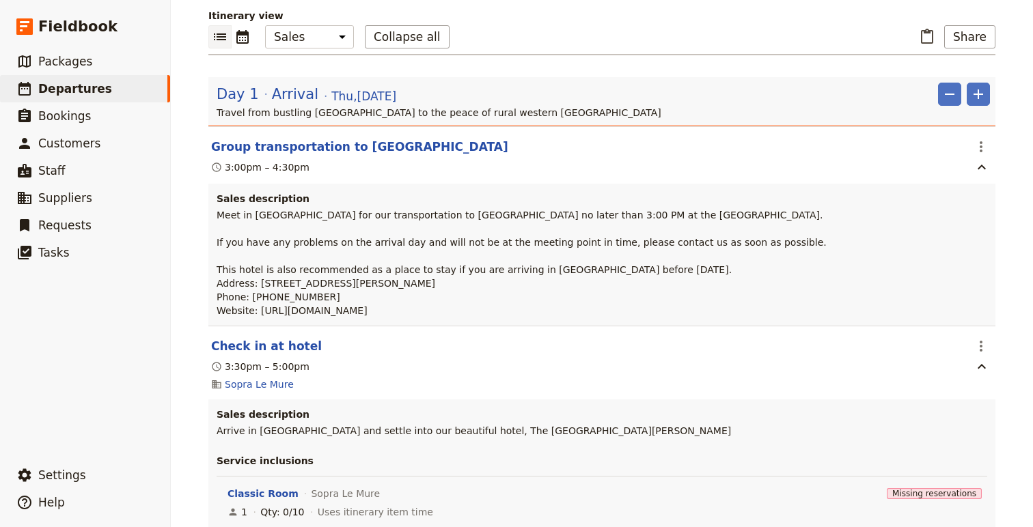
scroll to position [0, 0]
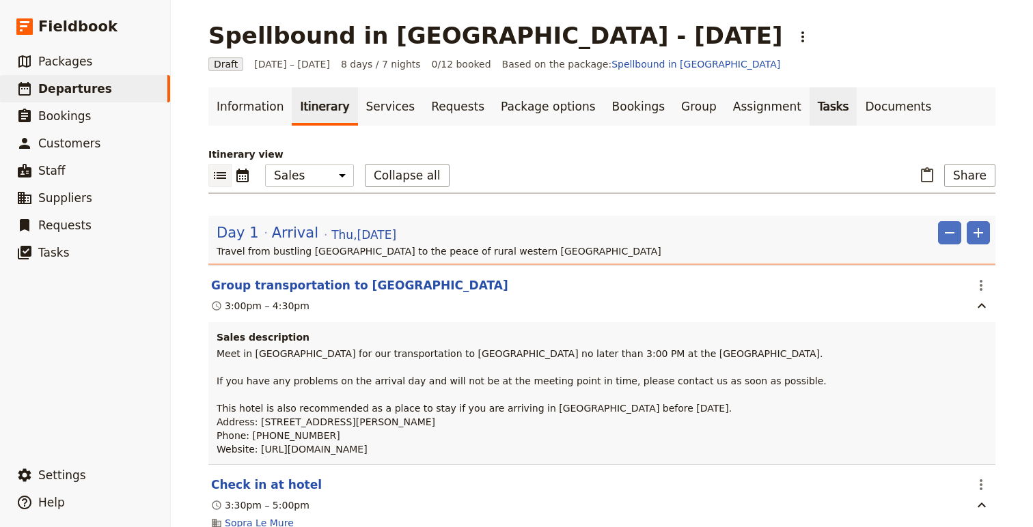
click at [809, 107] on link "Tasks" at bounding box center [833, 106] width 48 height 38
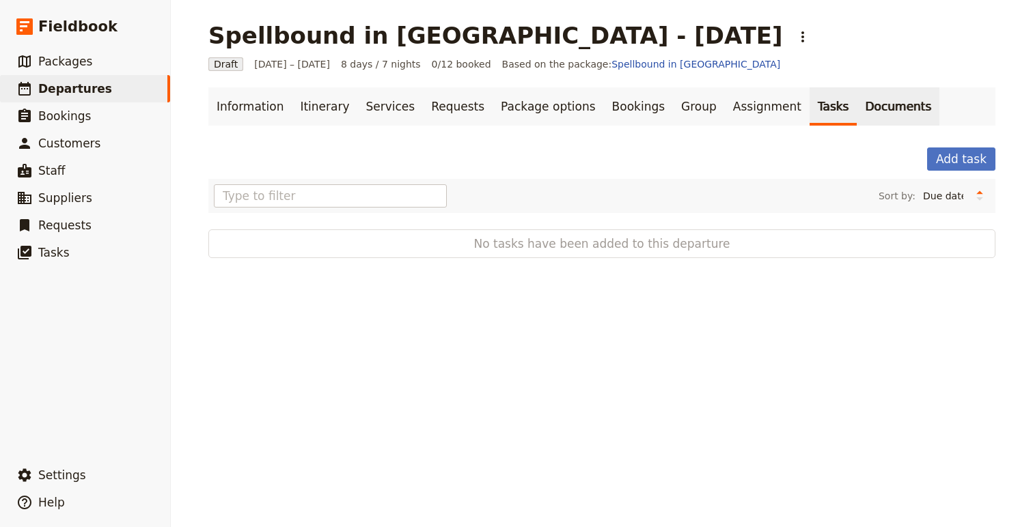
click at [857, 106] on link "Documents" at bounding box center [898, 106] width 83 height 38
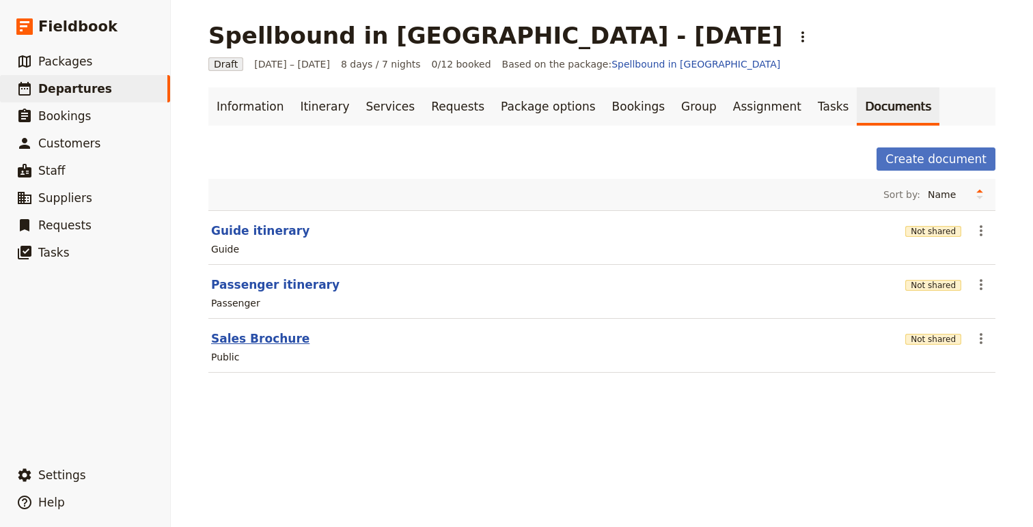
click at [266, 340] on button "Sales Brochure" at bounding box center [260, 339] width 98 height 16
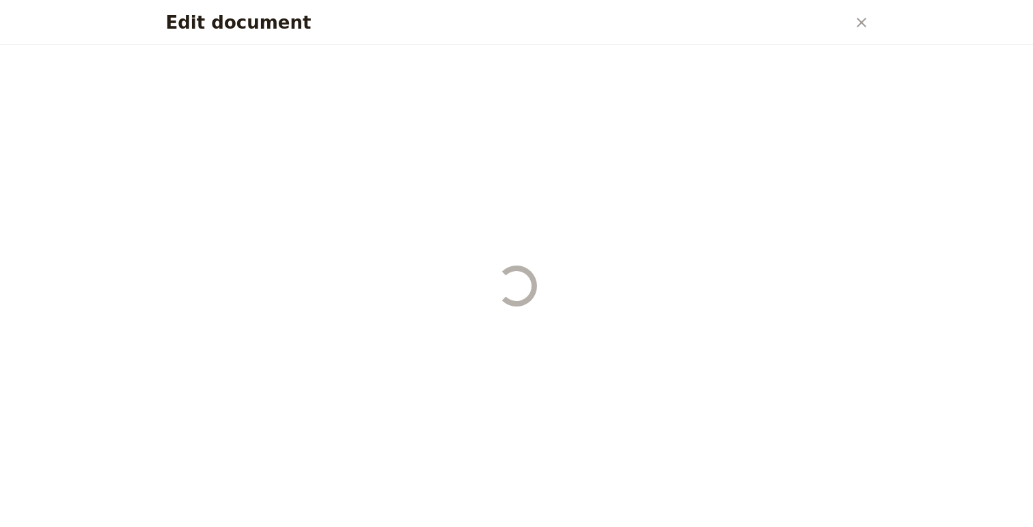
select select "DEFAULT"
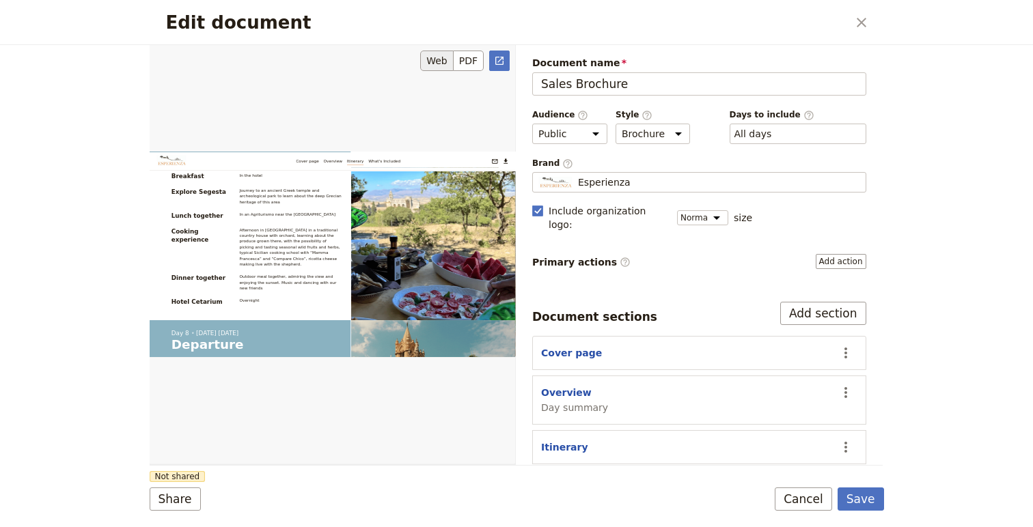
scroll to position [5616, 0]
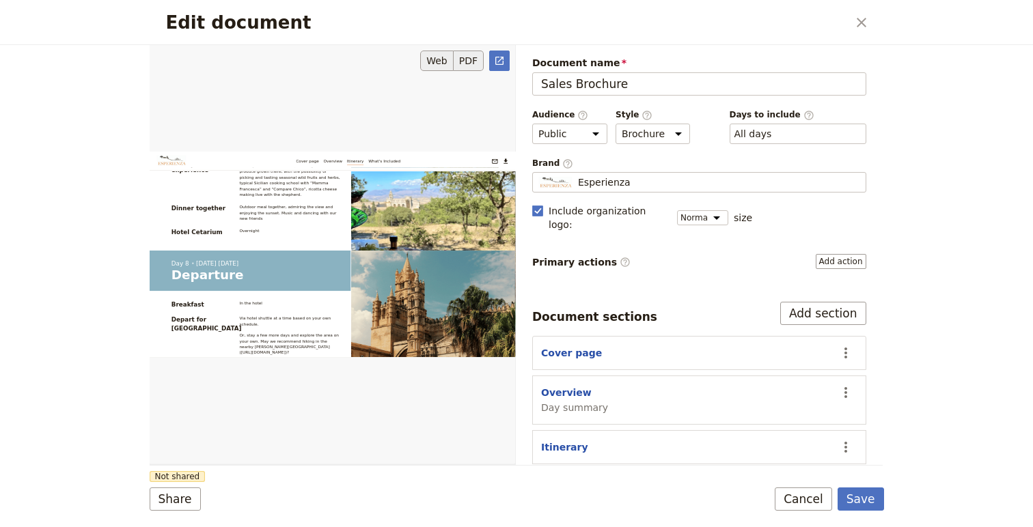
click at [465, 66] on button "PDF" at bounding box center [469, 61] width 30 height 20
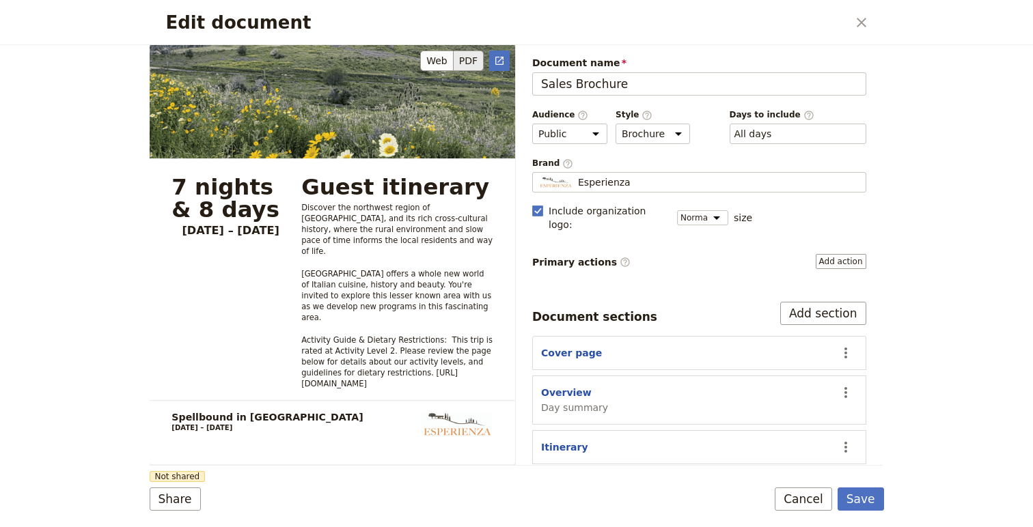
scroll to position [0, 0]
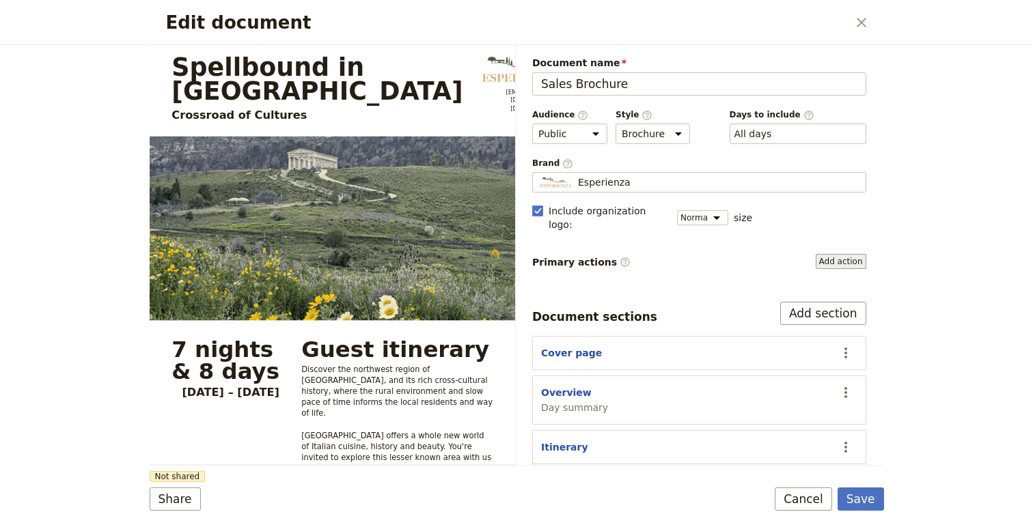
click at [838, 254] on button "Add action" at bounding box center [841, 261] width 51 height 15
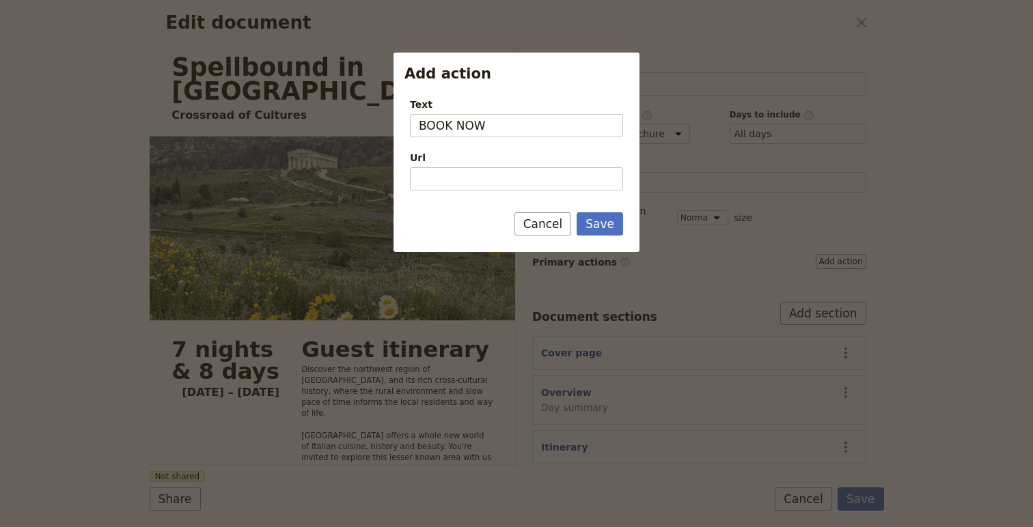
type input "BOOK NOW"
click at [495, 178] on input "Url" at bounding box center [516, 178] width 213 height 23
paste input "[URL][DOMAIN_NAME]"
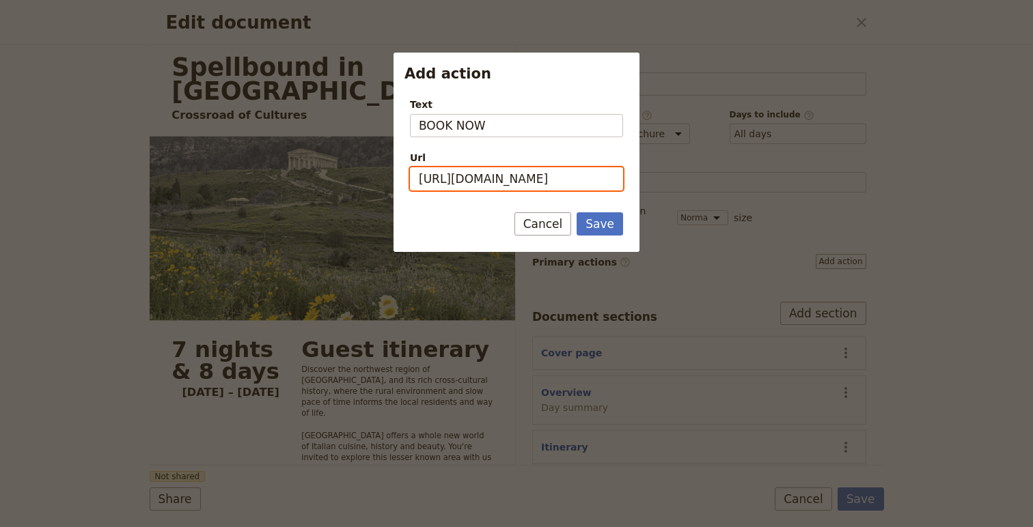
scroll to position [0, 9]
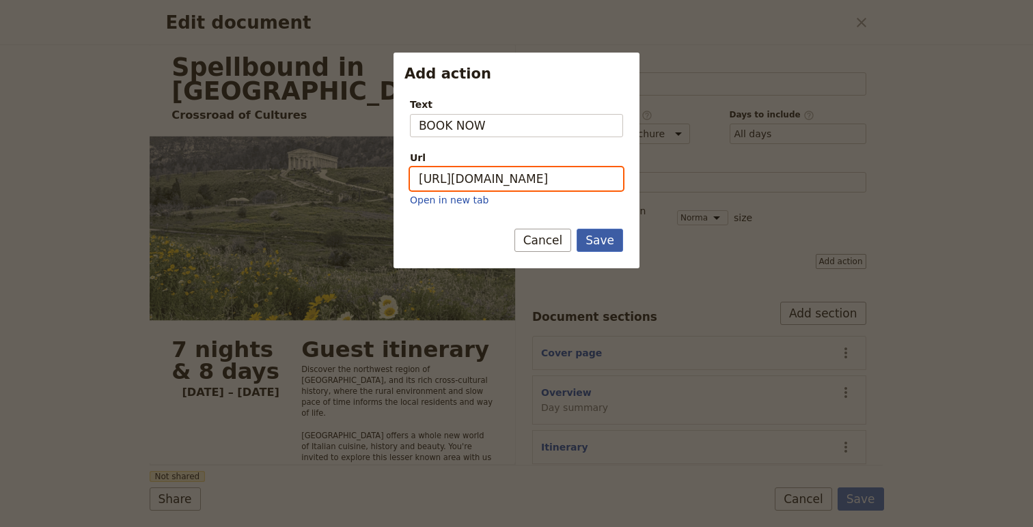
type input "[URL][DOMAIN_NAME]"
click at [604, 240] on button "Save" at bounding box center [600, 240] width 46 height 23
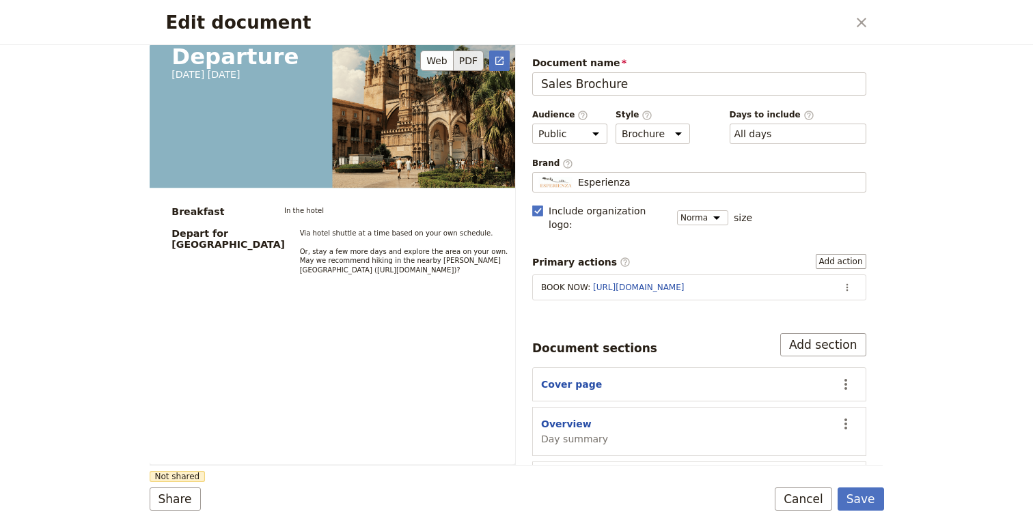
scroll to position [7255, 0]
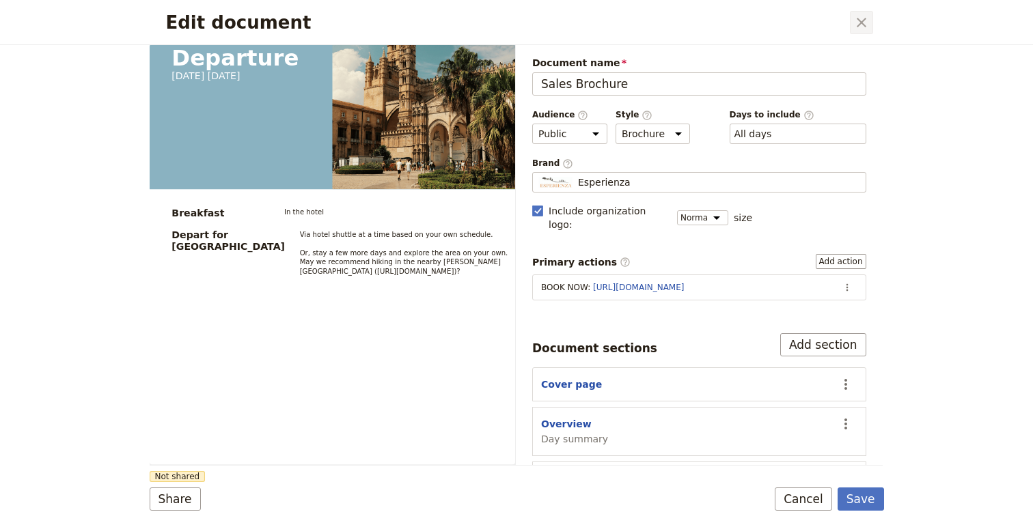
click at [863, 22] on icon "Close dialog" at bounding box center [861, 22] width 16 height 16
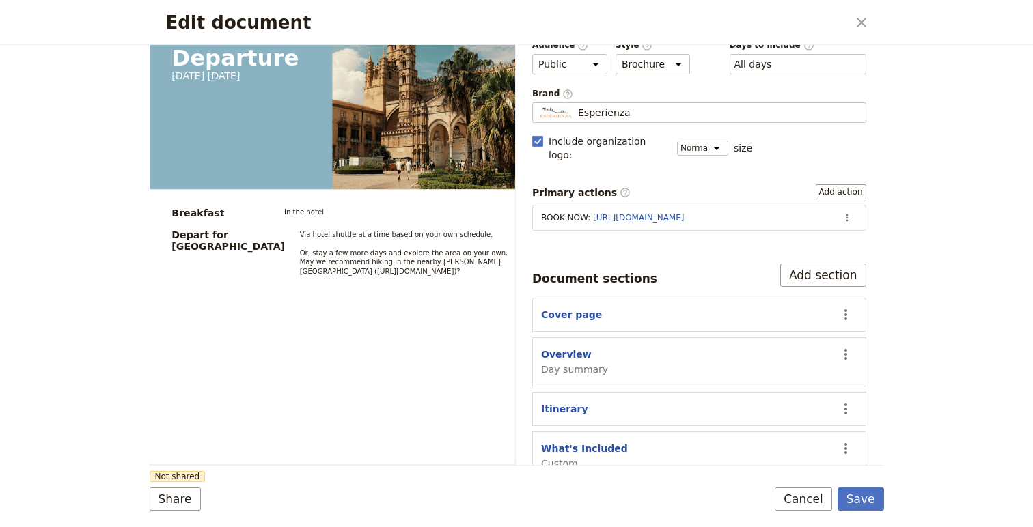
scroll to position [79, 0]
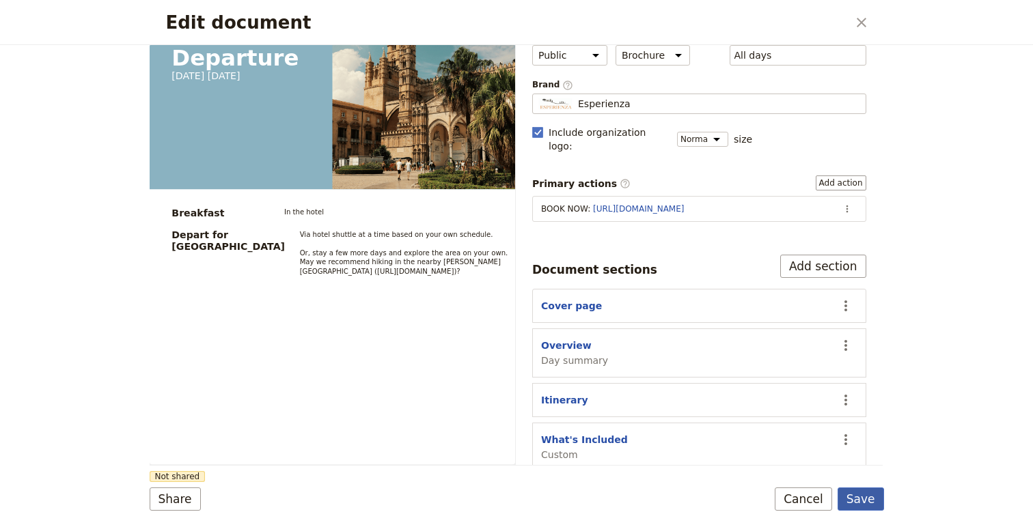
click at [872, 508] on button "Save" at bounding box center [860, 499] width 46 height 23
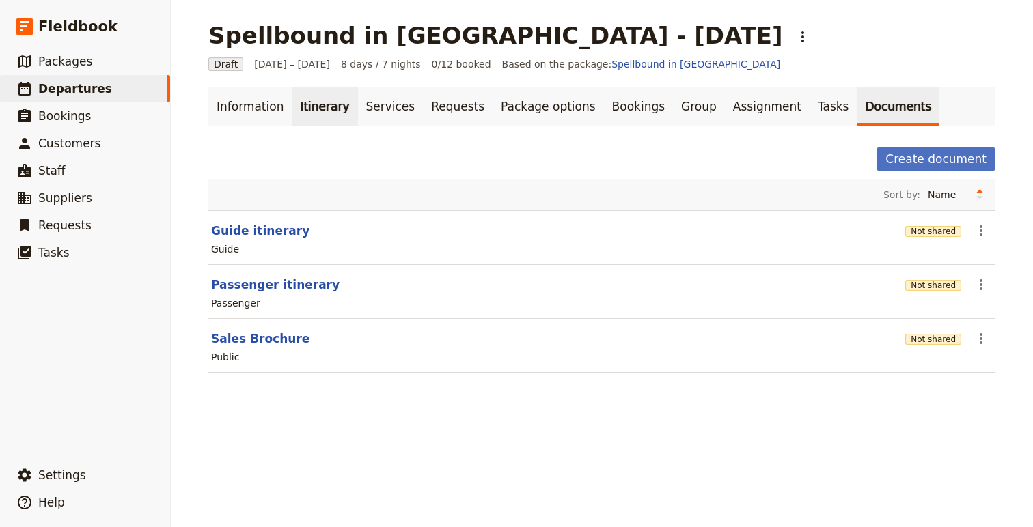
click at [318, 107] on link "Itinerary" at bounding box center [325, 106] width 66 height 38
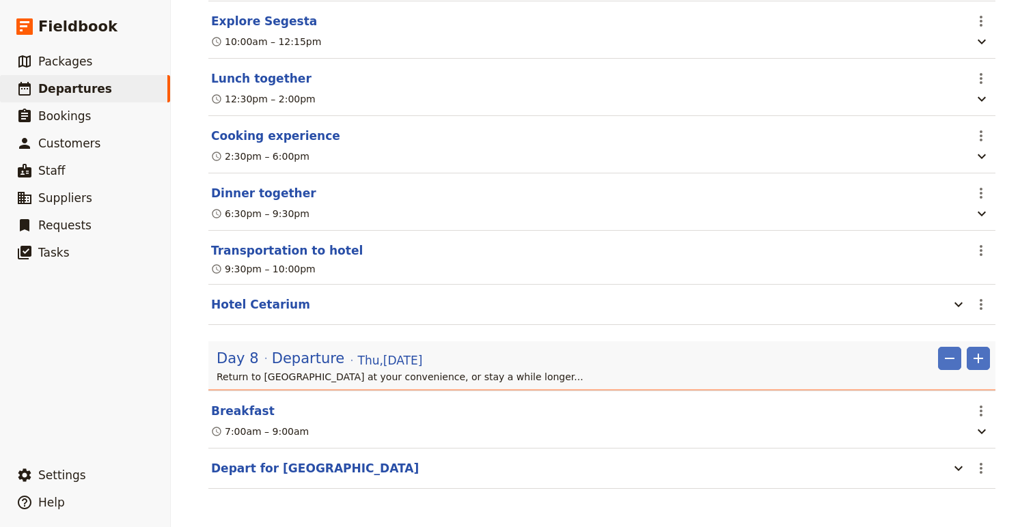
scroll to position [3799, 0]
click at [271, 469] on button "Depart for [GEOGRAPHIC_DATA]" at bounding box center [315, 468] width 208 height 16
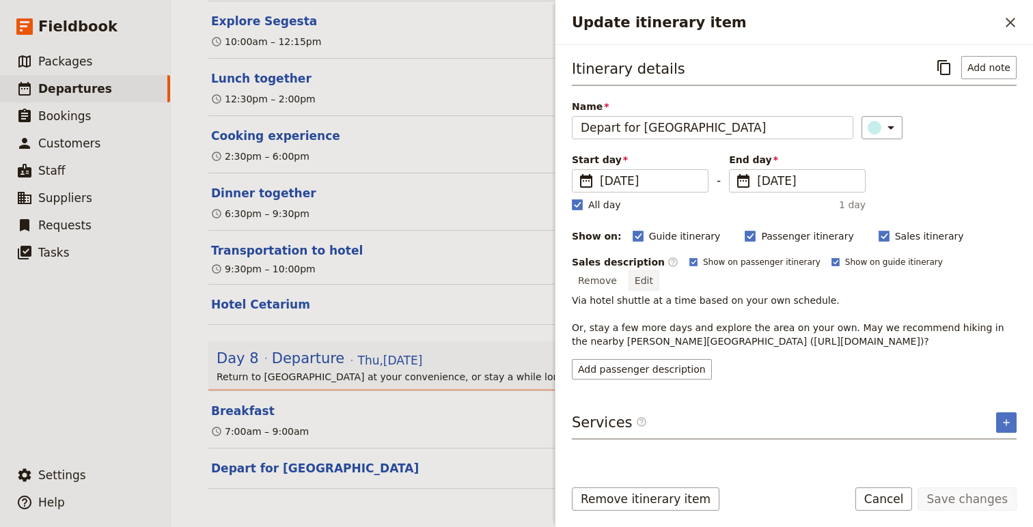
click at [659, 271] on button "Edit" at bounding box center [643, 281] width 31 height 20
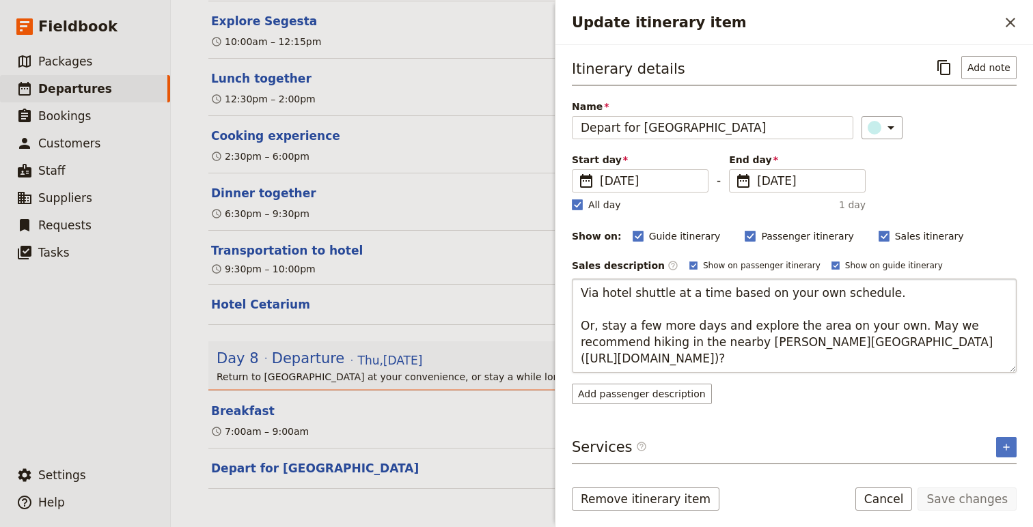
click at [810, 361] on textarea "Via hotel shuttle at a time based on your own schedule. Or, stay a few more day…" at bounding box center [794, 326] width 445 height 94
click at [830, 346] on textarea "Via hotel shuttle at a time based on your own schedule. Or, stay a few more day…" at bounding box center [794, 326] width 445 height 94
type textarea "Via hotel shuttle at a time based on your own schedule. Or, stay a few more day…"
click at [1006, 492] on button "Save changes" at bounding box center [966, 499] width 99 height 23
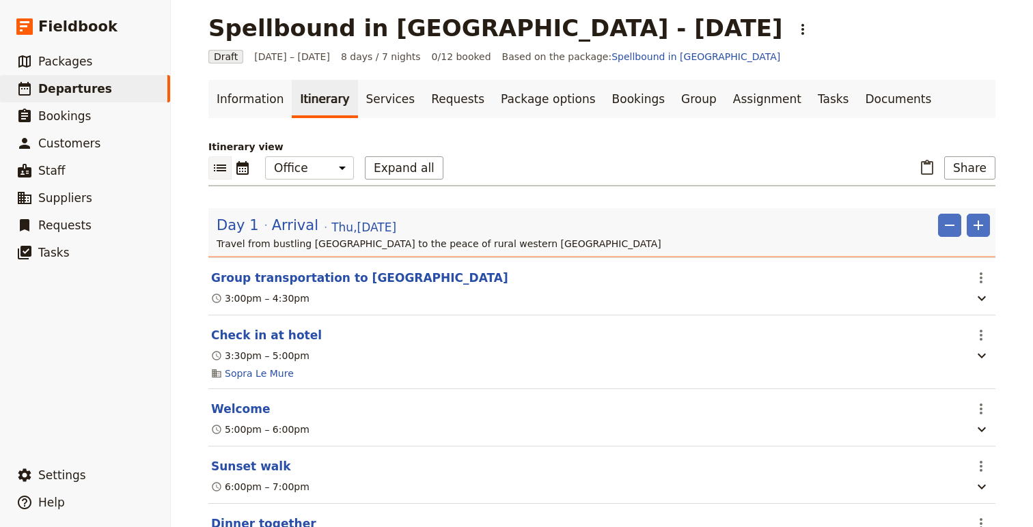
scroll to position [0, 0]
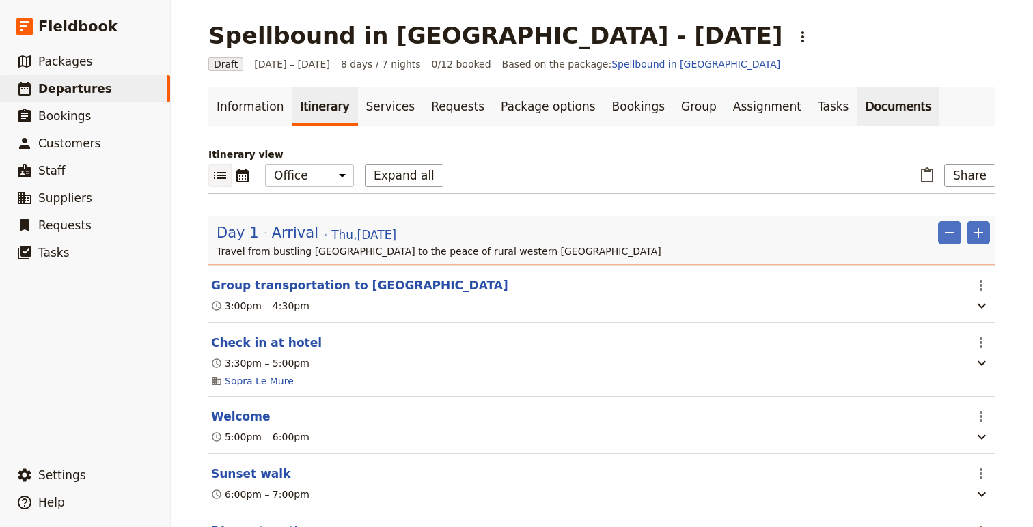
click at [857, 113] on link "Documents" at bounding box center [898, 106] width 83 height 38
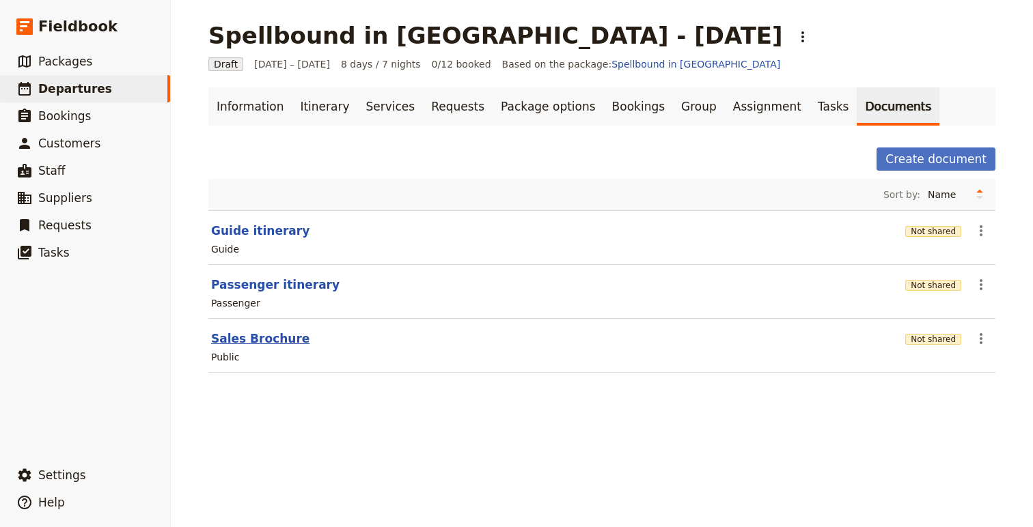
click at [251, 335] on button "Sales Brochure" at bounding box center [260, 339] width 98 height 16
select select "DEFAULT"
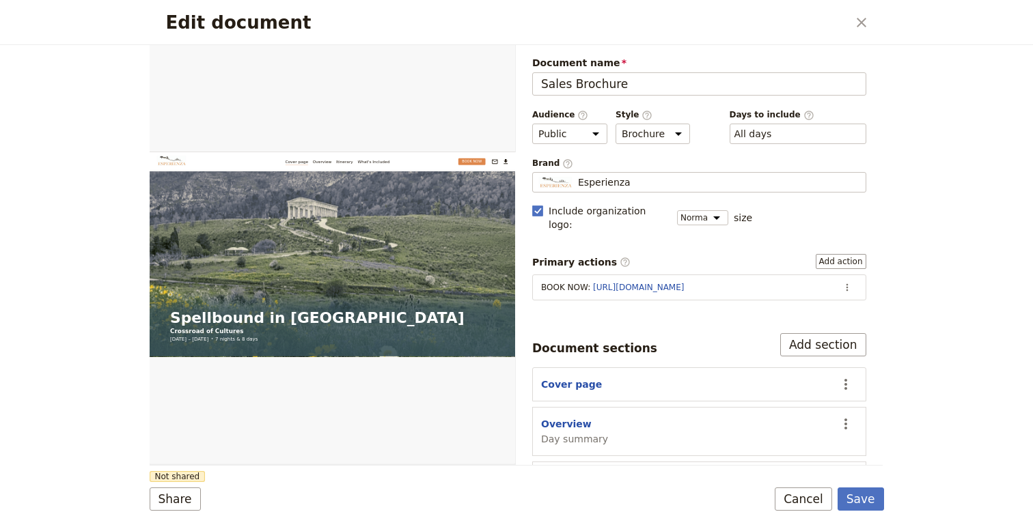
click at [883, 17] on div "Edit document ​" at bounding box center [517, 22] width 734 height 45
click at [861, 18] on icon "Close dialog" at bounding box center [861, 22] width 16 height 16
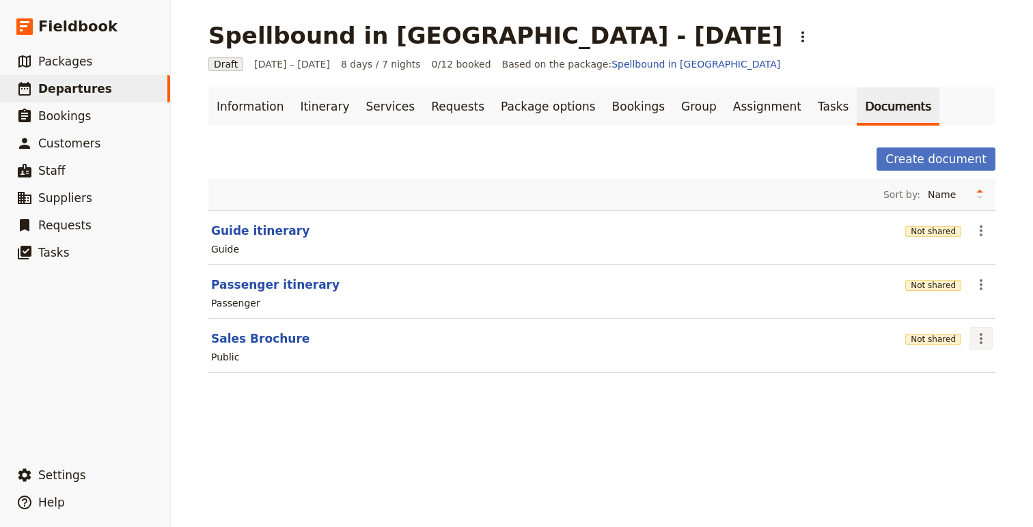
click at [986, 334] on icon "Actions" at bounding box center [981, 339] width 16 height 16
click at [928, 372] on ul "Share Edit document Delete document" at bounding box center [942, 388] width 100 height 64
click at [928, 372] on span "Share" at bounding box center [914, 369] width 27 height 14
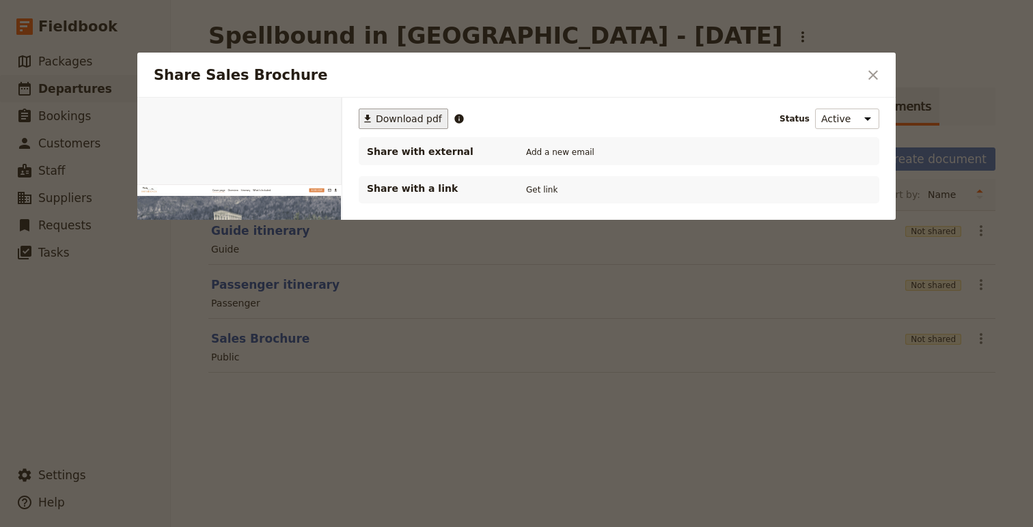
click at [426, 120] on span "Download pdf" at bounding box center [409, 119] width 66 height 14
